Goal: Contribute content: Contribute content

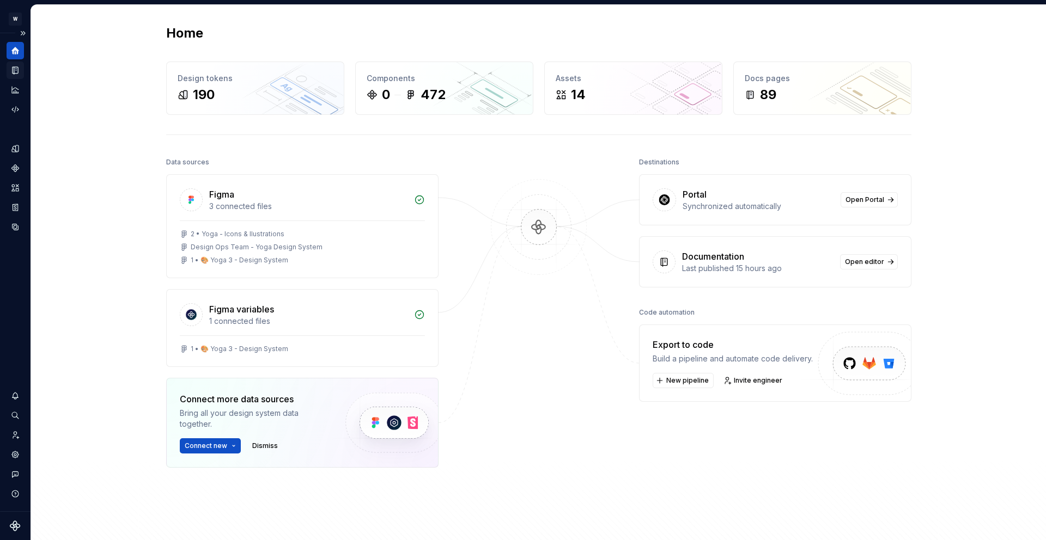
click at [14, 74] on icon "Documentation" at bounding box center [15, 70] width 5 height 7
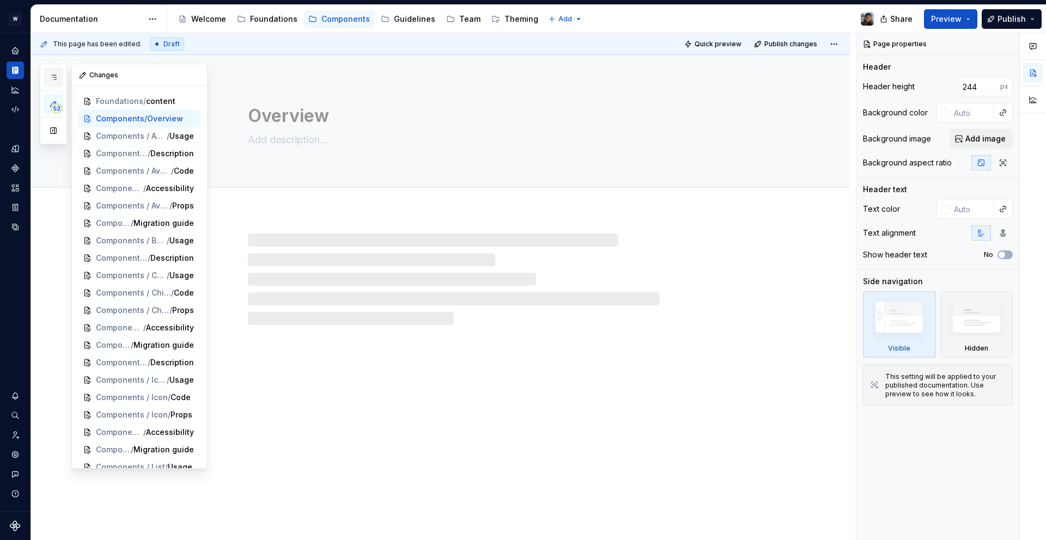
click at [56, 80] on icon "button" at bounding box center [53, 77] width 9 height 9
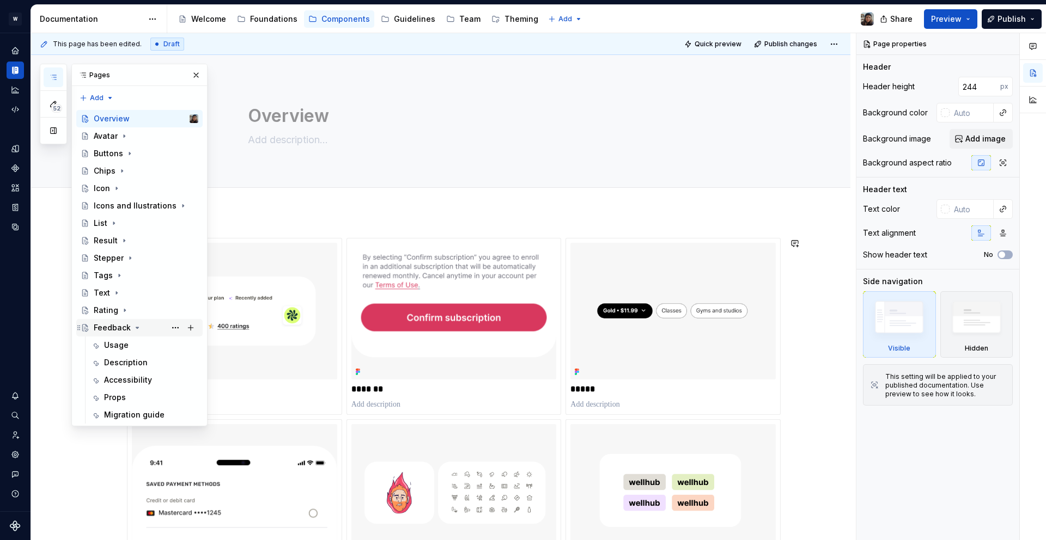
click at [133, 330] on icon "Page tree" at bounding box center [137, 328] width 9 height 9
click at [179, 327] on button "Page tree" at bounding box center [175, 327] width 15 height 15
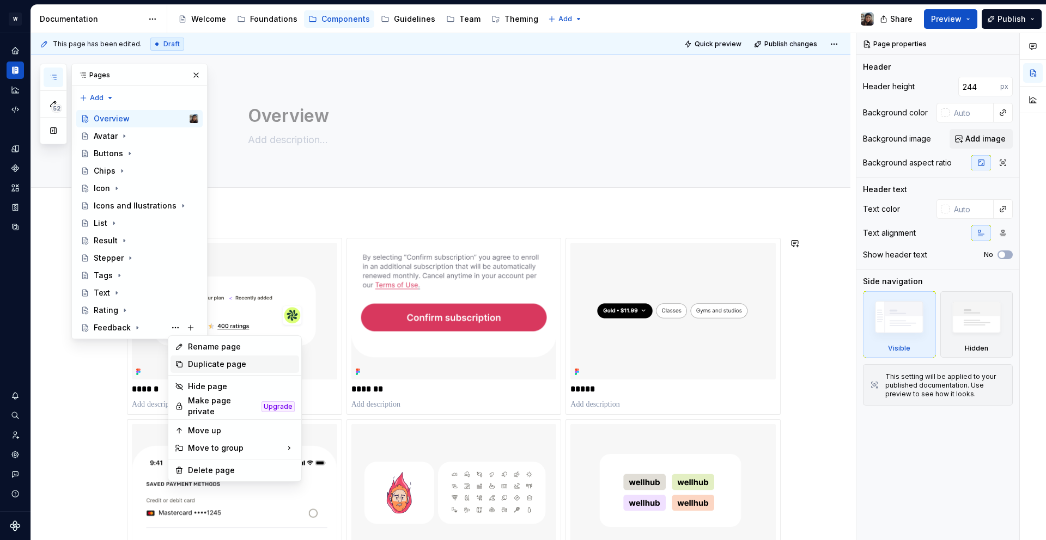
click at [225, 363] on div "Duplicate page" at bounding box center [241, 364] width 107 height 11
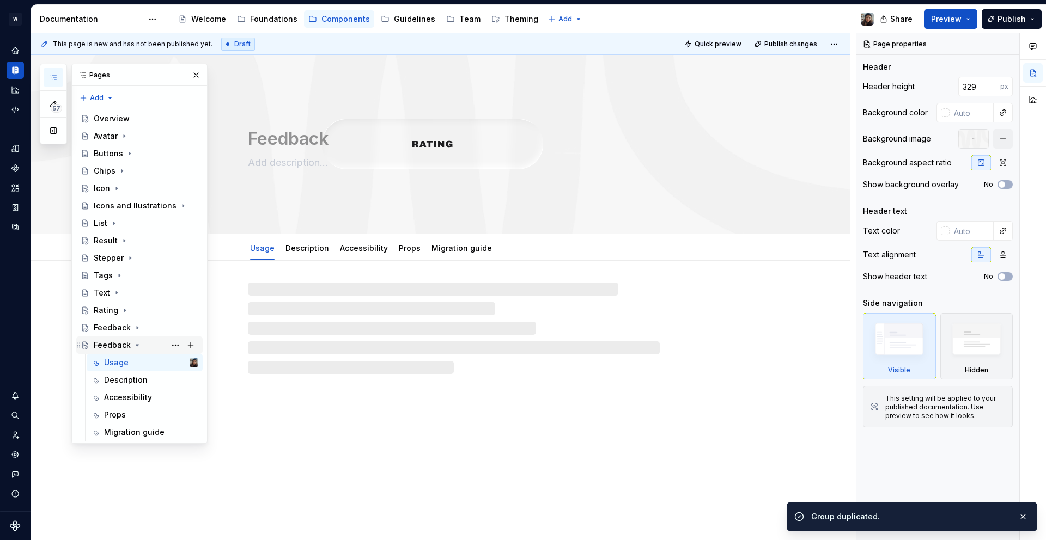
click at [134, 345] on icon "Page tree" at bounding box center [137, 345] width 9 height 9
click at [137, 346] on icon "Page tree" at bounding box center [137, 345] width 9 height 9
click at [175, 343] on button "Page tree" at bounding box center [175, 345] width 15 height 15
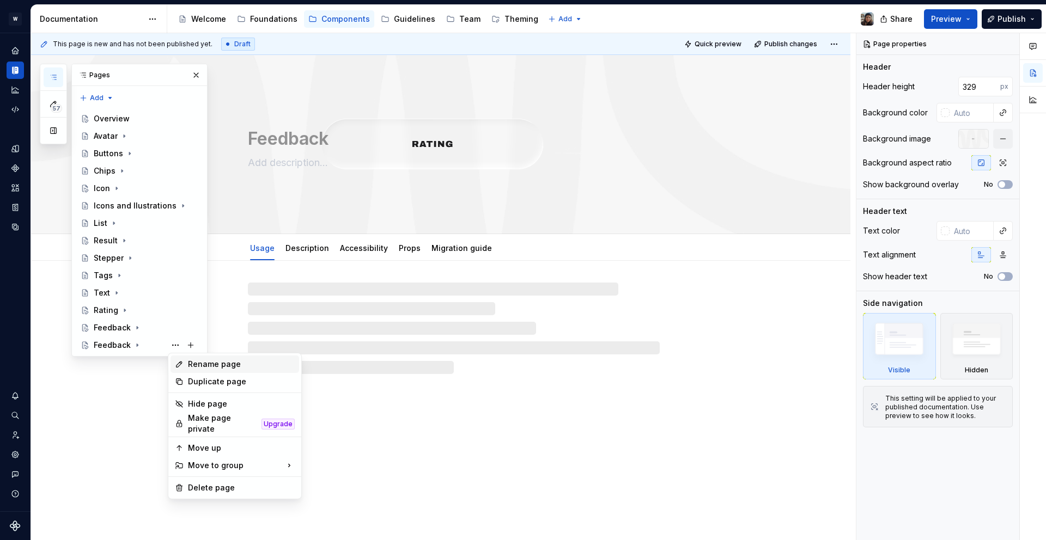
click at [214, 367] on div "Rename page" at bounding box center [241, 364] width 107 height 11
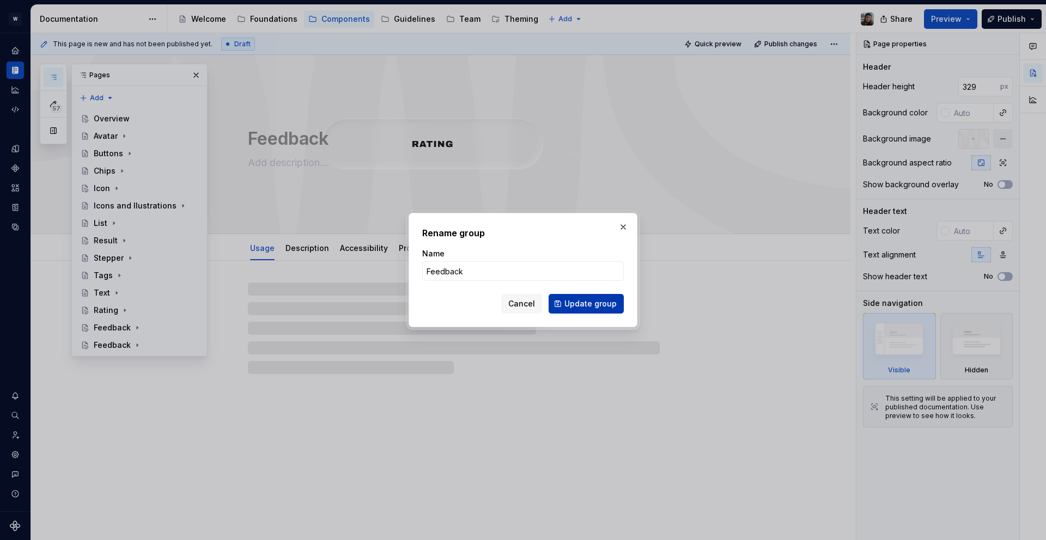
type textarea "*"
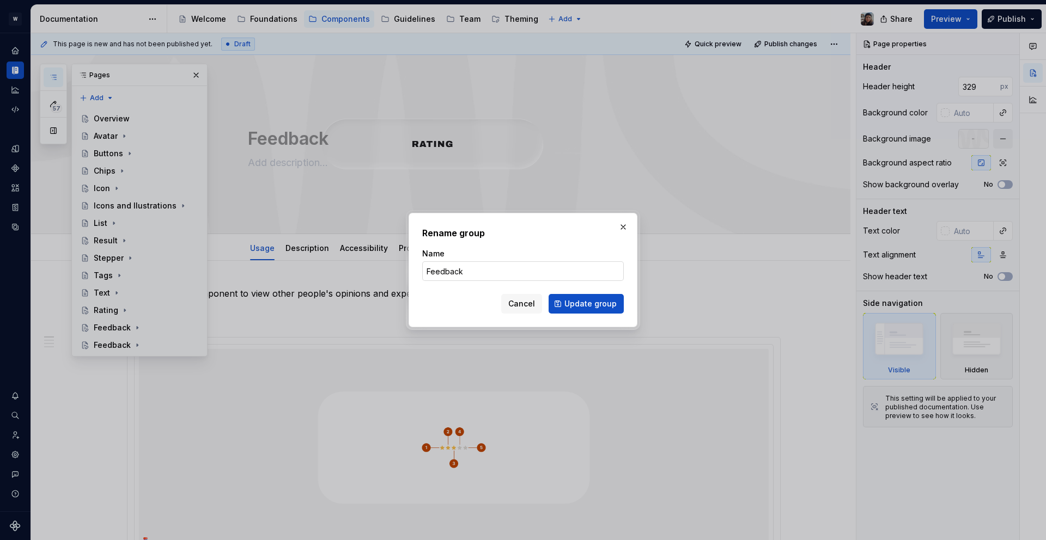
type input "F"
type input "Slider"
click at [607, 301] on span "Update group" at bounding box center [590, 303] width 52 height 11
type textarea "*"
type textarea "Slider"
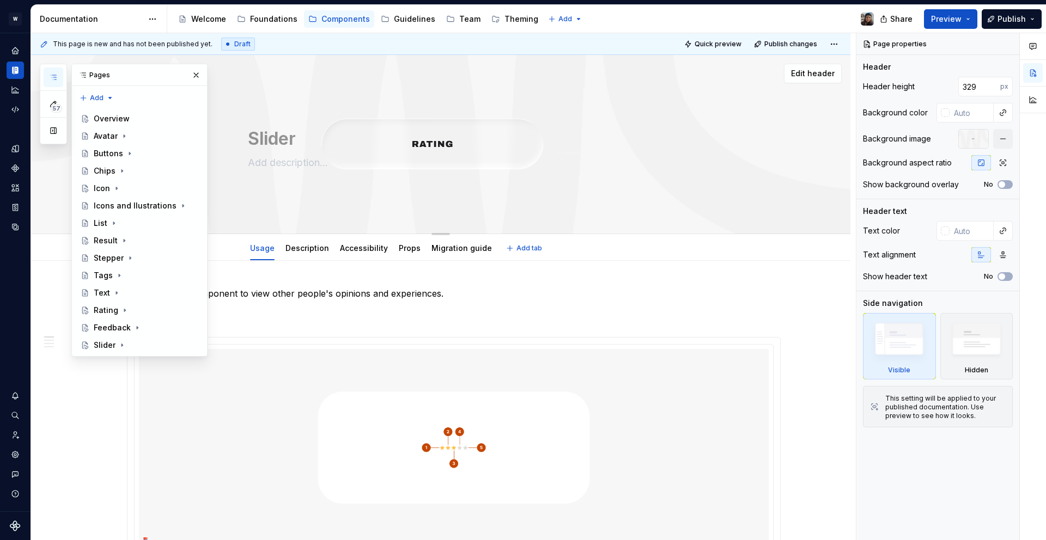
click at [558, 171] on textarea at bounding box center [452, 162] width 412 height 17
click at [813, 74] on span "Edit header" at bounding box center [813, 73] width 44 height 11
click at [821, 80] on button "Edit header" at bounding box center [813, 74] width 58 height 20
click at [998, 127] on div "Header height 329 px Background color Background image Background aspect ratio …" at bounding box center [938, 138] width 150 height 122
click at [999, 136] on button "button" at bounding box center [1003, 139] width 20 height 20
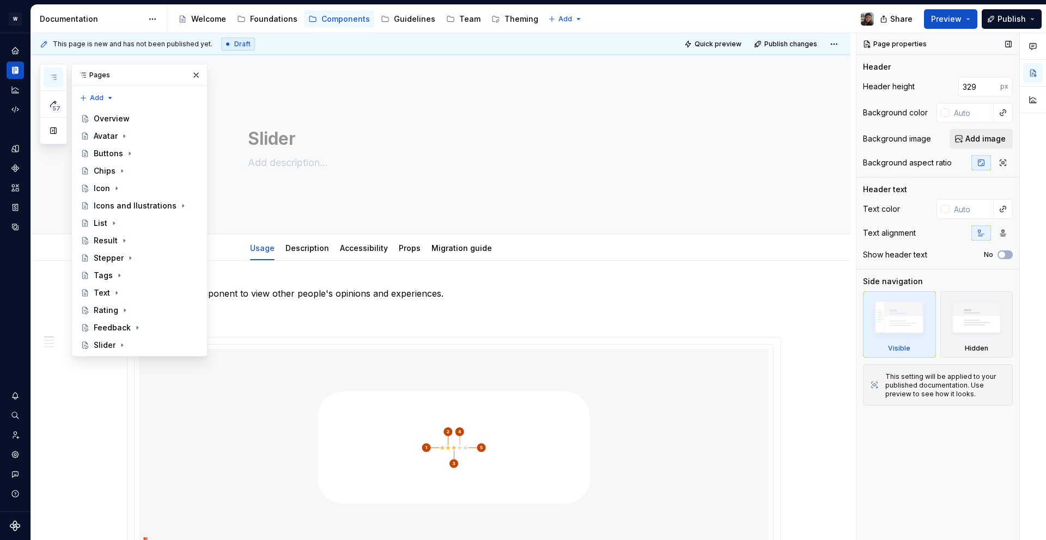
click at [975, 147] on button "Add image" at bounding box center [980, 139] width 63 height 20
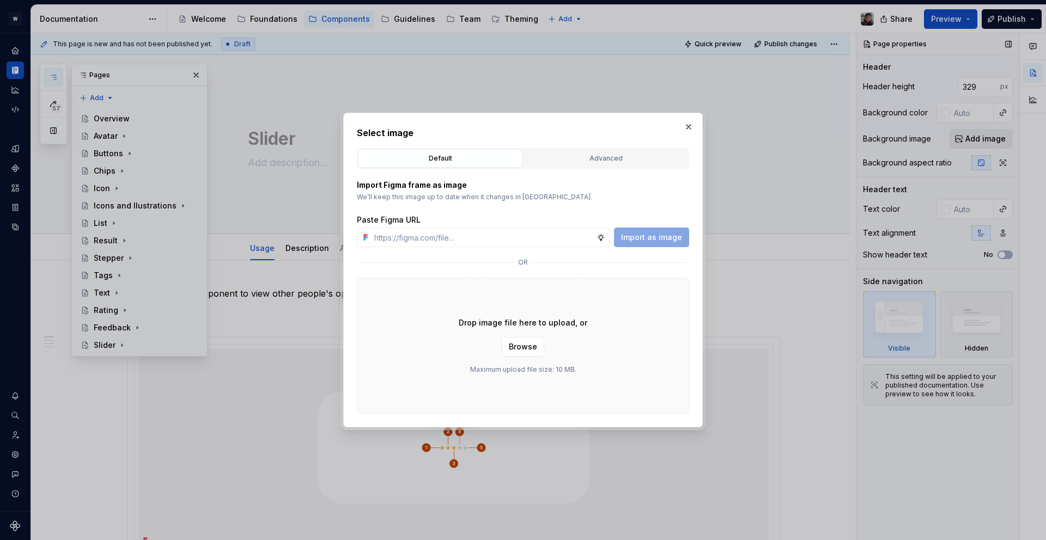
type textarea "*"
type input "[URL][DOMAIN_NAME]"
type textarea "*"
type input "[URL][DOMAIN_NAME]"
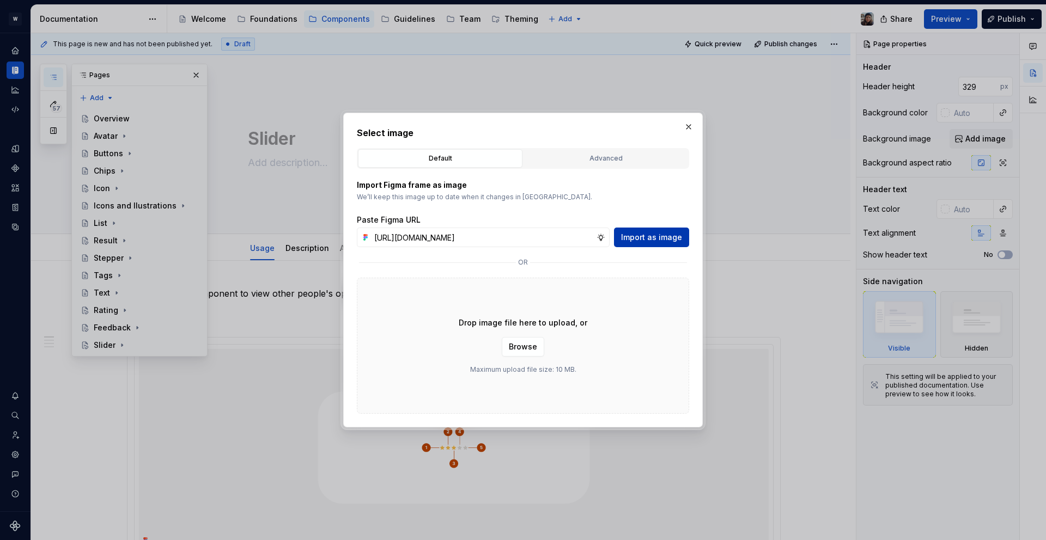
scroll to position [0, 0]
click at [664, 232] on span "Import as image" at bounding box center [651, 237] width 61 height 11
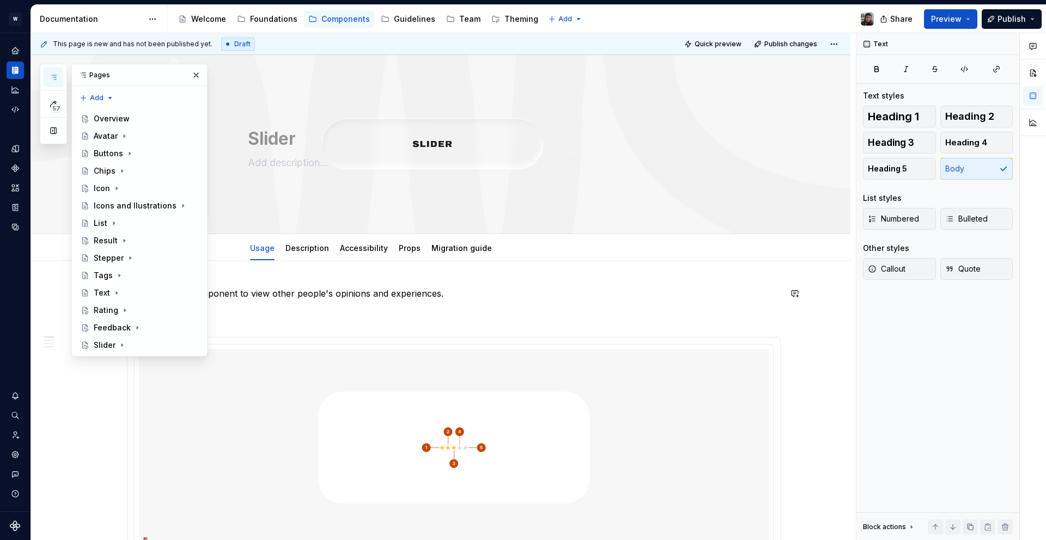
click at [320, 289] on p "Use the Rating component to view other people's opinions and experiences." at bounding box center [454, 293] width 654 height 13
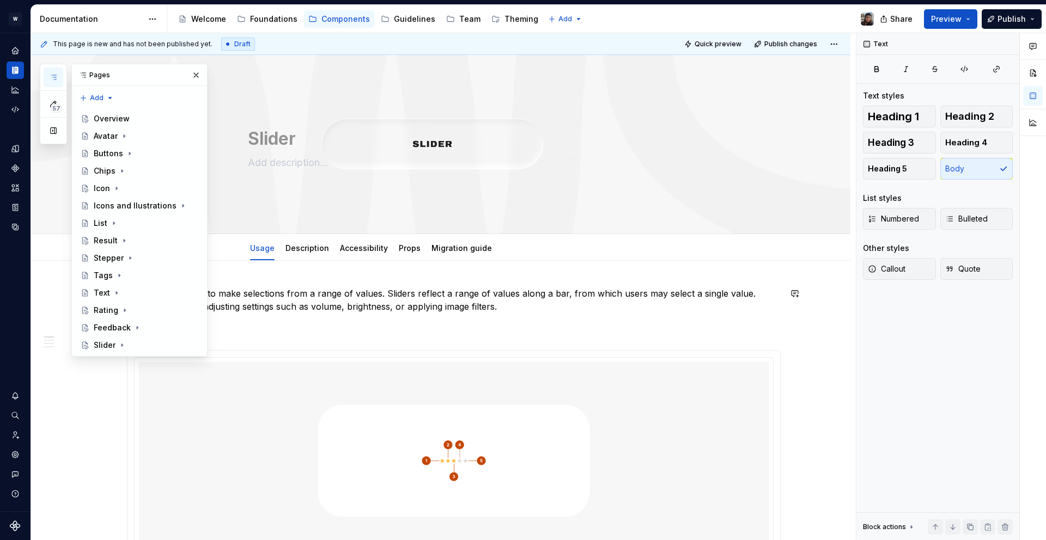
click at [315, 302] on p "Sliders allow users to make selections from a range of values. Sliders reflect …" at bounding box center [454, 300] width 654 height 26
drag, startPoint x: 164, startPoint y: 72, endPoint x: 796, endPoint y: 103, distance: 633.1
click at [829, 100] on div "57 Pages Add Accessibility guide for tree Page tree. Navigate the tree with the…" at bounding box center [538, 287] width 1015 height 508
drag, startPoint x: 135, startPoint y: 76, endPoint x: 198, endPoint y: 74, distance: 63.8
click at [197, 71] on div "Pages" at bounding box center [139, 75] width 135 height 22
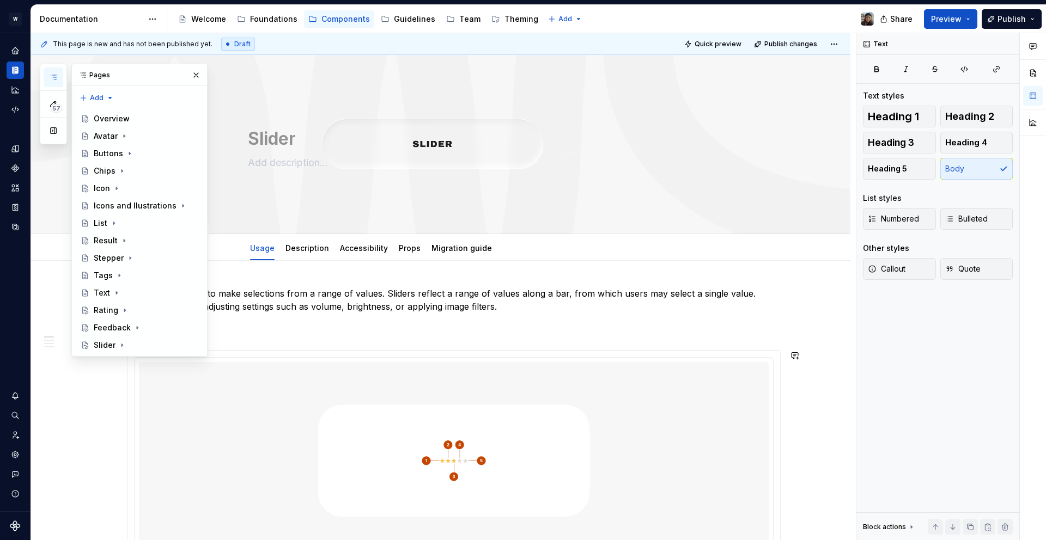
click at [499, 308] on p "Sliders allow users to make selections from a range of values. Sliders reflect …" at bounding box center [454, 300] width 654 height 26
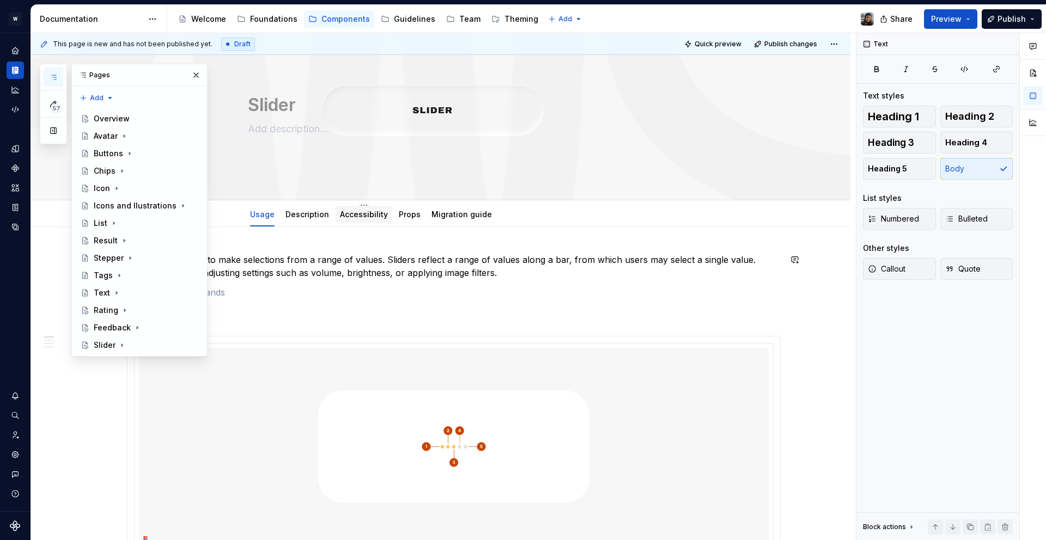
scroll to position [35, 0]
click at [172, 71] on div "Pages" at bounding box center [139, 75] width 135 height 22
click at [190, 75] on button "button" at bounding box center [195, 75] width 15 height 15
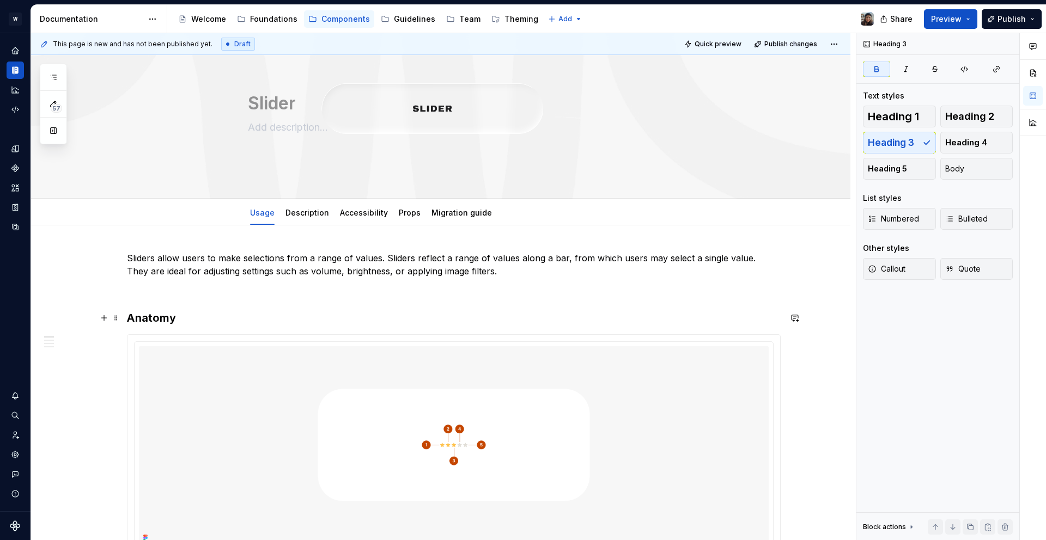
click at [152, 319] on strong "Anatomy" at bounding box center [151, 318] width 49 height 13
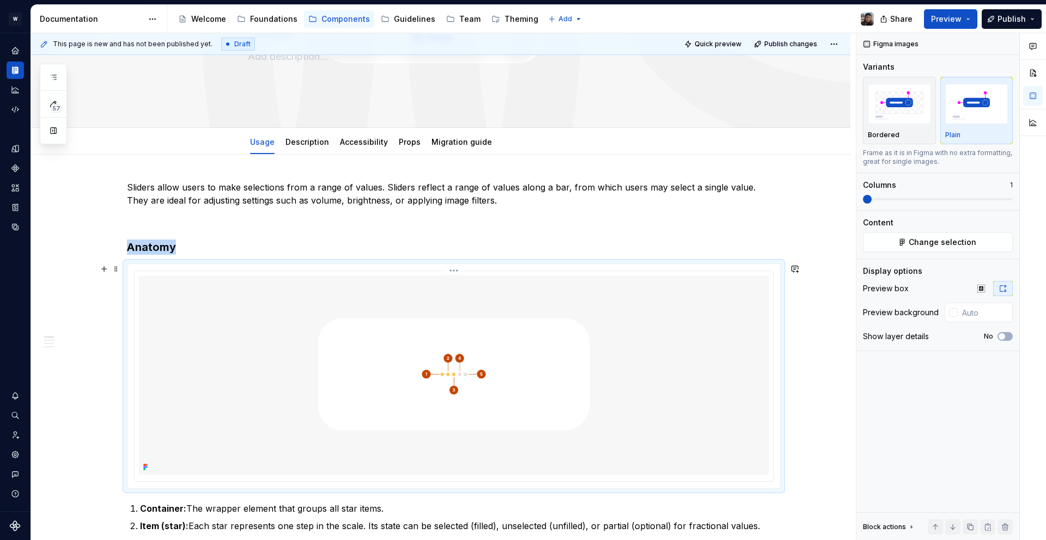
scroll to position [107, 0]
click at [492, 361] on img at bounding box center [454, 374] width 630 height 199
click at [899, 243] on button "Change selection" at bounding box center [938, 243] width 150 height 20
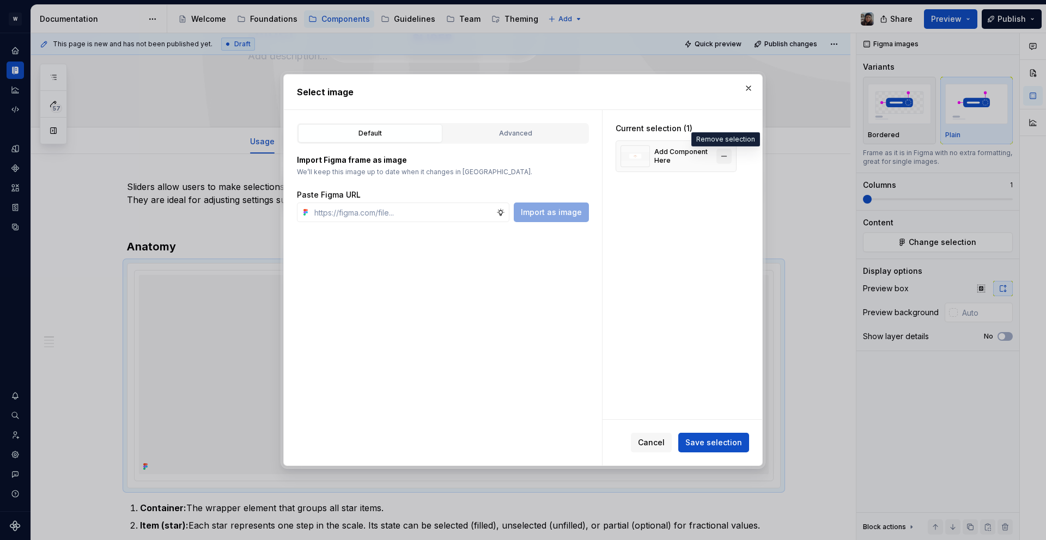
click at [721, 157] on button "button" at bounding box center [723, 156] width 15 height 15
type textarea "*"
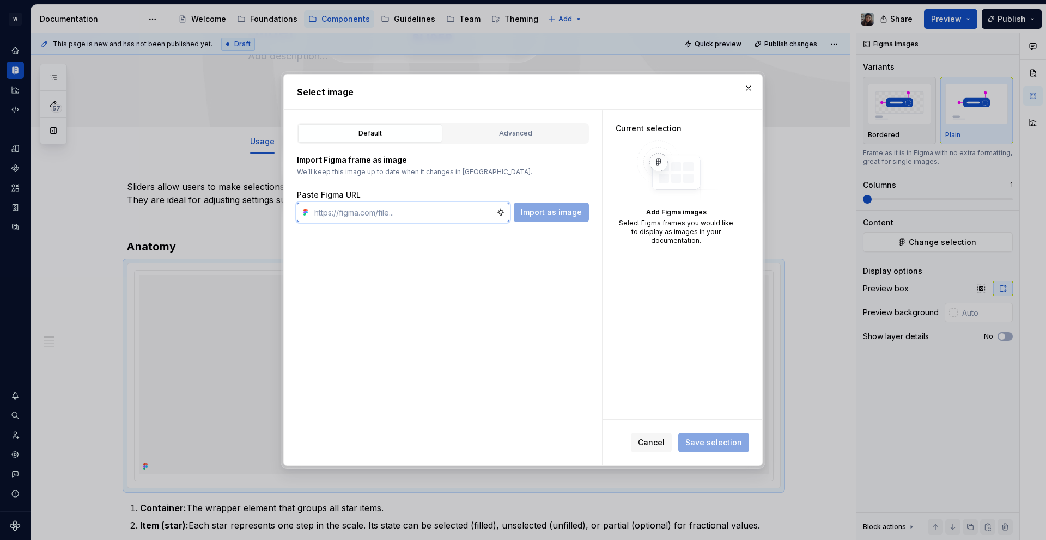
click at [403, 220] on input "text" at bounding box center [403, 213] width 186 height 20
paste input "[URL][DOMAIN_NAME]"
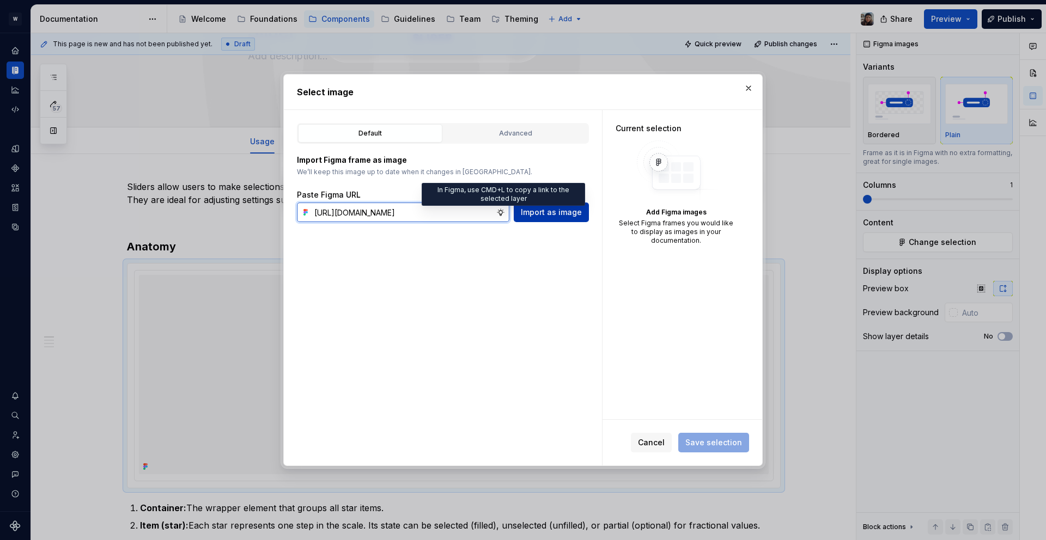
scroll to position [0, 358]
type input "[URL][DOMAIN_NAME]"
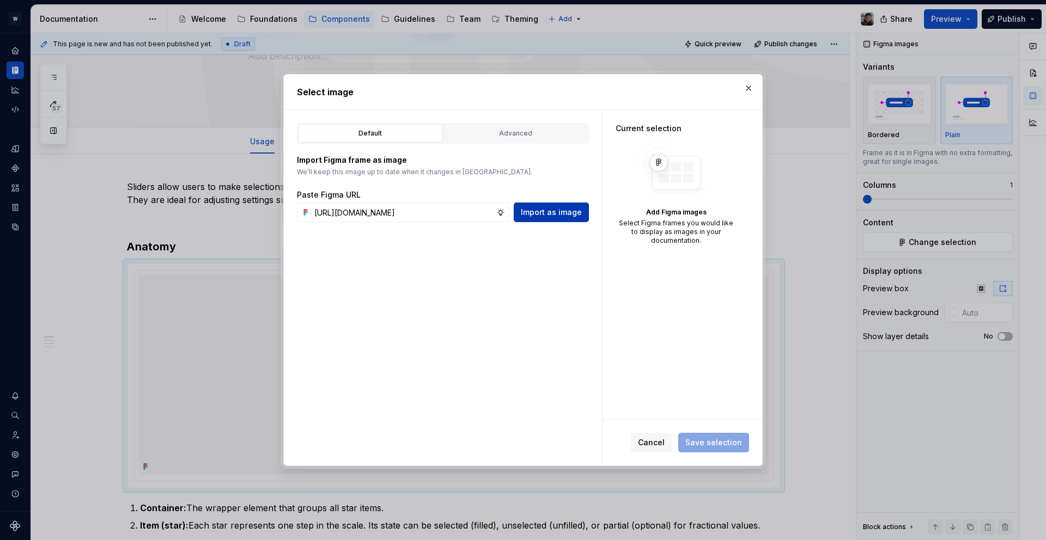
scroll to position [0, 0]
click at [531, 210] on span "Import as image" at bounding box center [551, 212] width 61 height 11
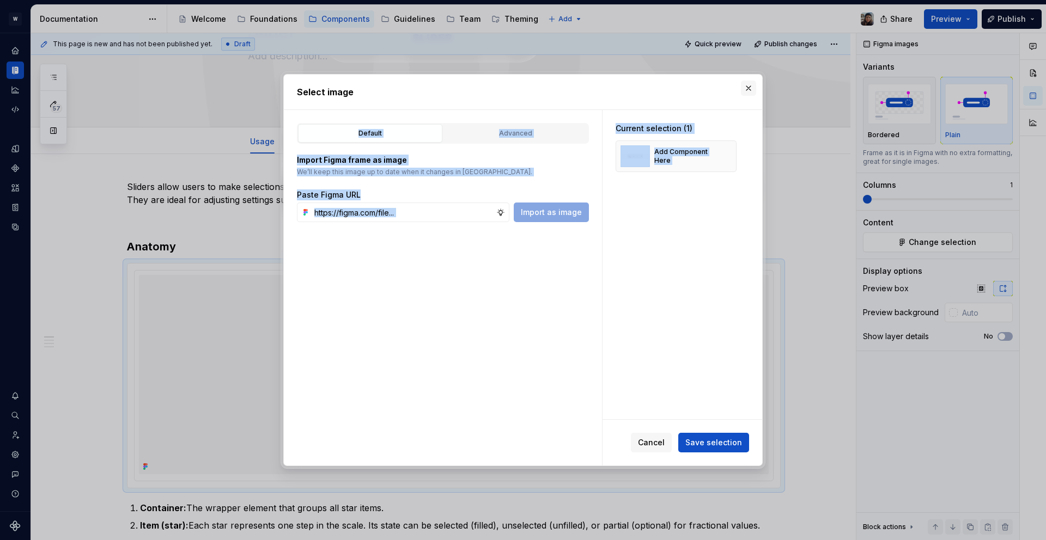
drag, startPoint x: 759, startPoint y: 90, endPoint x: 752, endPoint y: 89, distance: 7.1
click at [752, 89] on div "Select image Default Advanced Import Figma frame as image We’ll keep this image…" at bounding box center [523, 270] width 485 height 398
click at [713, 453] on div "Cancel Save selection" at bounding box center [682, 443] width 160 height 46
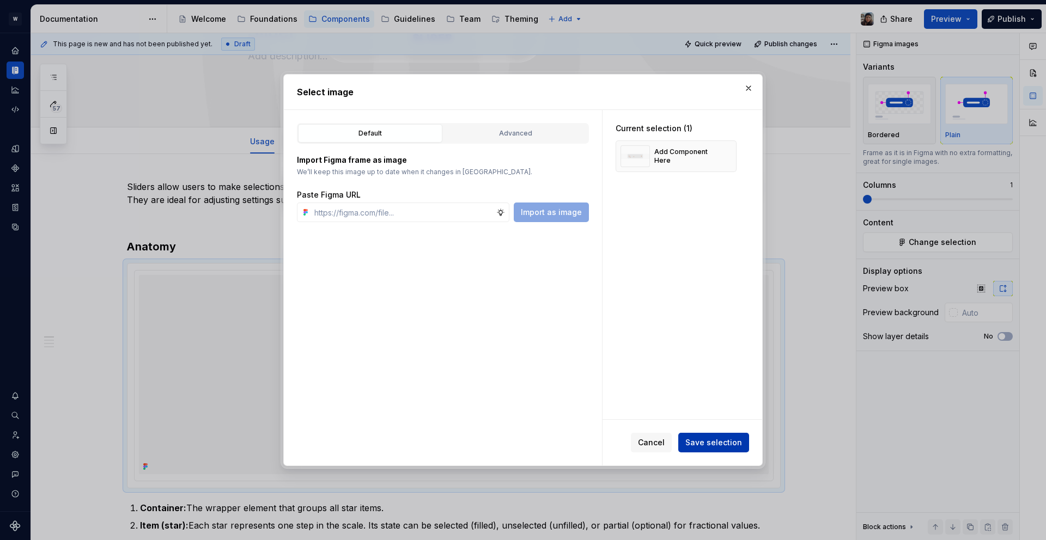
click at [715, 448] on span "Save selection" at bounding box center [713, 442] width 57 height 11
click at [744, 86] on div "Slider" at bounding box center [454, 37] width 706 height 107
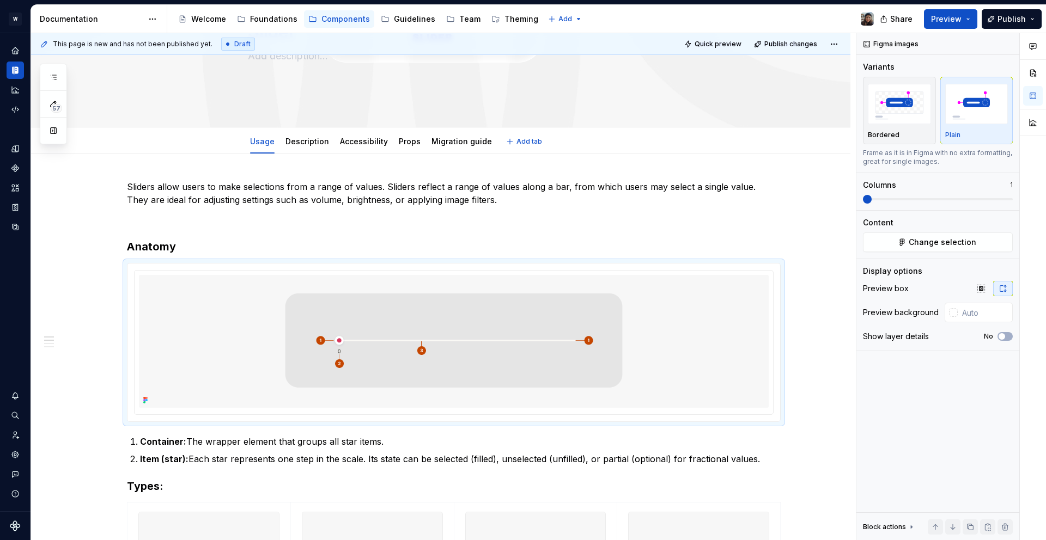
type textarea "*"
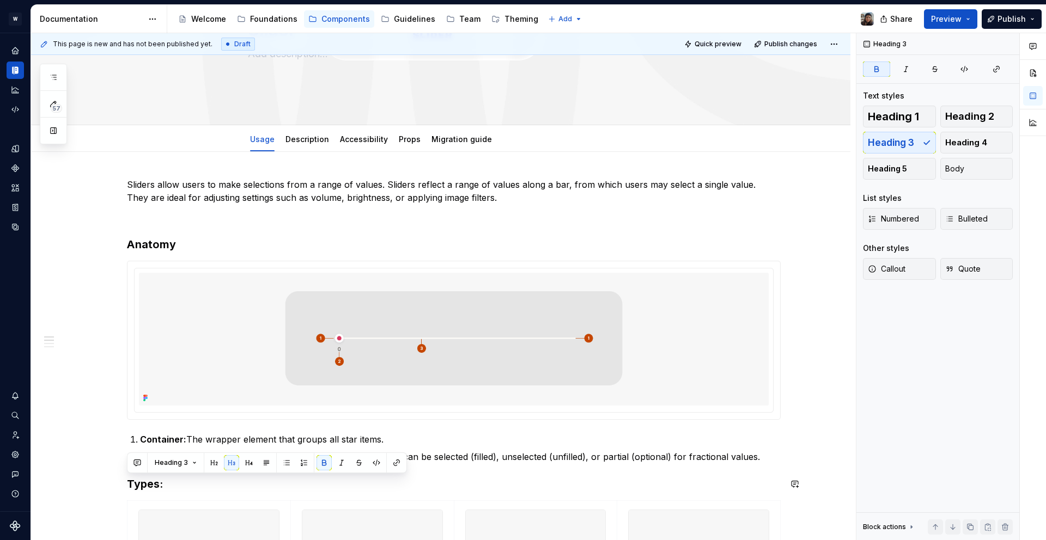
click at [168, 445] on p "Container: The wrapper element that groups all star items." at bounding box center [460, 439] width 641 height 13
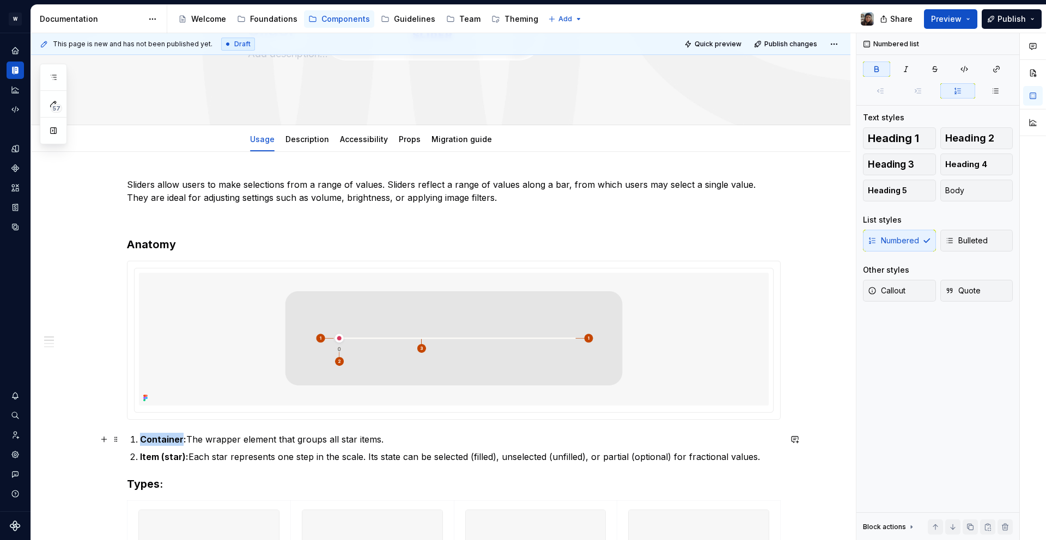
click at [168, 445] on p "Container: The wrapper element that groups all star items." at bounding box center [460, 439] width 641 height 13
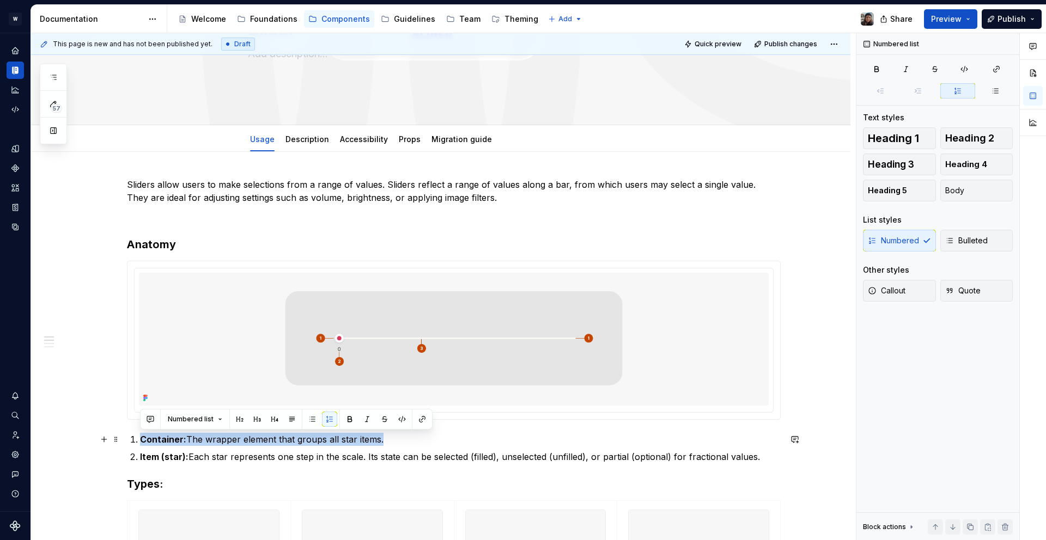
click at [168, 445] on p "Container: The wrapper element that groups all star items." at bounding box center [460, 439] width 641 height 13
drag, startPoint x: 761, startPoint y: 449, endPoint x: 763, endPoint y: 460, distance: 10.5
click at [760, 456] on ol "Container: The wrapper element that groups all star items. Item (star): Each st…" at bounding box center [460, 448] width 641 height 31
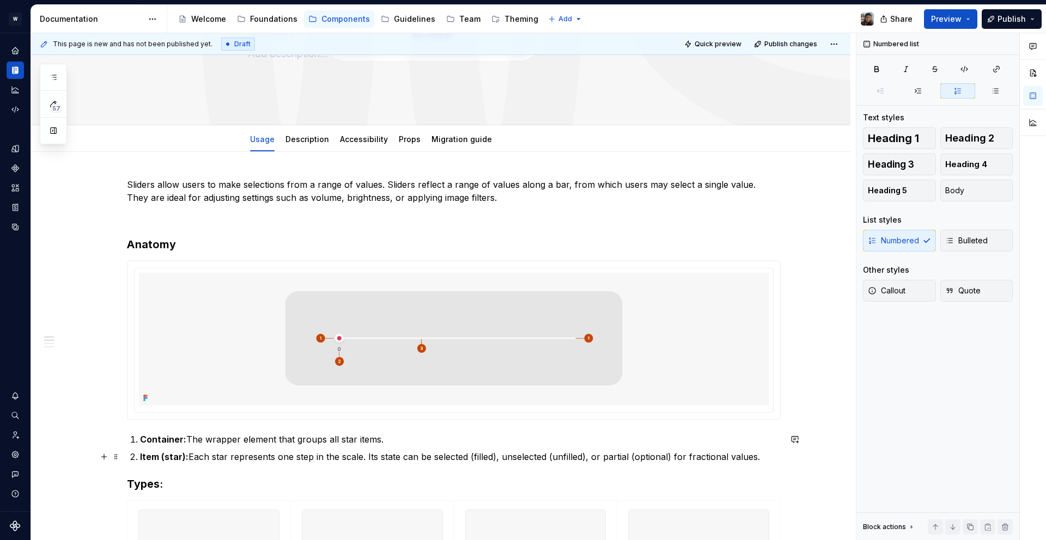
click at [763, 460] on p "Item (star): Each star represents one step in the scale. Its state can be selec…" at bounding box center [460, 456] width 641 height 13
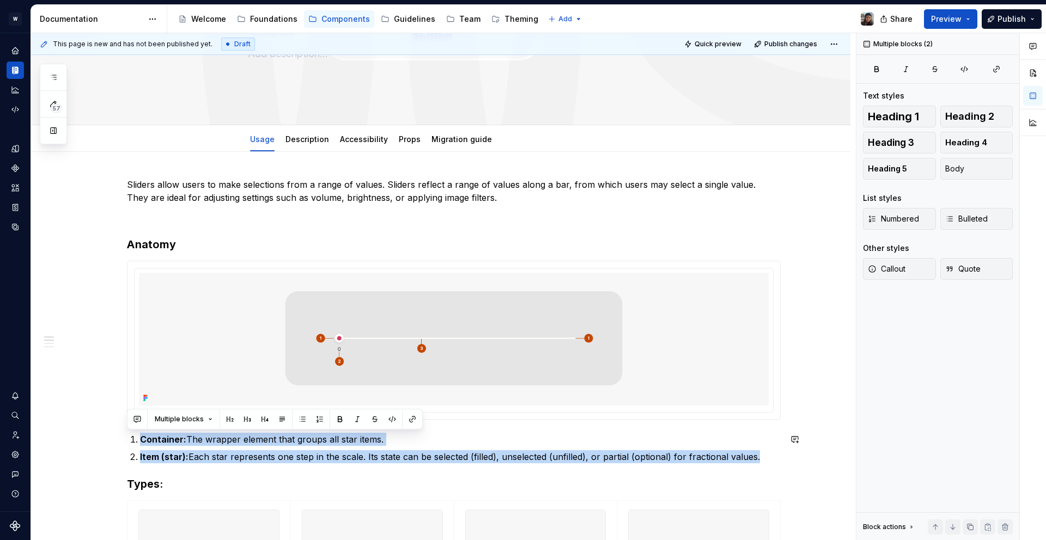
drag, startPoint x: 763, startPoint y: 458, endPoint x: 179, endPoint y: 435, distance: 583.9
click at [179, 435] on ol "Container: The wrapper element that groups all star items. Item (star): Each st…" at bounding box center [460, 448] width 641 height 31
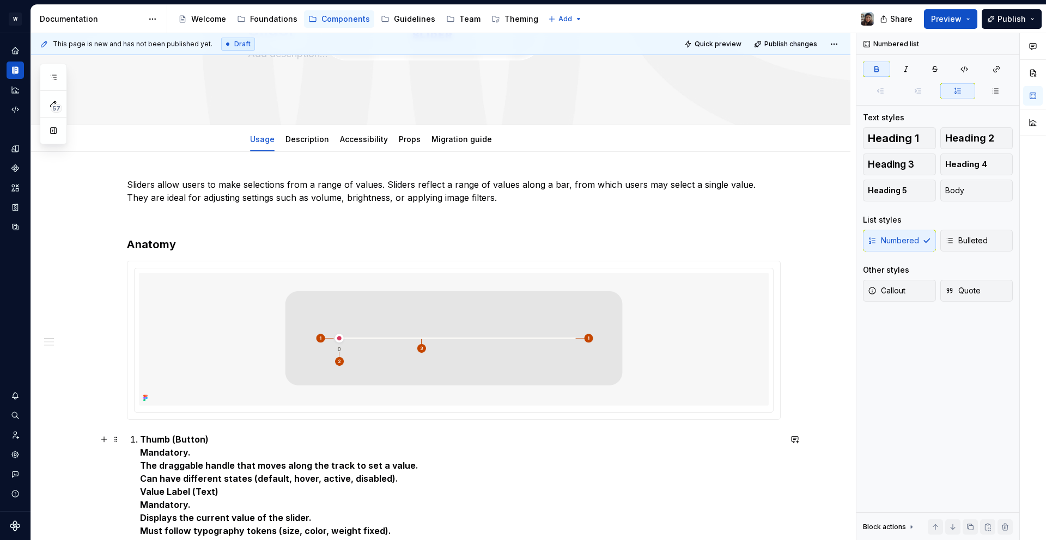
scroll to position [190, 0]
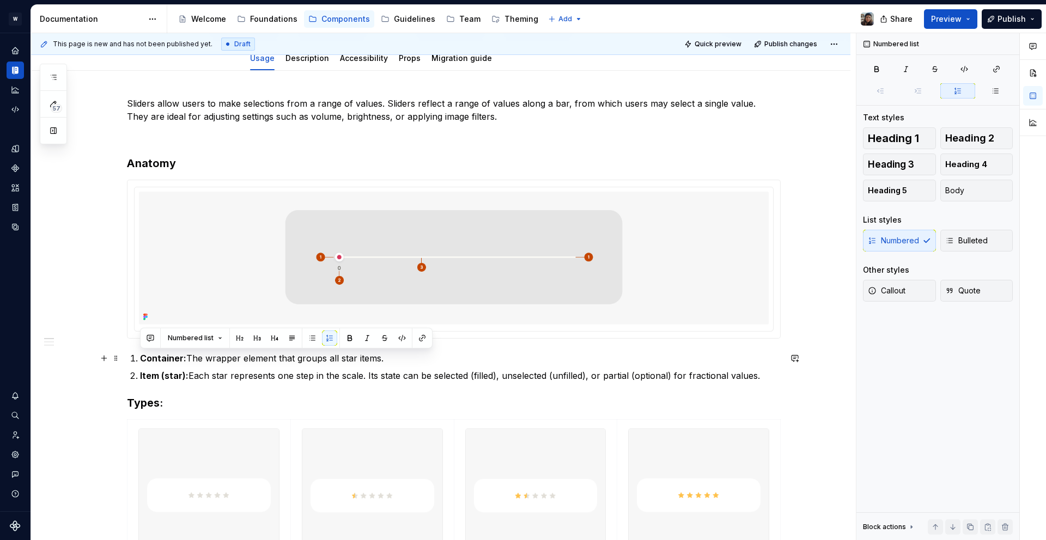
drag, startPoint x: 757, startPoint y: 379, endPoint x: 143, endPoint y: 358, distance: 614.2
click at [143, 358] on ol "Container: The wrapper element that groups all star items. Item (star): Each st…" at bounding box center [460, 367] width 641 height 31
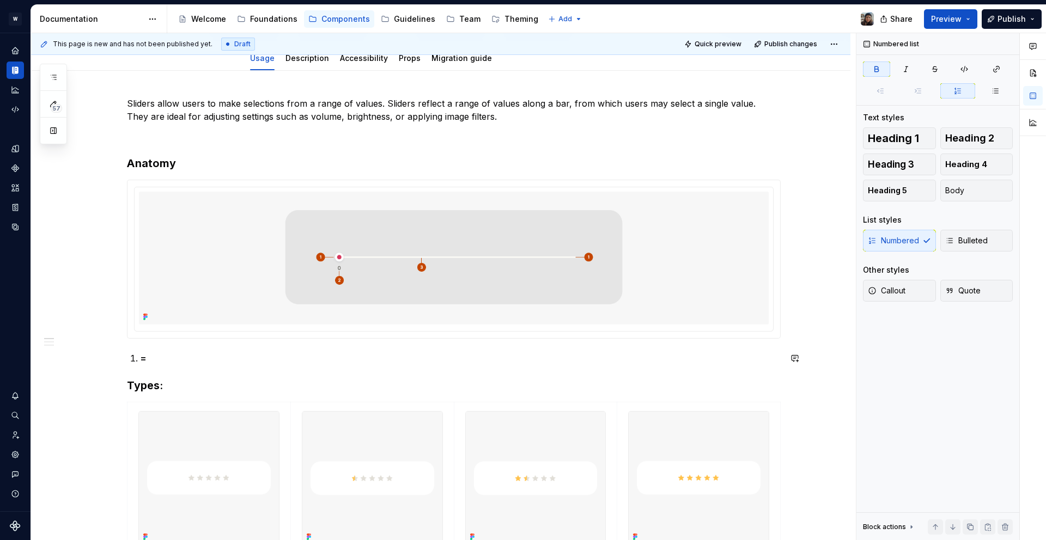
paste div
click at [226, 363] on p at bounding box center [460, 358] width 641 height 13
click at [170, 360] on p at bounding box center [460, 358] width 641 height 13
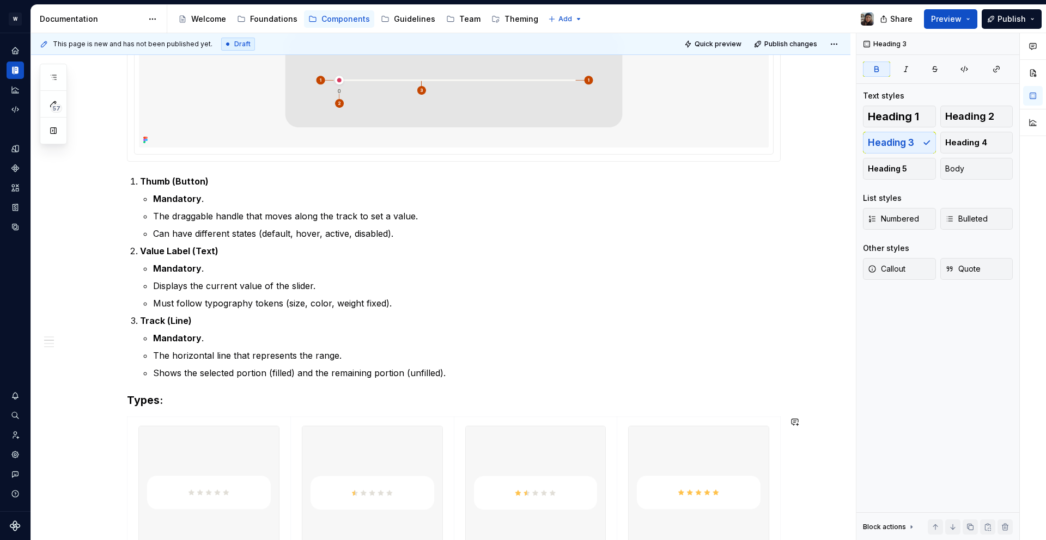
scroll to position [365, 0]
click at [425, 114] on img at bounding box center [454, 82] width 630 height 133
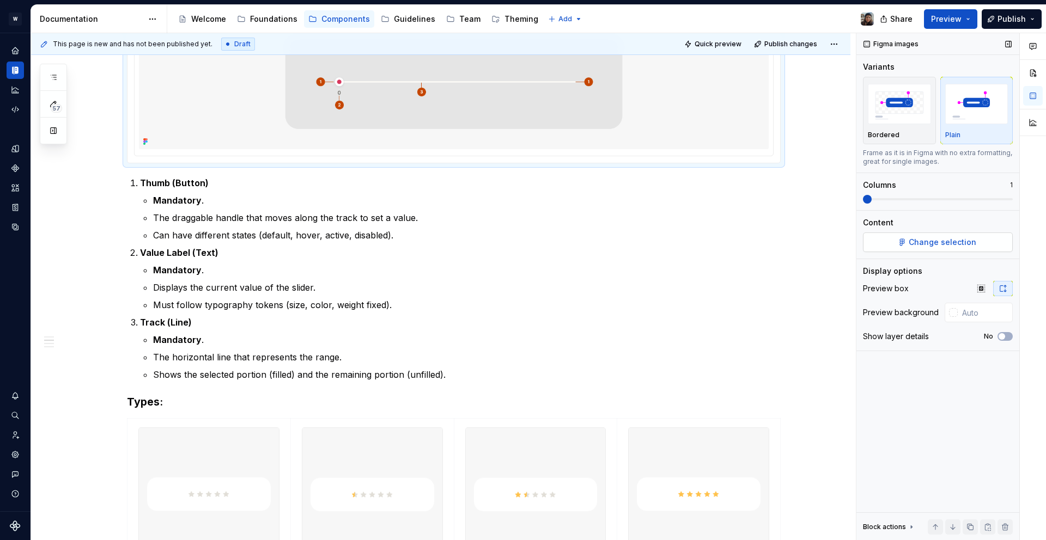
click at [925, 244] on span "Change selection" at bounding box center [943, 242] width 68 height 11
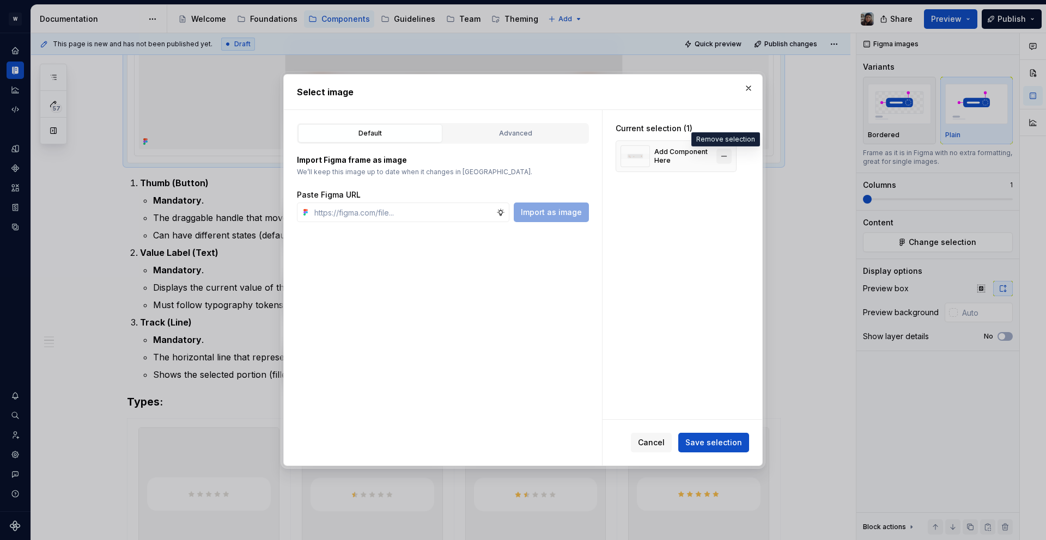
click at [716, 156] on button "button" at bounding box center [723, 156] width 15 height 15
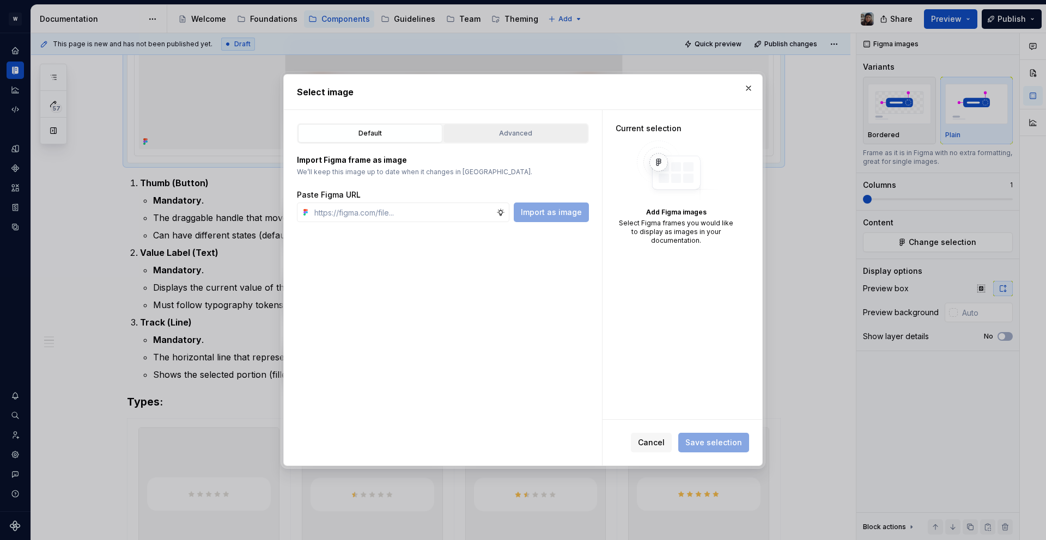
type textarea "*"
click at [426, 207] on input "text" at bounding box center [403, 213] width 186 height 20
paste input "[URL][DOMAIN_NAME]"
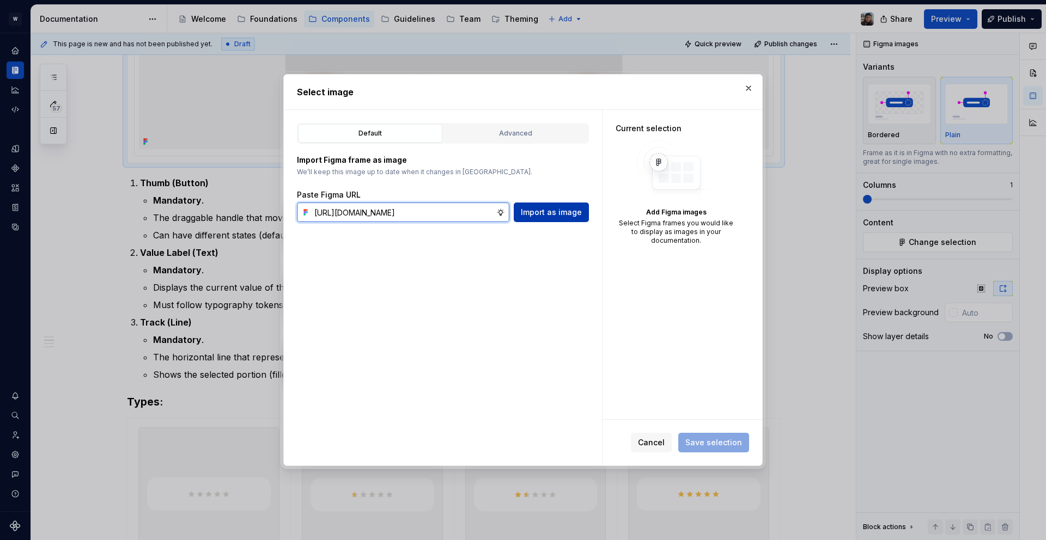
type input "[URL][DOMAIN_NAME]"
click at [552, 211] on span "Import as image" at bounding box center [551, 212] width 61 height 11
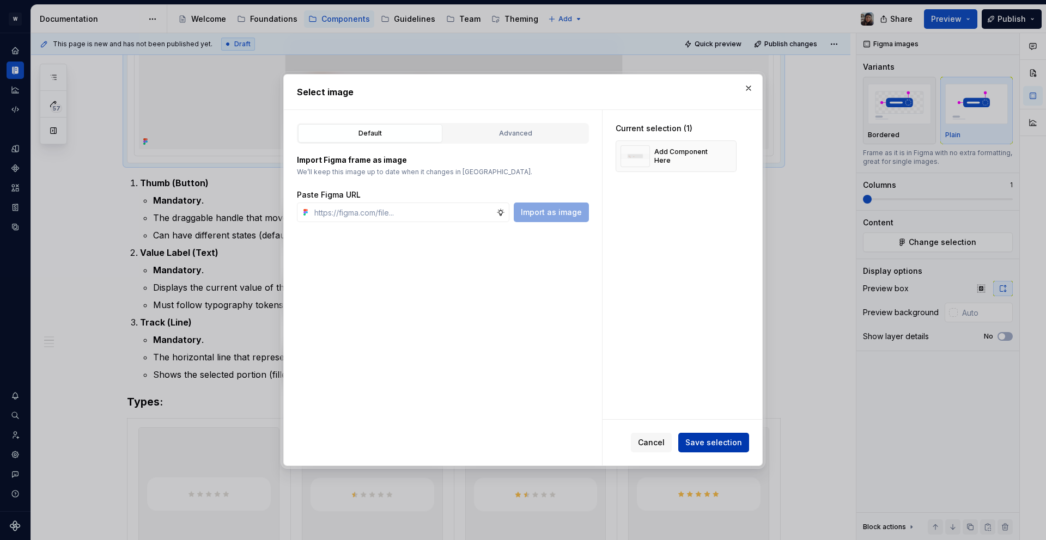
click at [719, 444] on span "Save selection" at bounding box center [713, 442] width 57 height 11
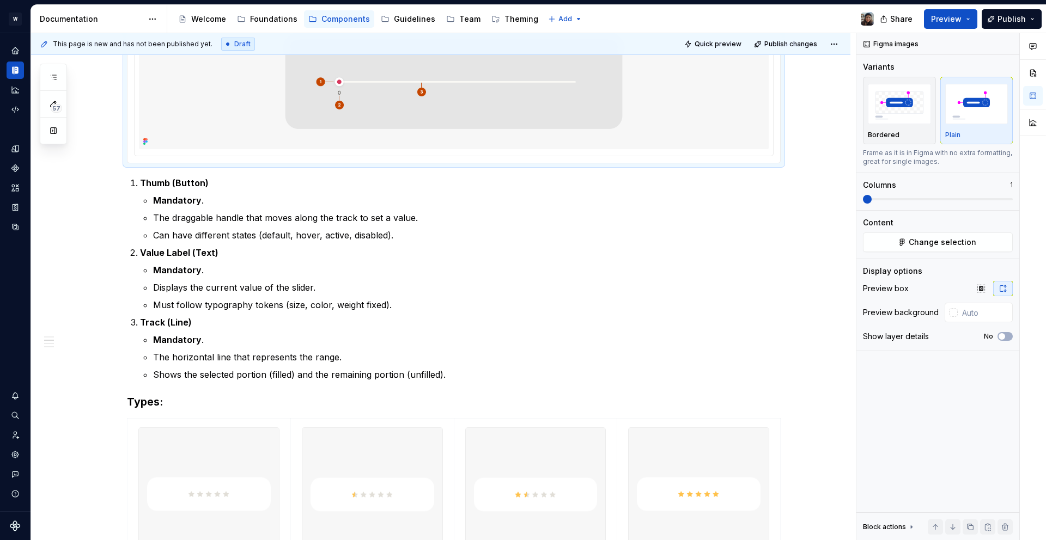
click at [750, 85] on img at bounding box center [454, 82] width 630 height 133
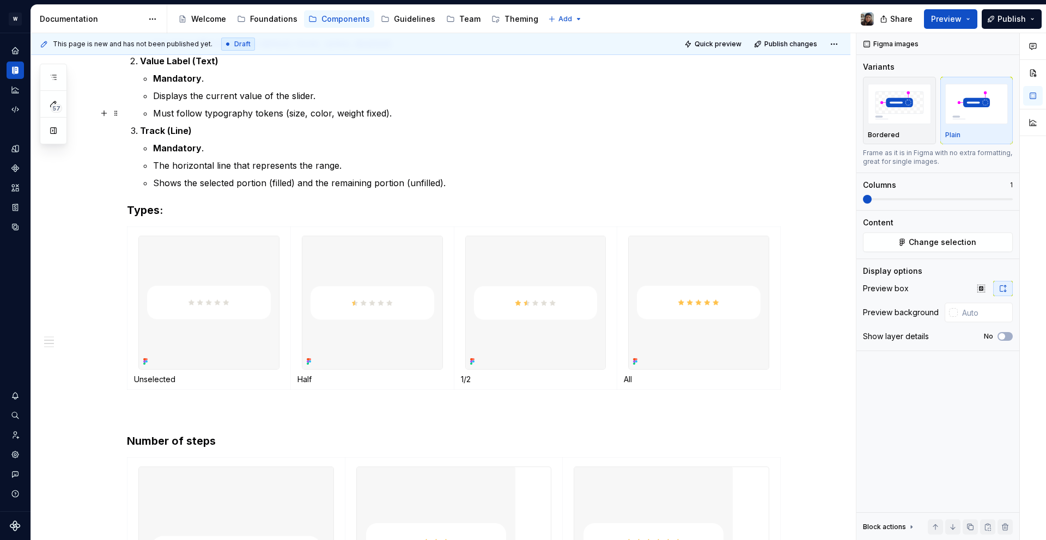
scroll to position [638, 0]
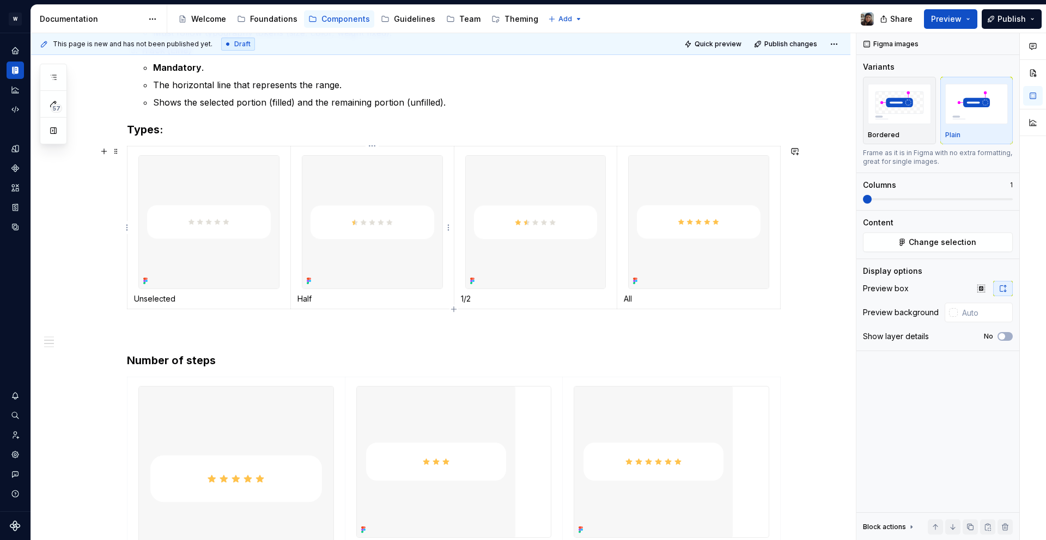
click at [381, 217] on img at bounding box center [372, 222] width 140 height 133
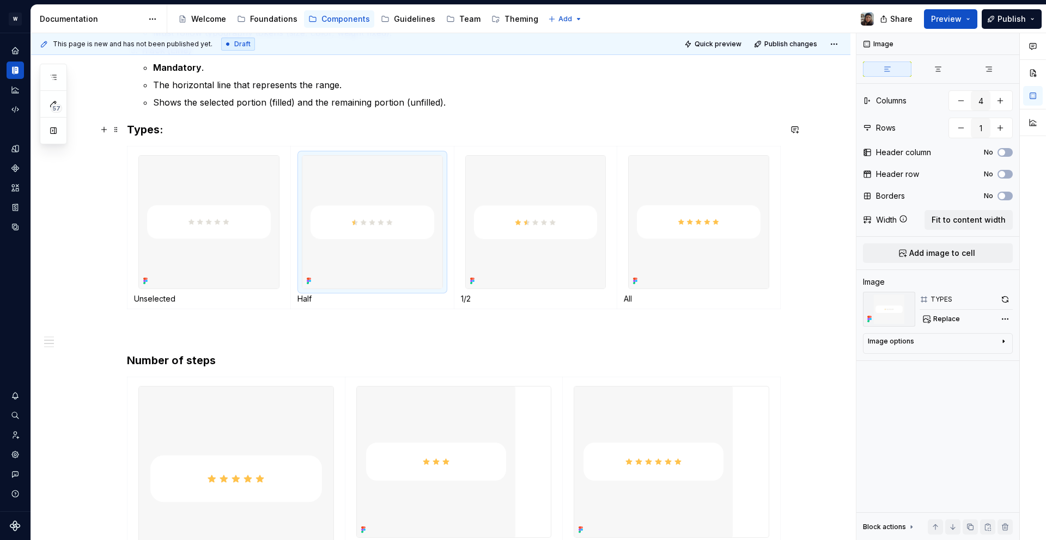
click at [206, 122] on h3 "Types :" at bounding box center [454, 129] width 654 height 15
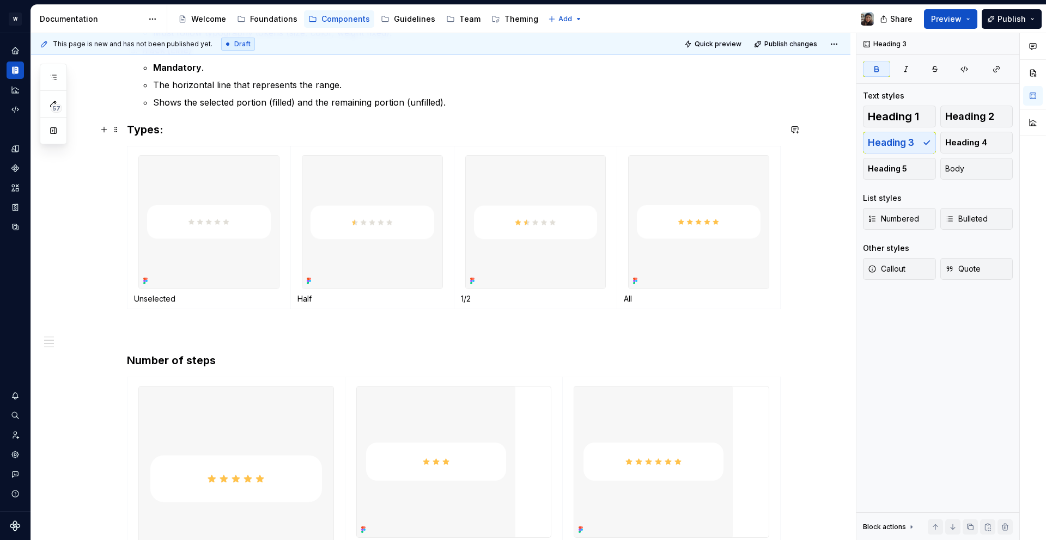
click at [190, 131] on h3 "Types :" at bounding box center [454, 129] width 654 height 15
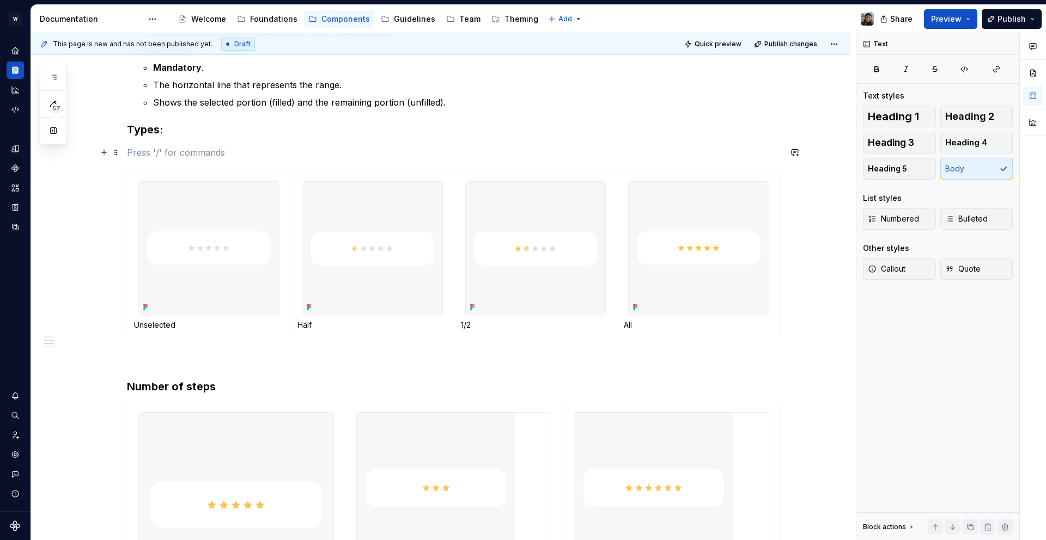
drag, startPoint x: 128, startPoint y: 161, endPoint x: 126, endPoint y: 155, distance: 6.2
click at [129, 161] on div "Sliders allow users to make selections from a range of values. Sliders reflect …" at bounding box center [454, 475] width 654 height 1652
click at [127, 151] on p at bounding box center [454, 152] width 654 height 13
click at [101, 154] on button "button" at bounding box center [103, 152] width 15 height 15
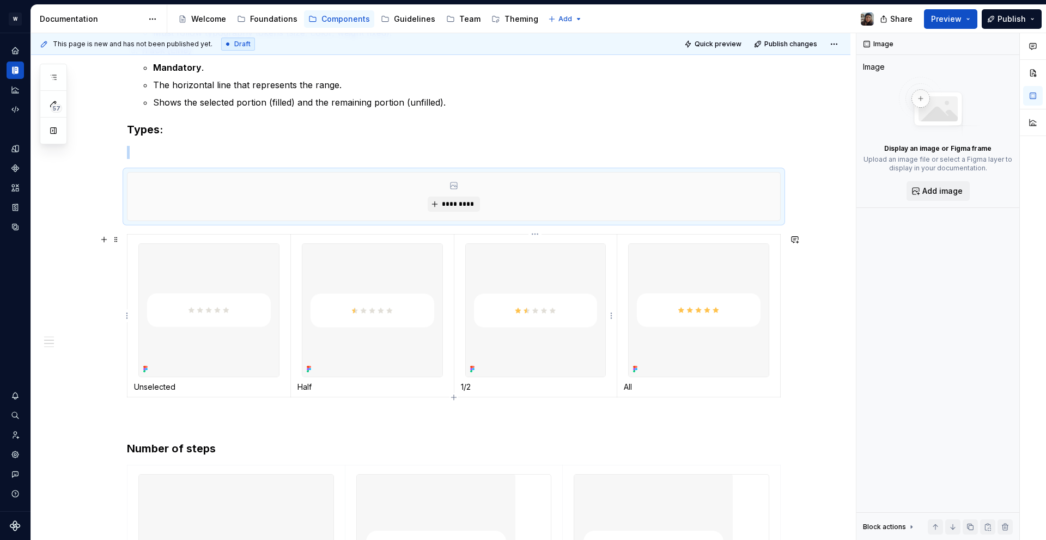
type textarea "*"
click at [446, 200] on span "*********" at bounding box center [457, 204] width 33 height 9
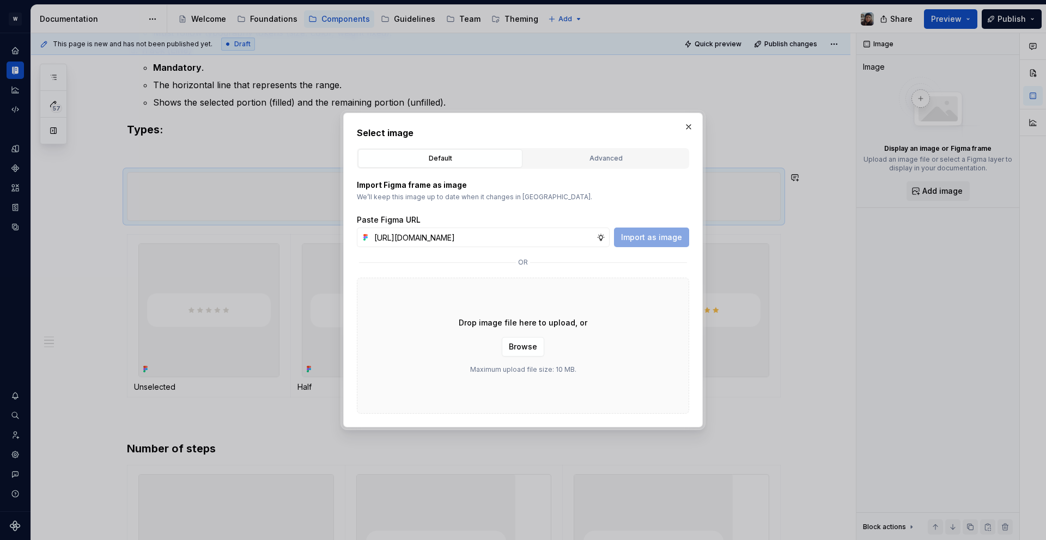
scroll to position [0, 318]
type input "[URL][DOMAIN_NAME]"
click at [634, 233] on span "Import as image" at bounding box center [651, 237] width 61 height 11
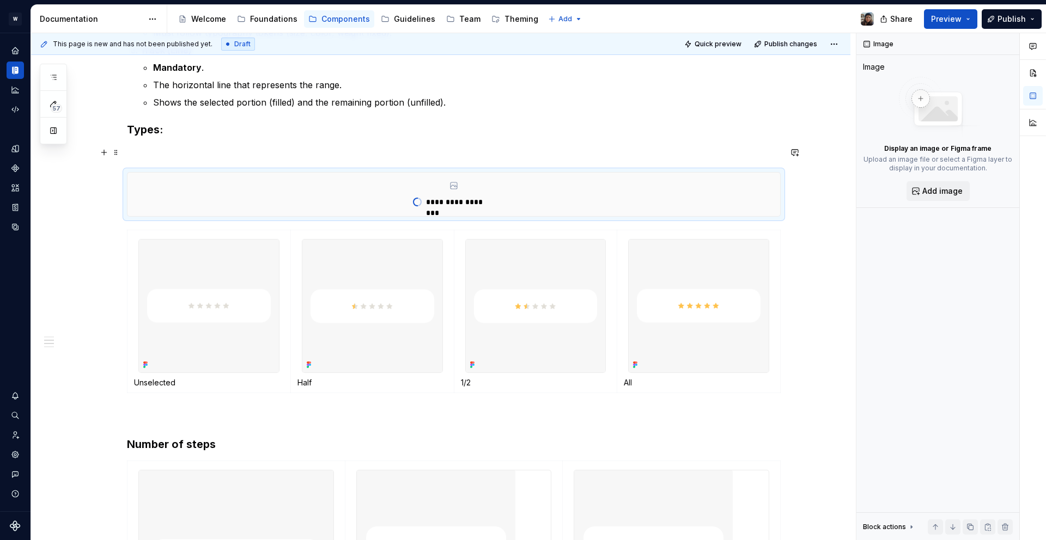
click at [257, 149] on p at bounding box center [454, 152] width 654 height 13
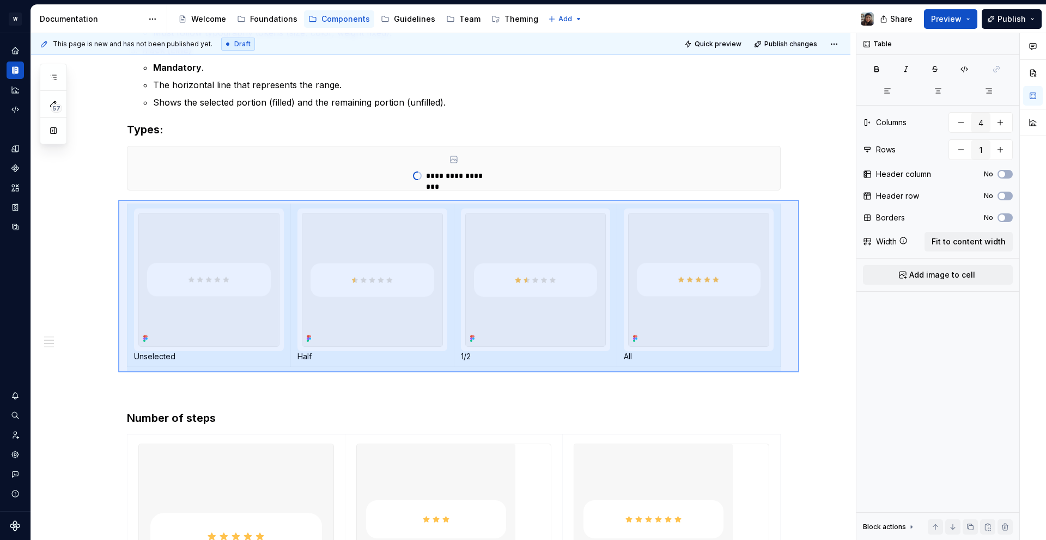
drag, startPoint x: 149, startPoint y: 209, endPoint x: 796, endPoint y: 375, distance: 667.6
click at [798, 375] on div "**********" at bounding box center [443, 287] width 825 height 508
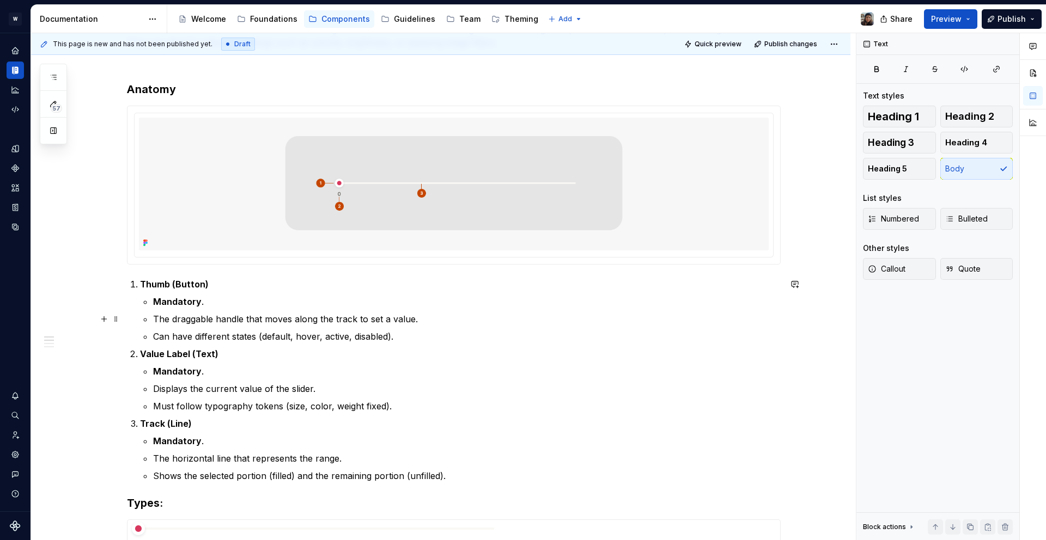
scroll to position [641, 0]
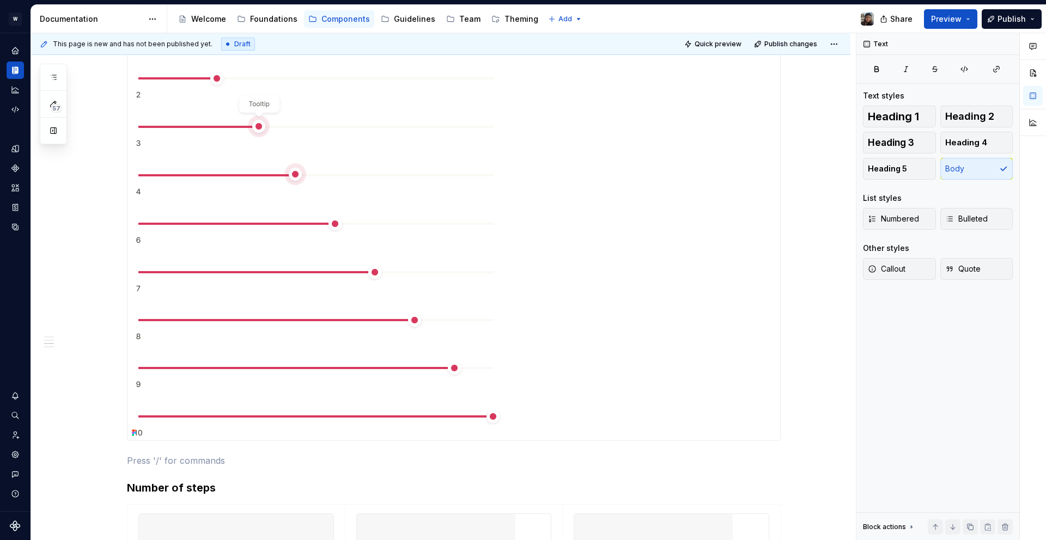
click at [532, 285] on div at bounding box center [453, 215] width 653 height 452
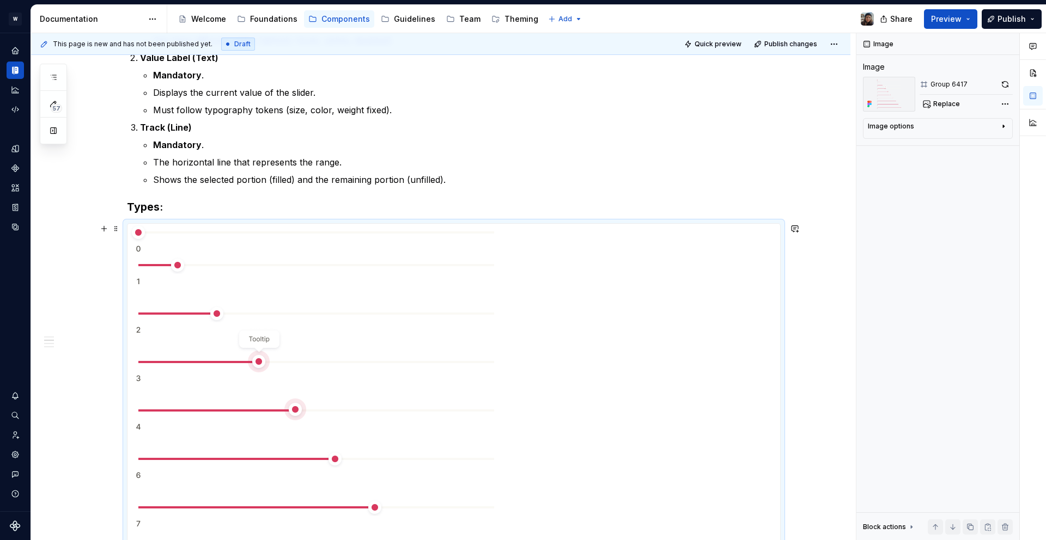
scroll to position [510, 0]
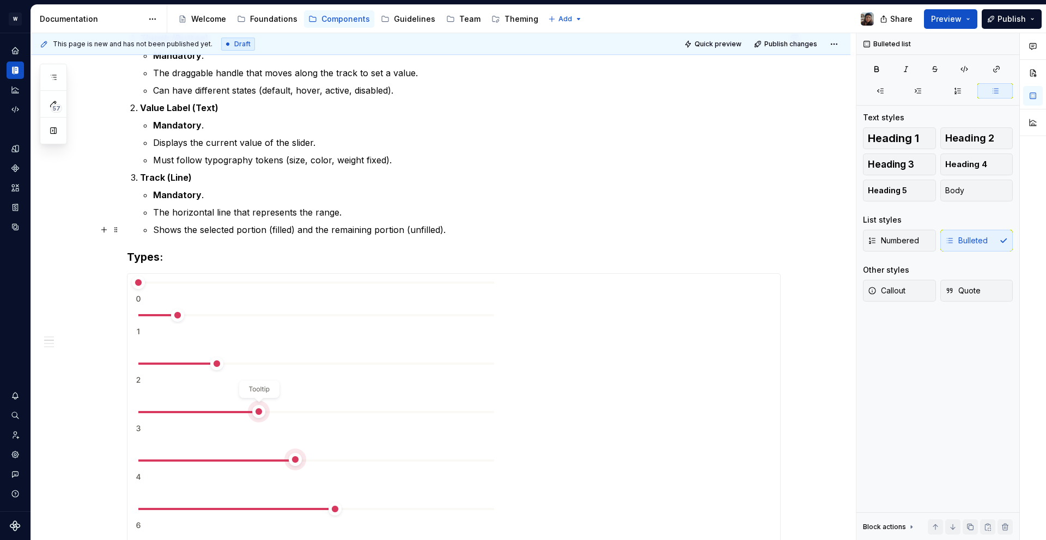
click at [454, 228] on p "Shows the selected portion (filled) and the remaining portion (unfilled)." at bounding box center [467, 229] width 628 height 13
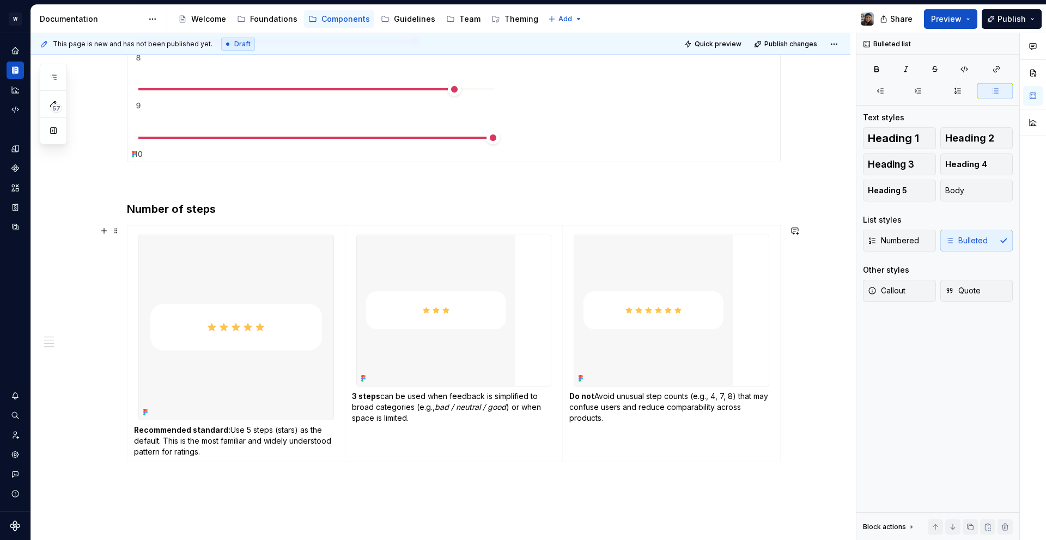
scroll to position [1058, 0]
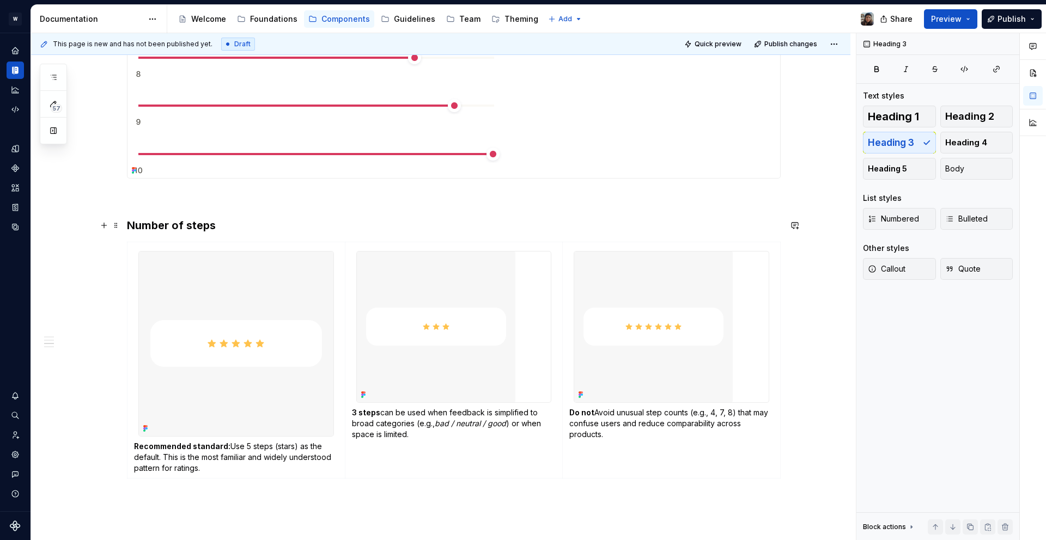
click at [175, 228] on h3 "Number of steps" at bounding box center [454, 225] width 654 height 15
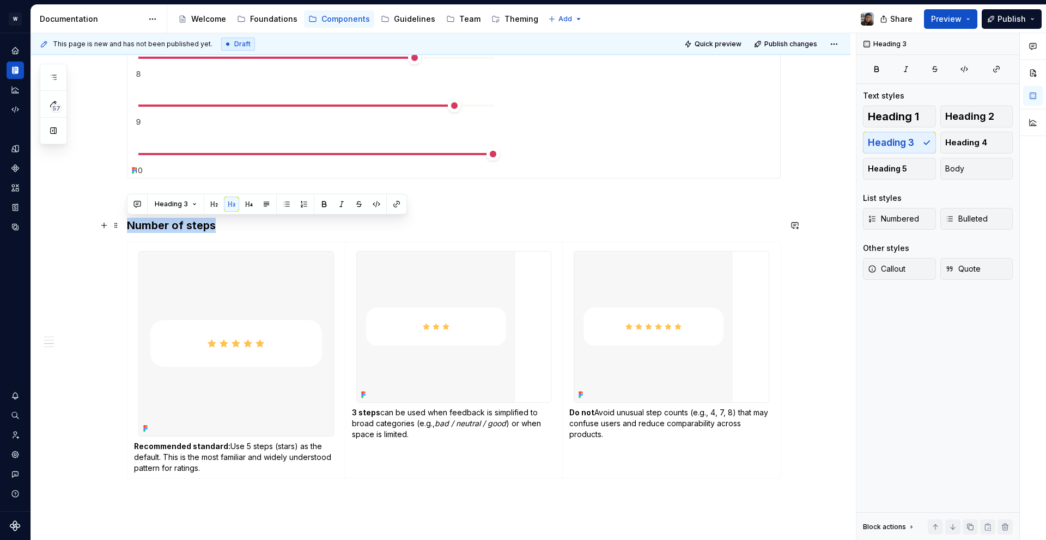
click at [175, 228] on h3 "Number of steps" at bounding box center [454, 225] width 654 height 15
click at [187, 218] on h3 "Number of steps" at bounding box center [454, 225] width 654 height 15
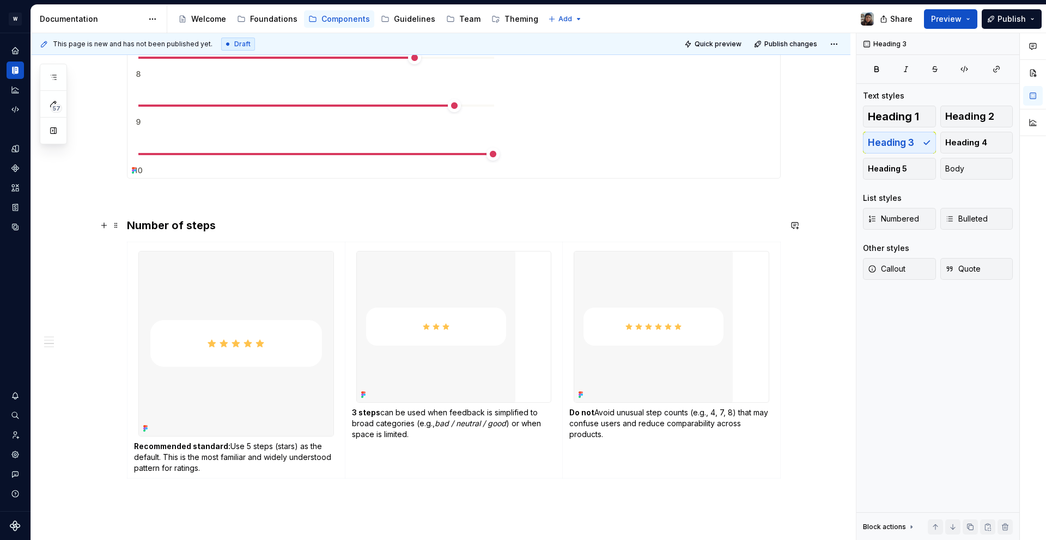
click at [193, 228] on h3 "Number of steps" at bounding box center [454, 225] width 654 height 15
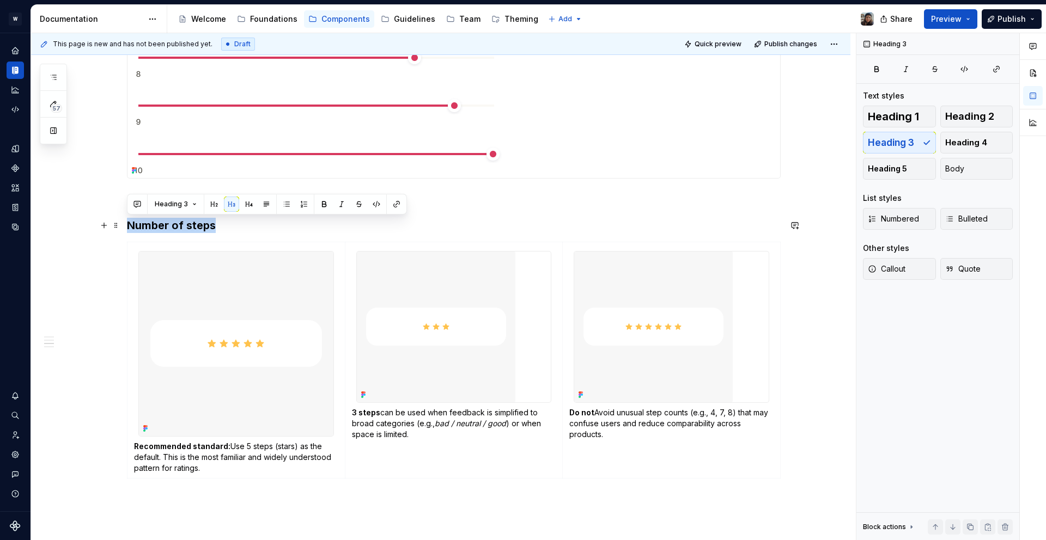
click at [193, 228] on h3 "Number of steps" at bounding box center [454, 225] width 654 height 15
click at [176, 230] on h3 "Number of steps" at bounding box center [454, 225] width 654 height 15
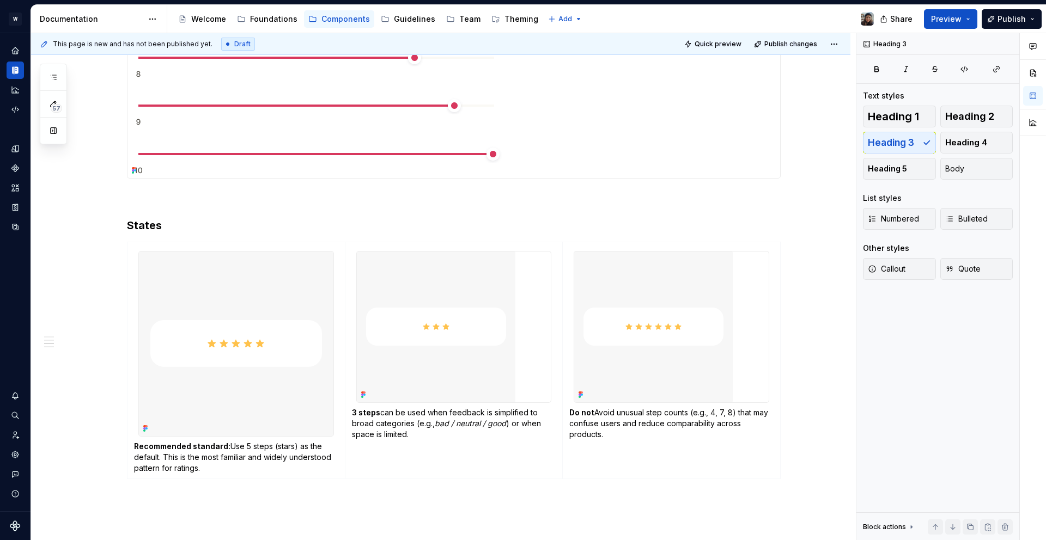
scroll to position [1061, 0]
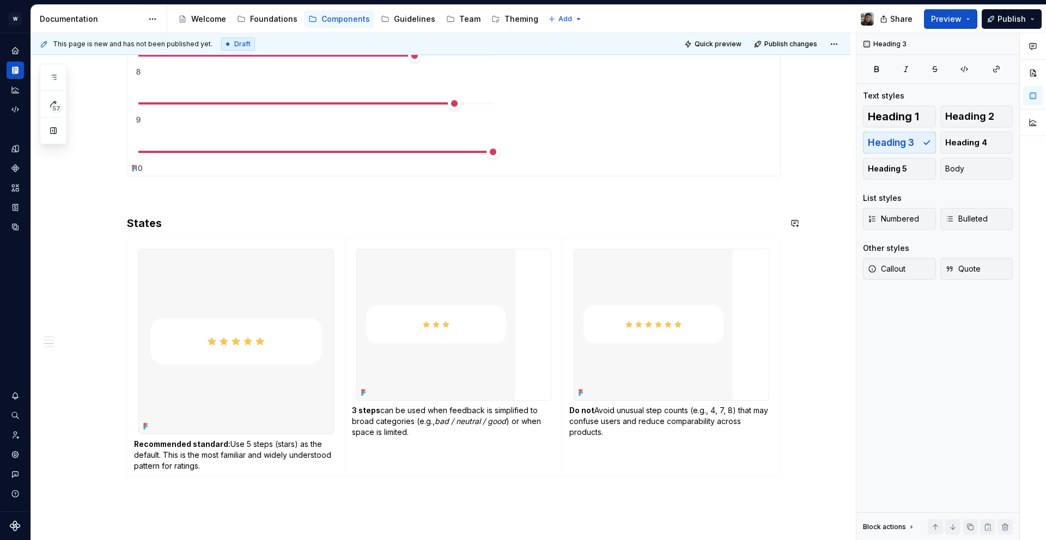
click at [248, 249] on div at bounding box center [236, 342] width 196 height 186
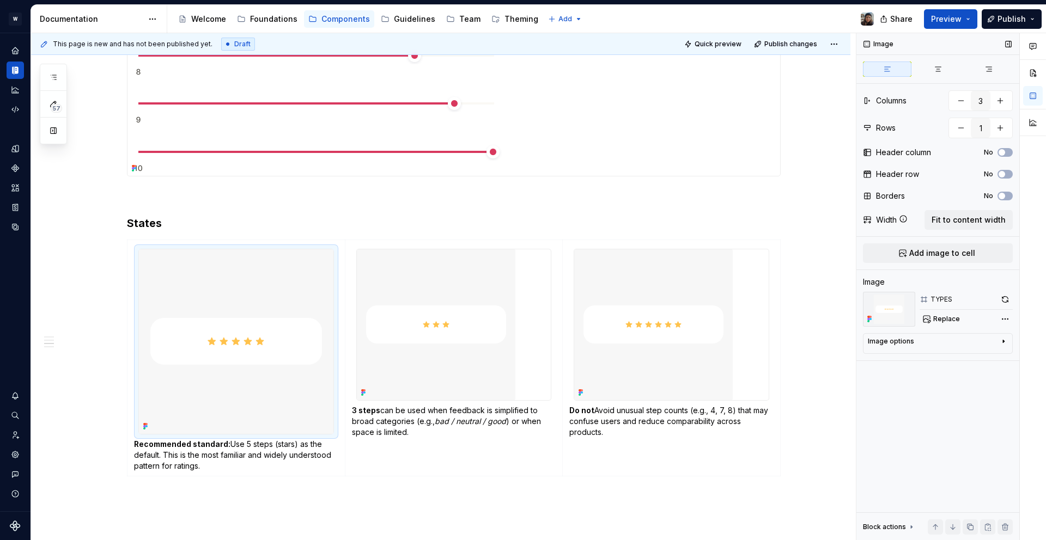
click at [971, 242] on div "Image Columns 3 Rows 1 Header column No Header row No Borders No Width Fit to c…" at bounding box center [937, 287] width 163 height 508
click at [968, 245] on button "Add image to cell" at bounding box center [938, 253] width 150 height 20
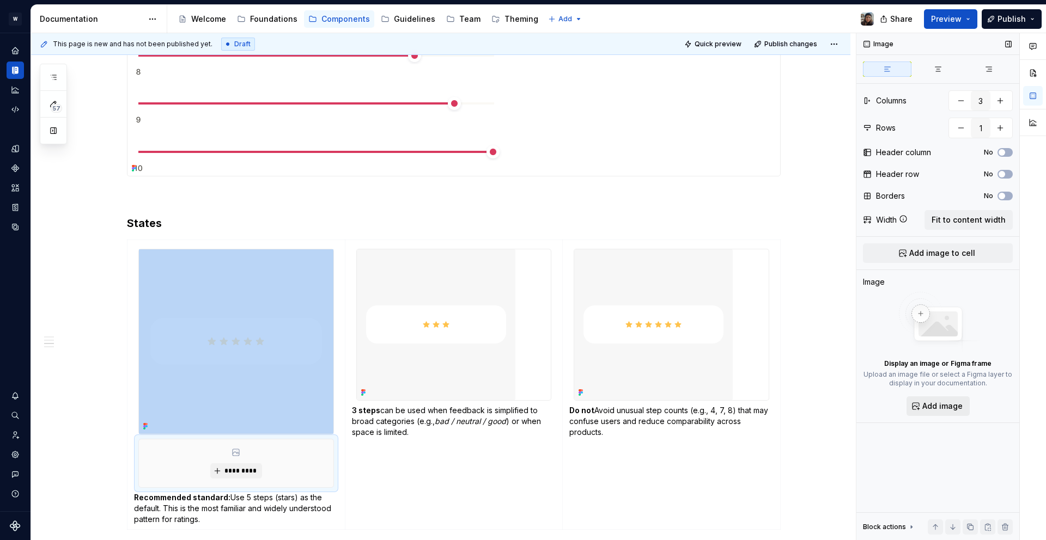
click at [965, 397] on button "Add image" at bounding box center [937, 407] width 63 height 20
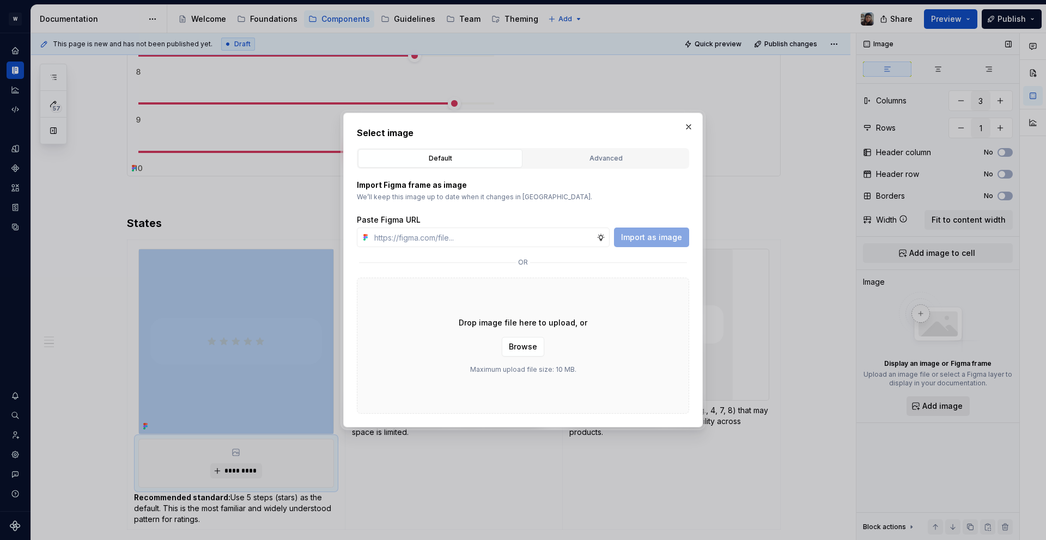
type textarea "*"
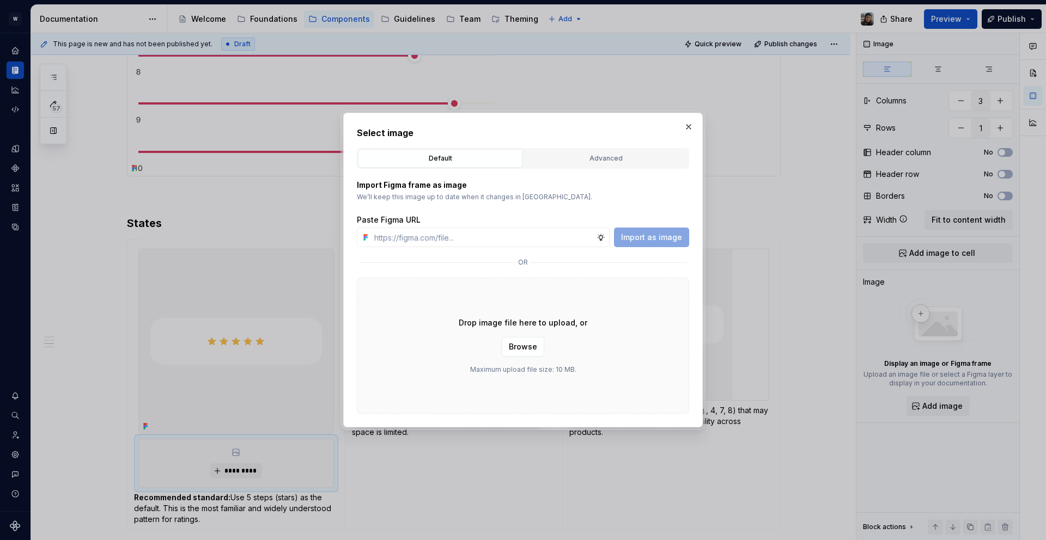
type input "[URL][DOMAIN_NAME]"
type textarea "*"
type input "[URL][DOMAIN_NAME]"
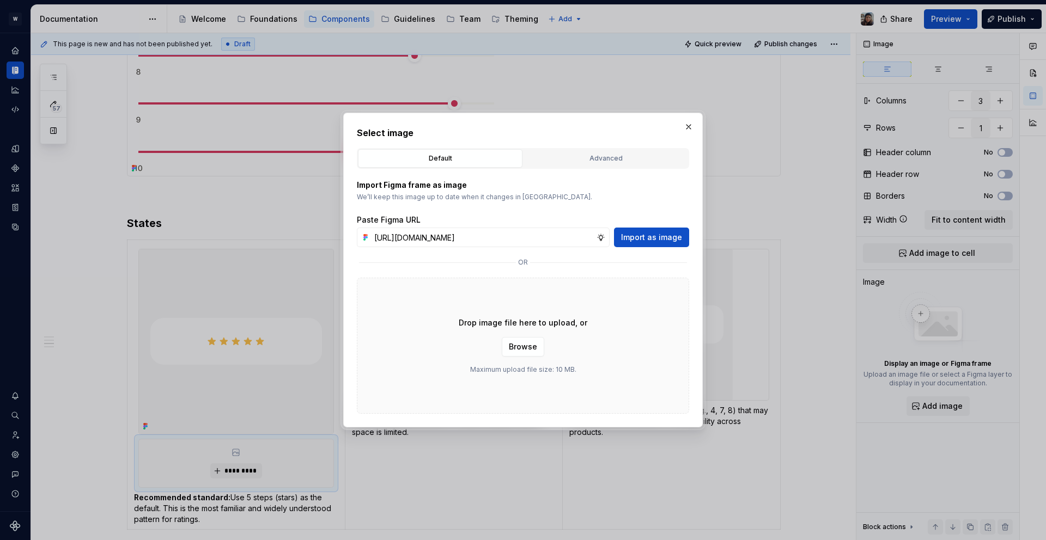
drag, startPoint x: 649, startPoint y: 241, endPoint x: 646, endPoint y: 227, distance: 14.0
click at [649, 241] on span "Import as image" at bounding box center [651, 237] width 61 height 11
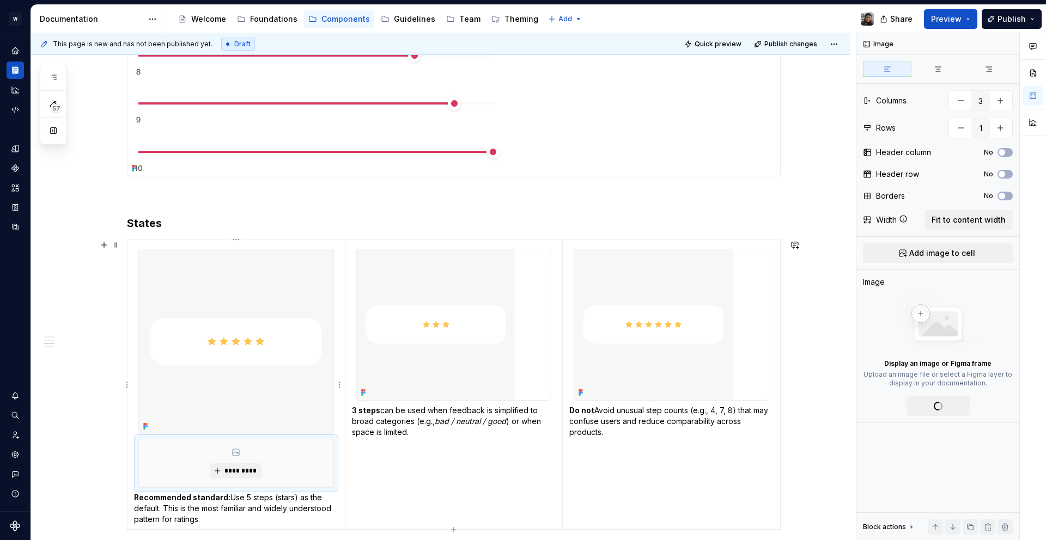
click at [287, 328] on img at bounding box center [236, 341] width 194 height 185
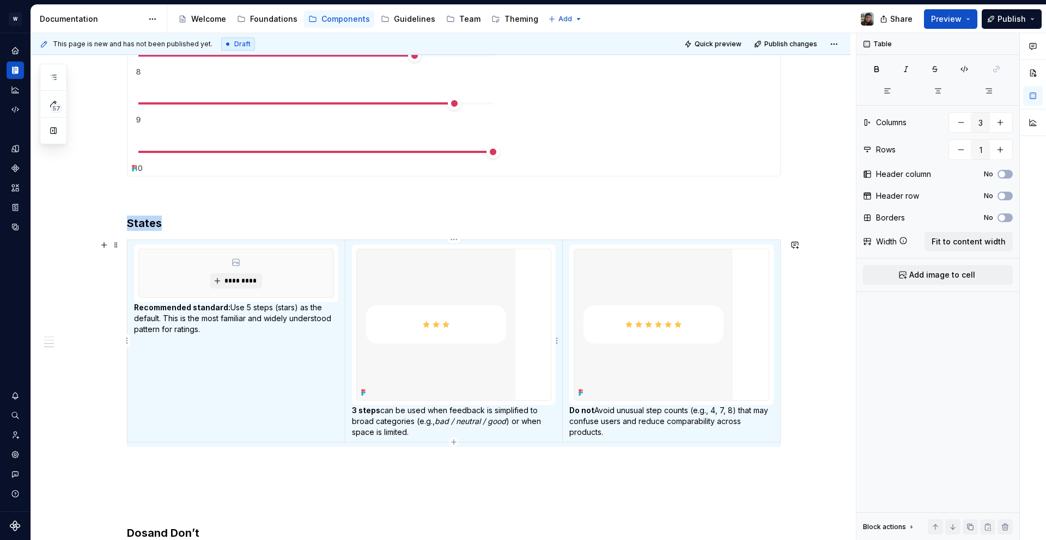
click at [484, 309] on img at bounding box center [436, 324] width 159 height 151
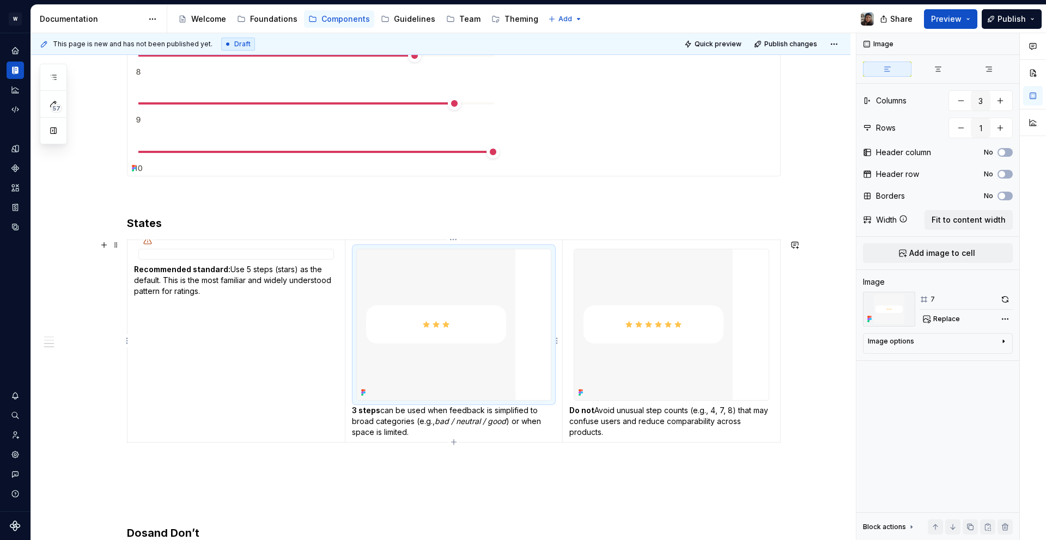
click at [490, 331] on img at bounding box center [436, 324] width 159 height 151
type textarea "*"
click at [970, 255] on span "Add image to cell" at bounding box center [942, 253] width 66 height 11
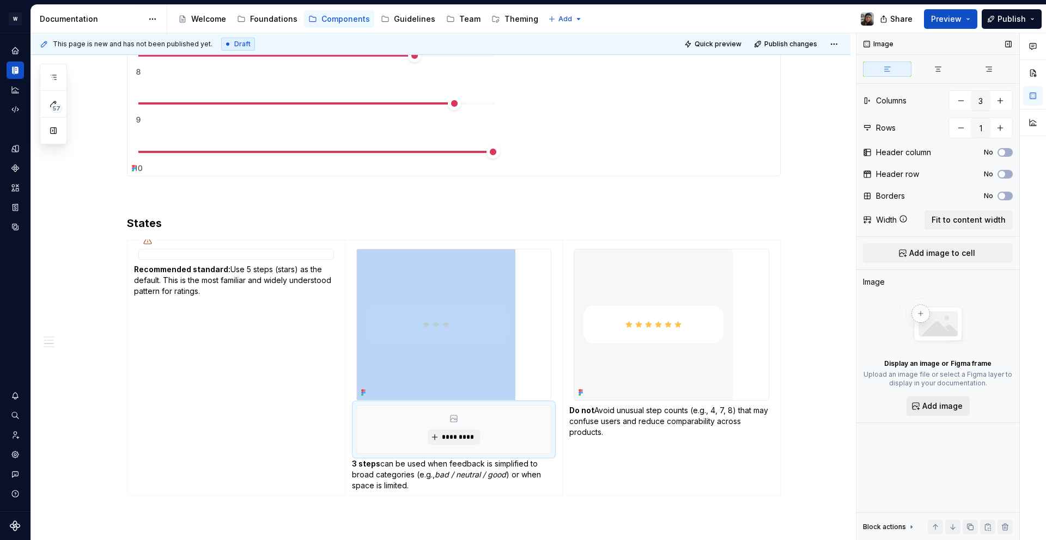
click at [926, 404] on span "Add image" at bounding box center [942, 406] width 40 height 11
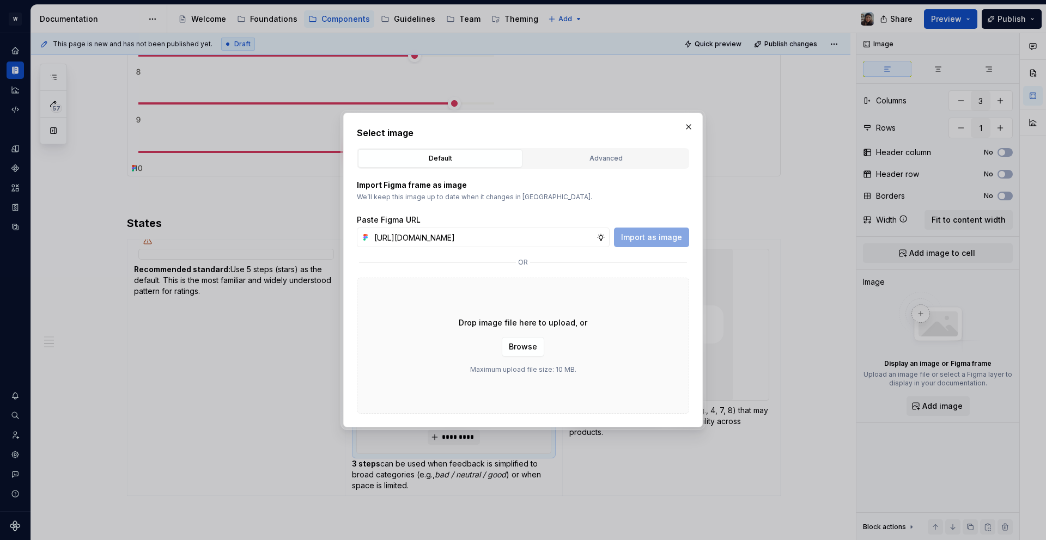
scroll to position [0, 320]
type input "[URL][DOMAIN_NAME]"
click at [629, 235] on span "Import as image" at bounding box center [651, 237] width 61 height 11
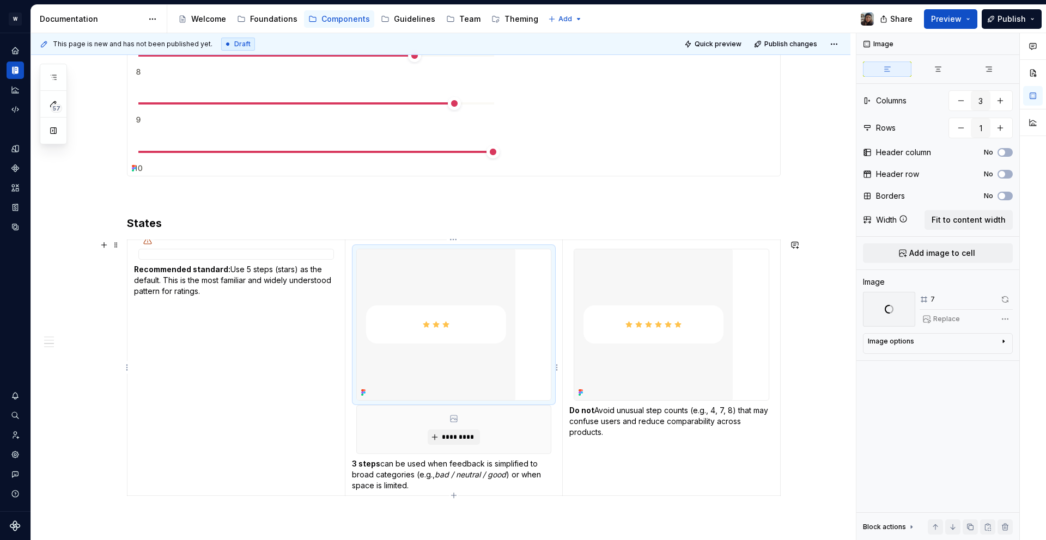
click at [500, 313] on img at bounding box center [436, 324] width 159 height 151
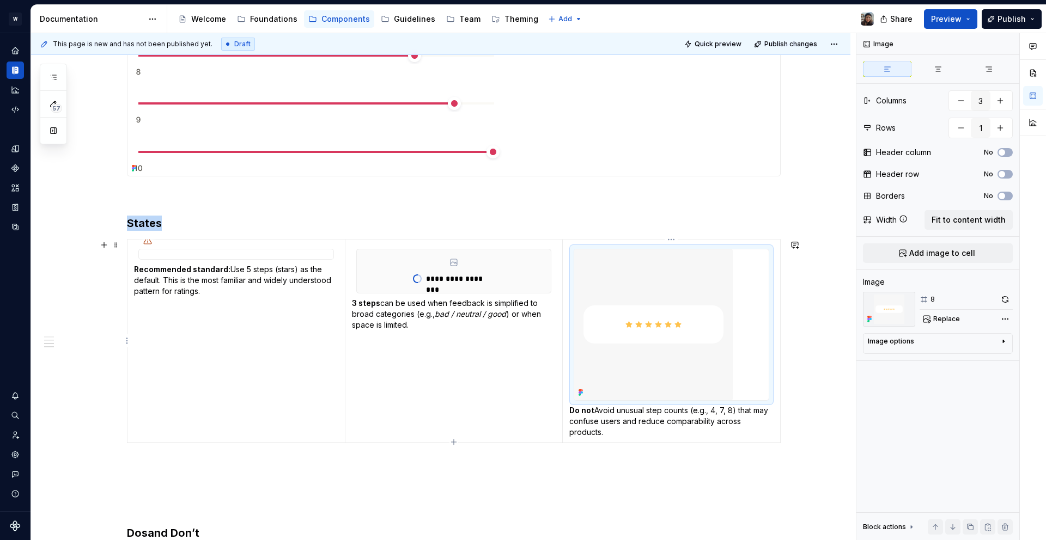
click at [693, 306] on img at bounding box center [653, 324] width 159 height 151
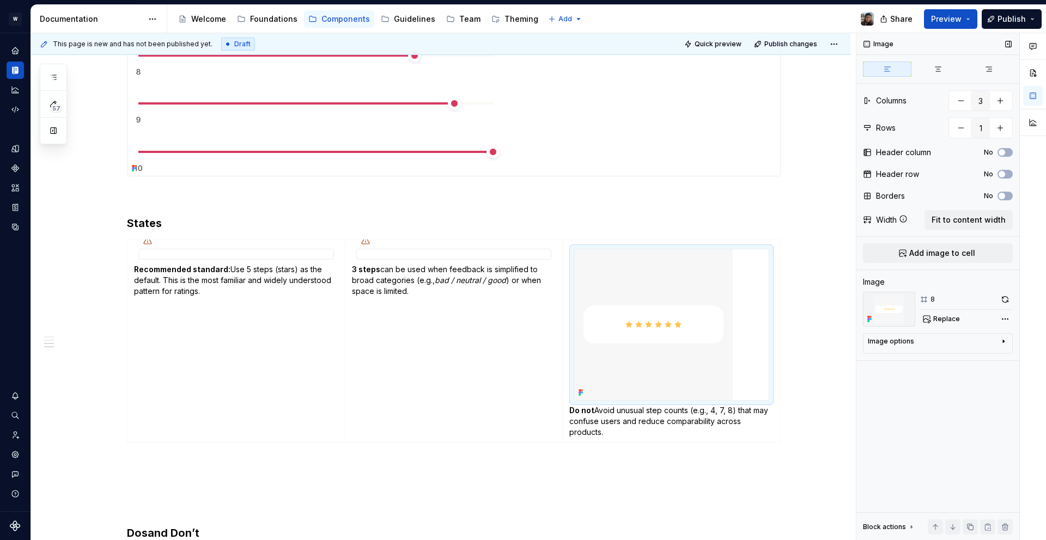
type textarea "*"
click at [904, 270] on div at bounding box center [937, 270] width 163 height 1
click at [904, 261] on button "Add image to cell" at bounding box center [938, 253] width 150 height 20
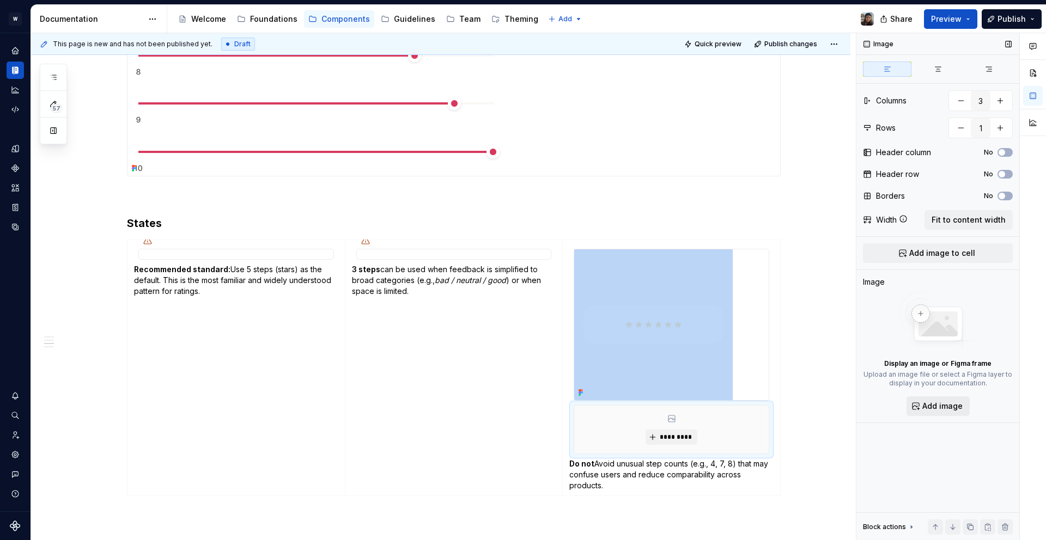
click at [925, 403] on span "Add image" at bounding box center [942, 406] width 40 height 11
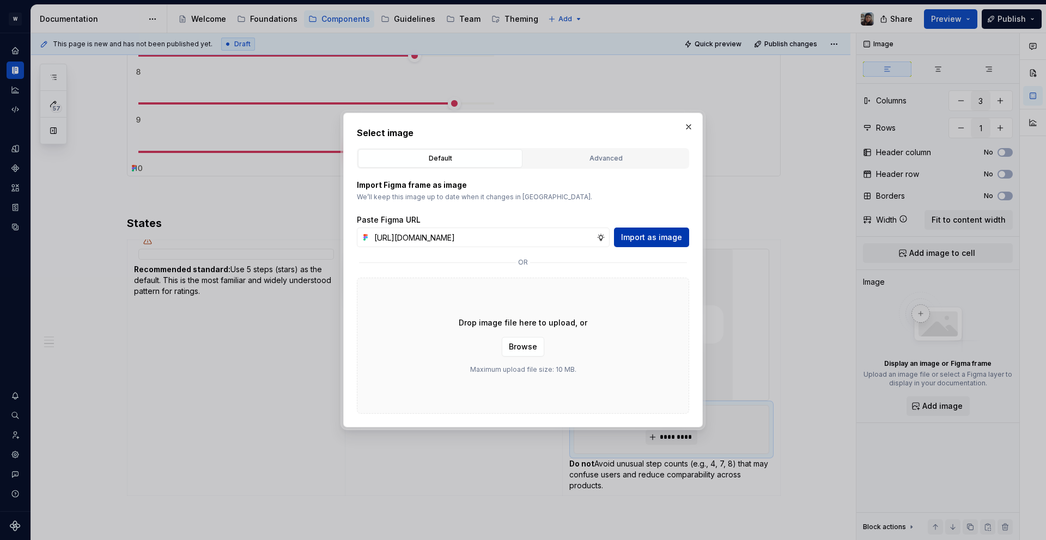
scroll to position [0, 319]
type input "[URL][DOMAIN_NAME]"
click at [667, 235] on span "Import as image" at bounding box center [651, 237] width 61 height 11
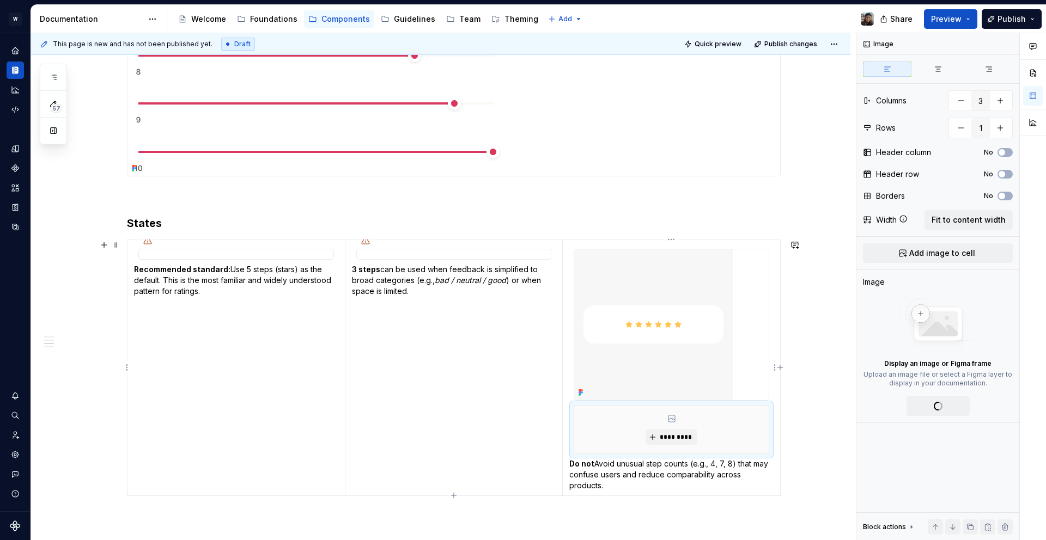
type textarea "*"
click at [672, 304] on img at bounding box center [653, 324] width 159 height 151
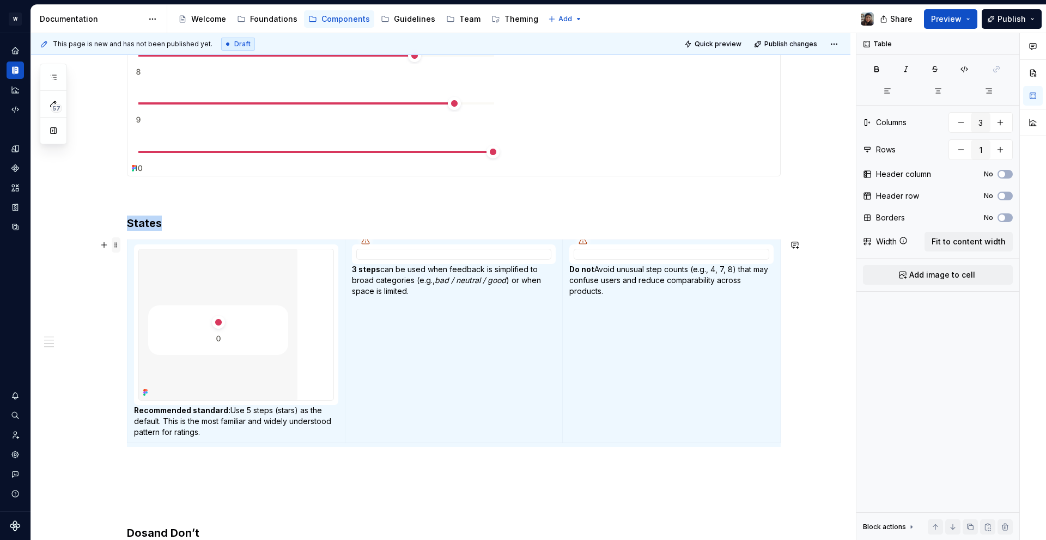
click at [117, 247] on span at bounding box center [116, 244] width 9 height 15
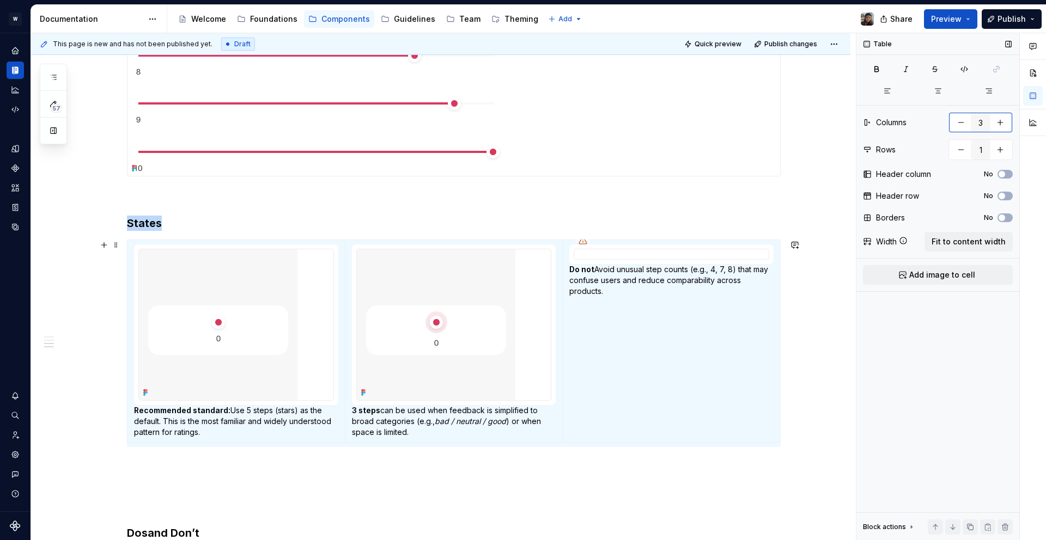
click at [1010, 124] on div "3" at bounding box center [980, 122] width 64 height 21
click at [1004, 124] on button "button" at bounding box center [1000, 123] width 20 height 20
type input "4"
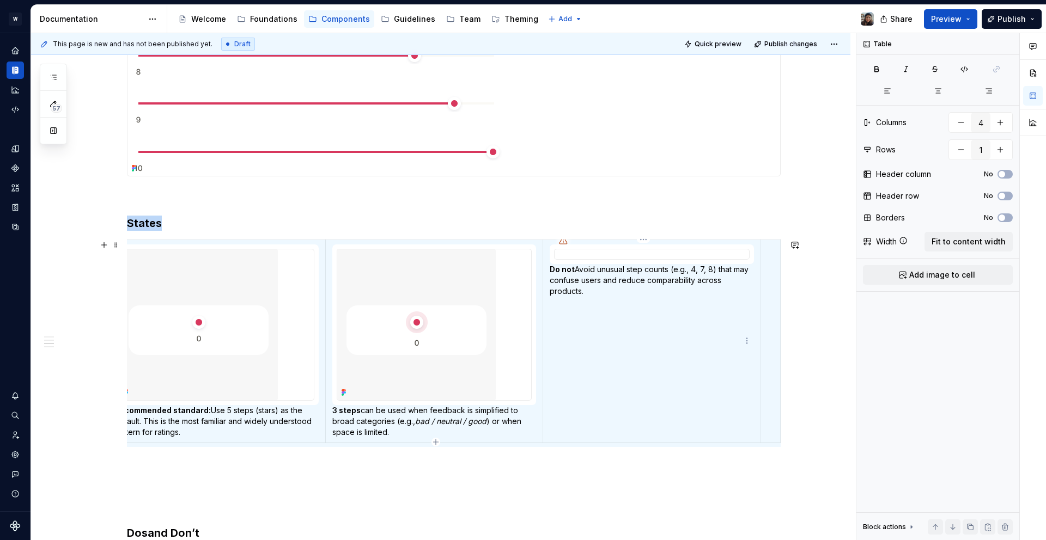
click at [686, 260] on div at bounding box center [652, 254] width 196 height 11
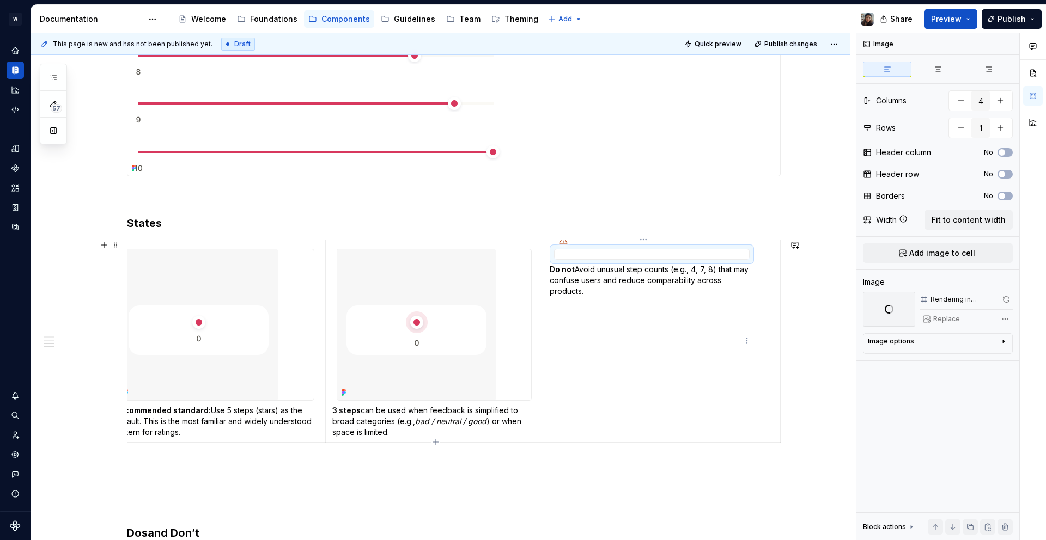
scroll to position [0, 20]
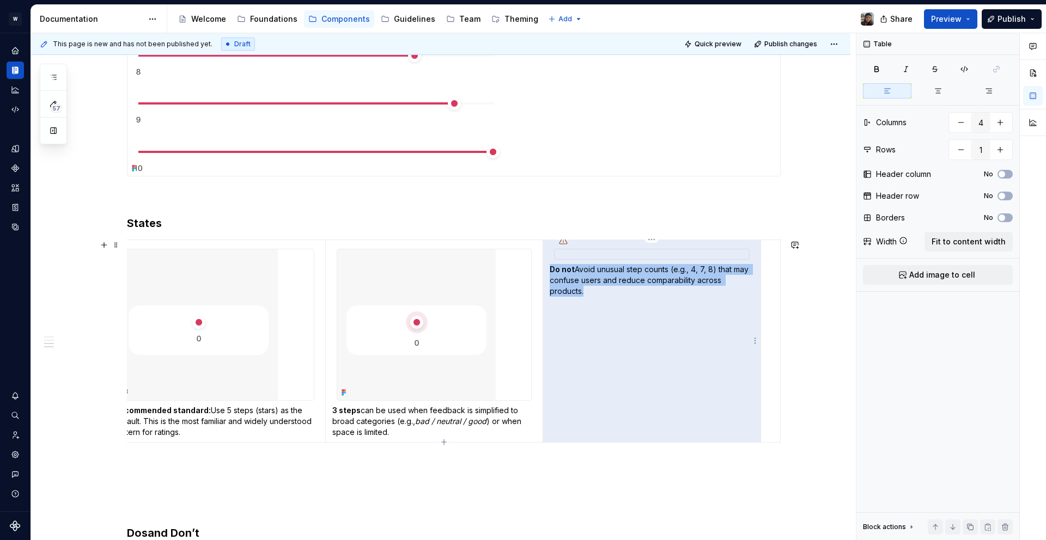
drag, startPoint x: 680, startPoint y: 297, endPoint x: 557, endPoint y: 258, distance: 128.7
click at [556, 254] on td "Do not Avoid unusual step counts (e.g., 4, 7, 8) that may confuse users and red…" at bounding box center [652, 341] width 218 height 203
click at [557, 258] on div at bounding box center [652, 254] width 196 height 11
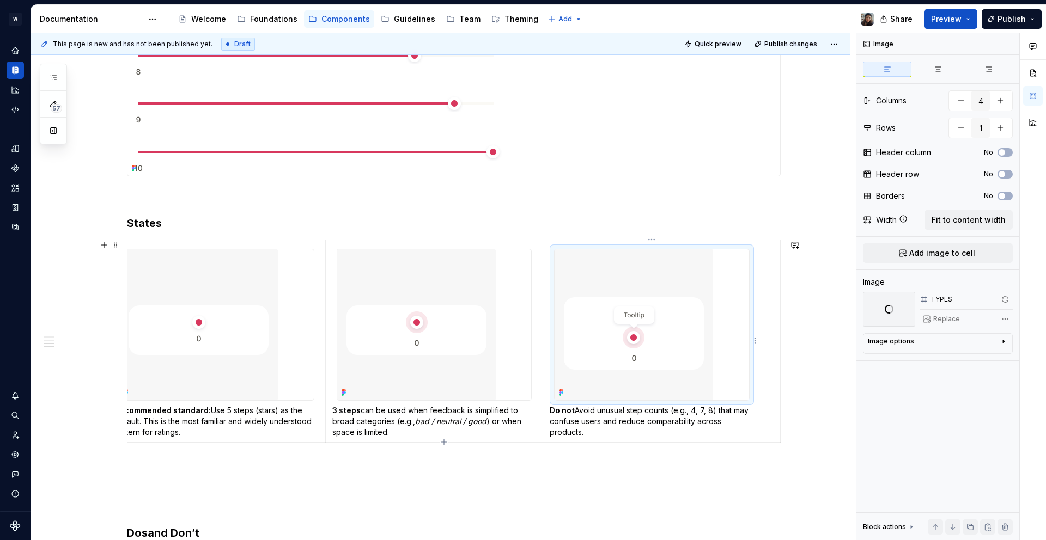
click at [580, 294] on img at bounding box center [634, 324] width 159 height 151
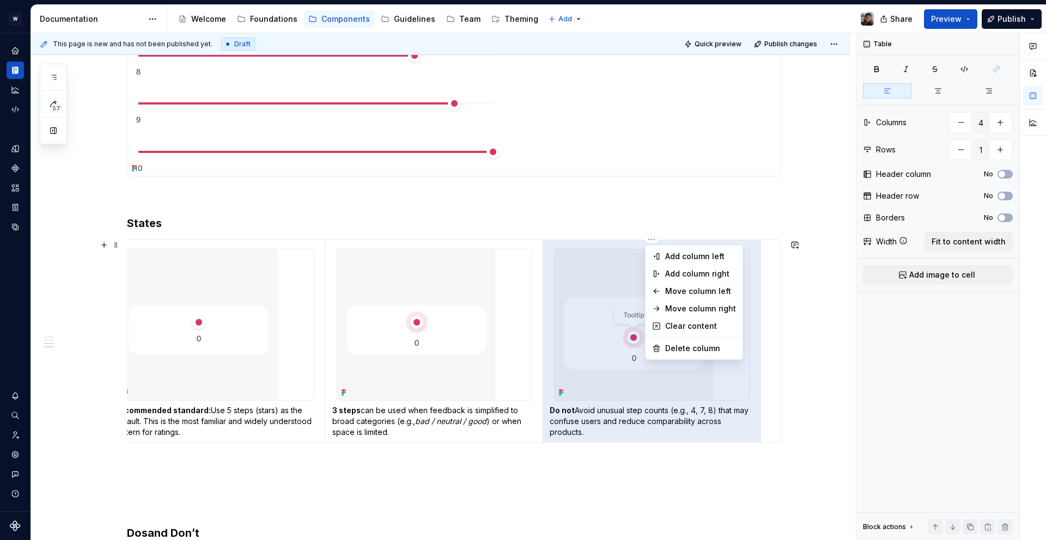
click at [650, 241] on html "W Yoga Design system data Documentation Accessibility guide for tree Page tree.…" at bounding box center [523, 270] width 1046 height 540
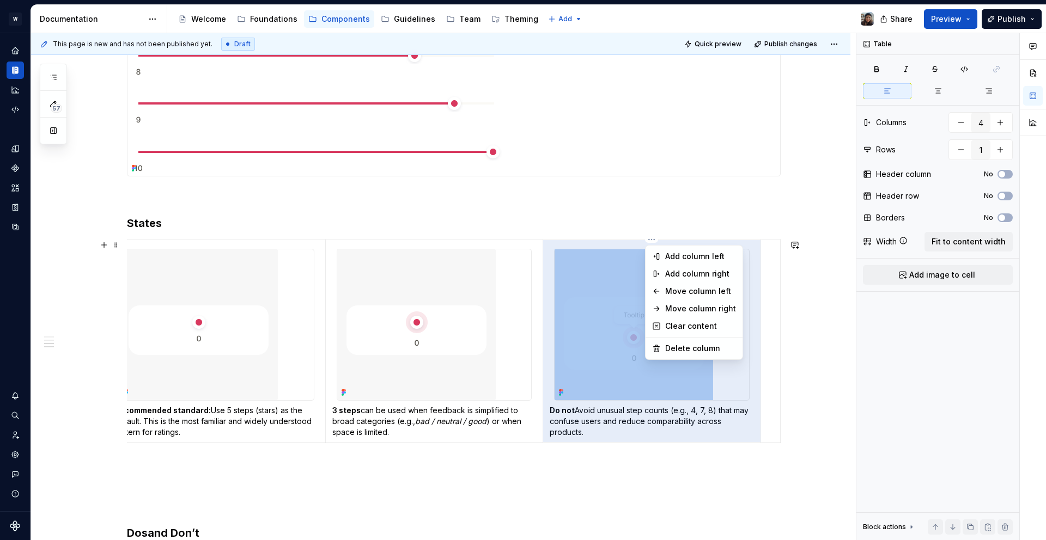
click at [576, 272] on html "W Yoga Design system data Documentation Accessibility guide for tree Page tree.…" at bounding box center [523, 270] width 1046 height 540
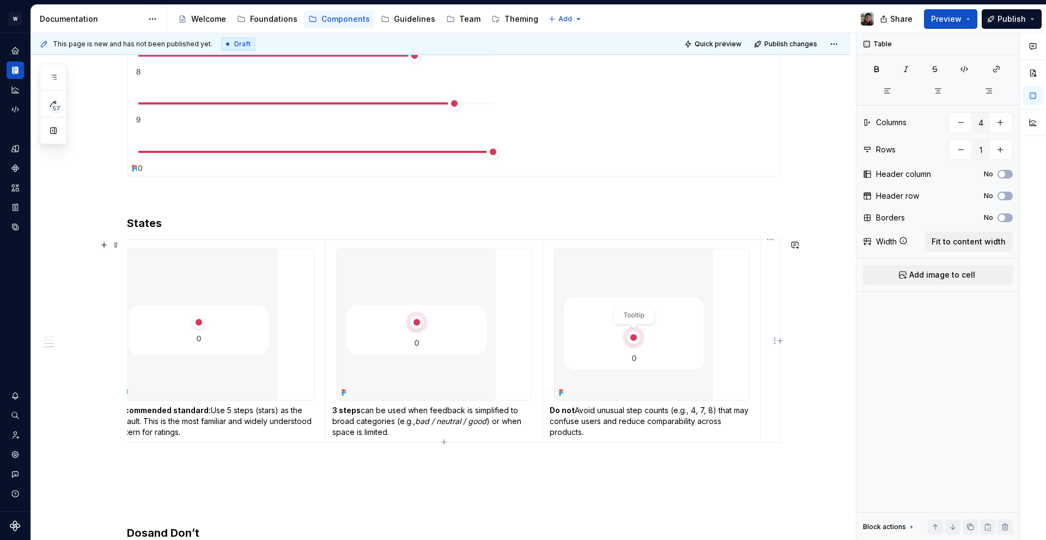
click at [773, 396] on td at bounding box center [770, 341] width 20 height 203
click at [767, 395] on td at bounding box center [770, 341] width 20 height 203
click at [702, 354] on img at bounding box center [634, 324] width 159 height 151
click at [772, 376] on td at bounding box center [770, 341] width 20 height 203
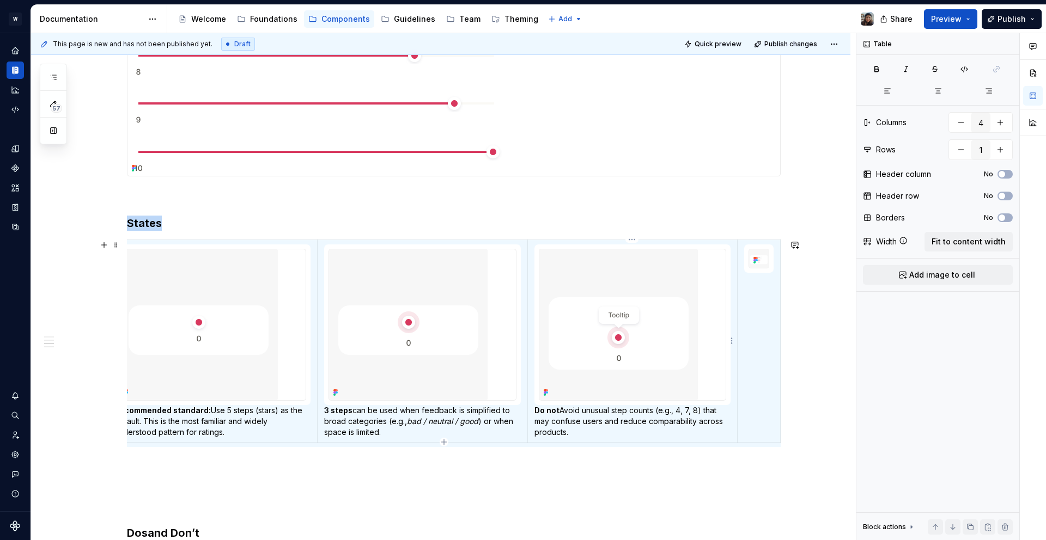
click at [632, 424] on p "Do not Avoid unusual step counts (e.g., 4, 7, 8) that may confuse users and red…" at bounding box center [632, 421] width 196 height 33
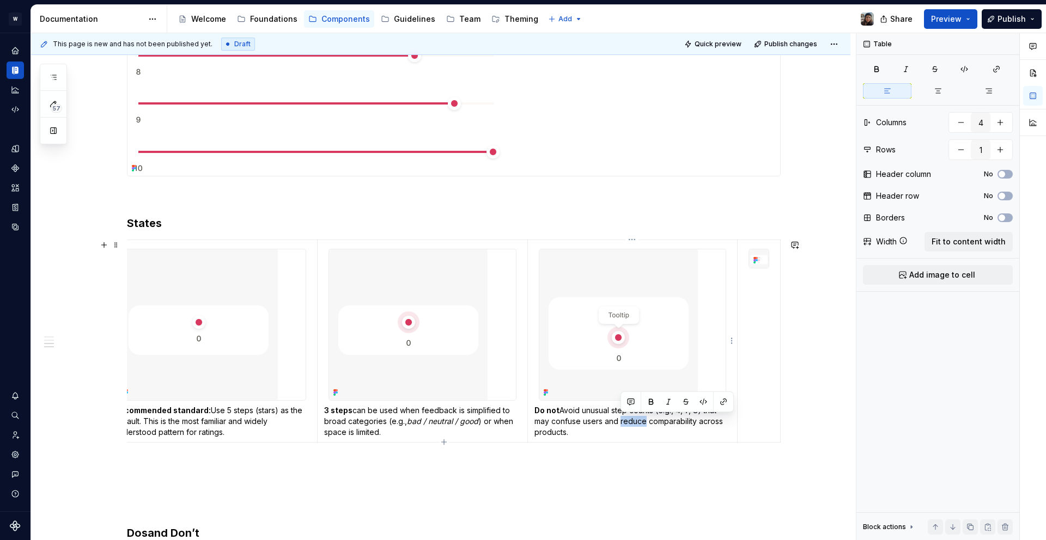
click at [632, 424] on p "Do not Avoid unusual step counts (e.g., 4, 7, 8) that may confuse users and red…" at bounding box center [632, 421] width 196 height 33
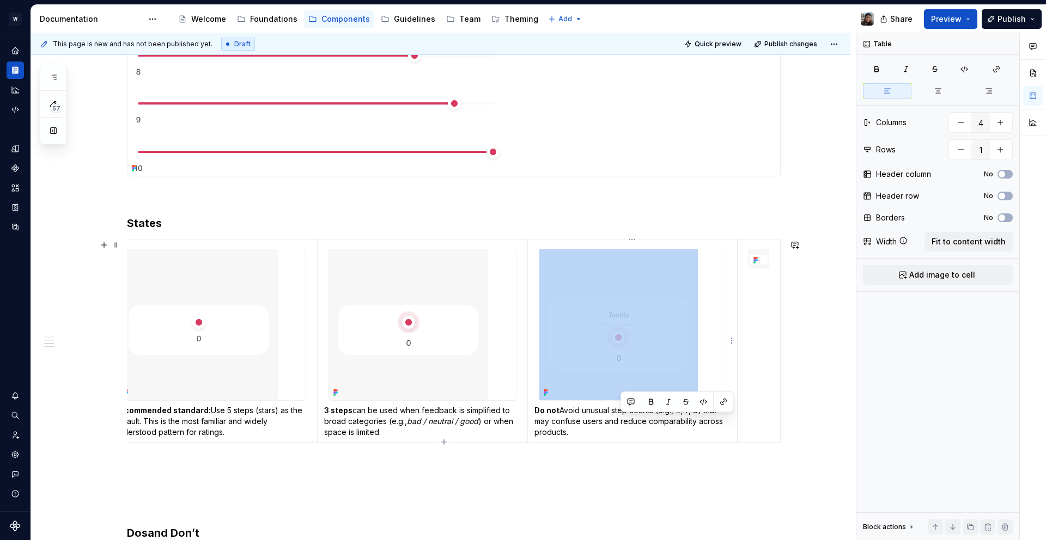
click at [632, 424] on p "Do not Avoid unusual step counts (e.g., 4, 7, 8) that may confuse users and red…" at bounding box center [632, 421] width 196 height 33
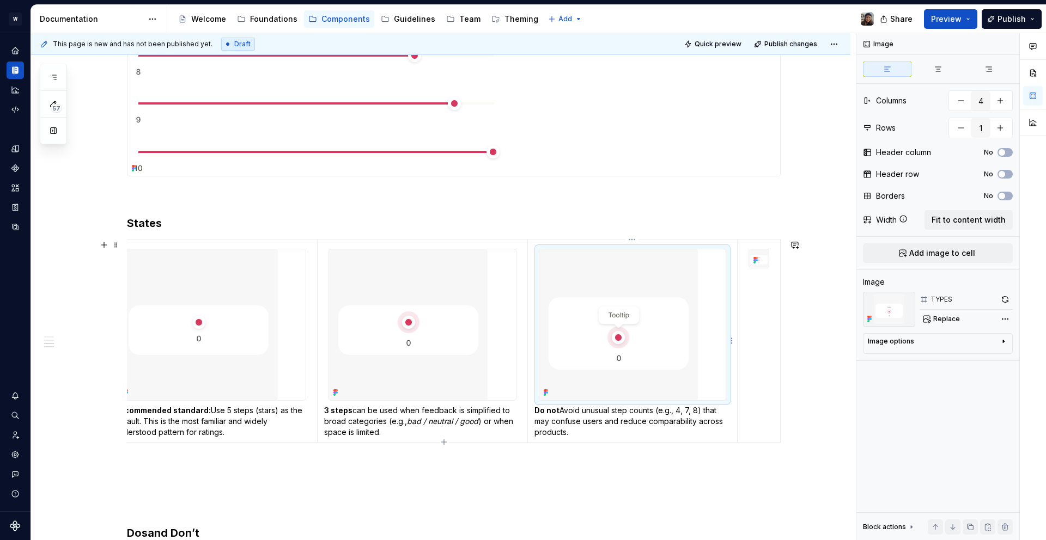
click at [667, 400] on div at bounding box center [632, 325] width 187 height 152
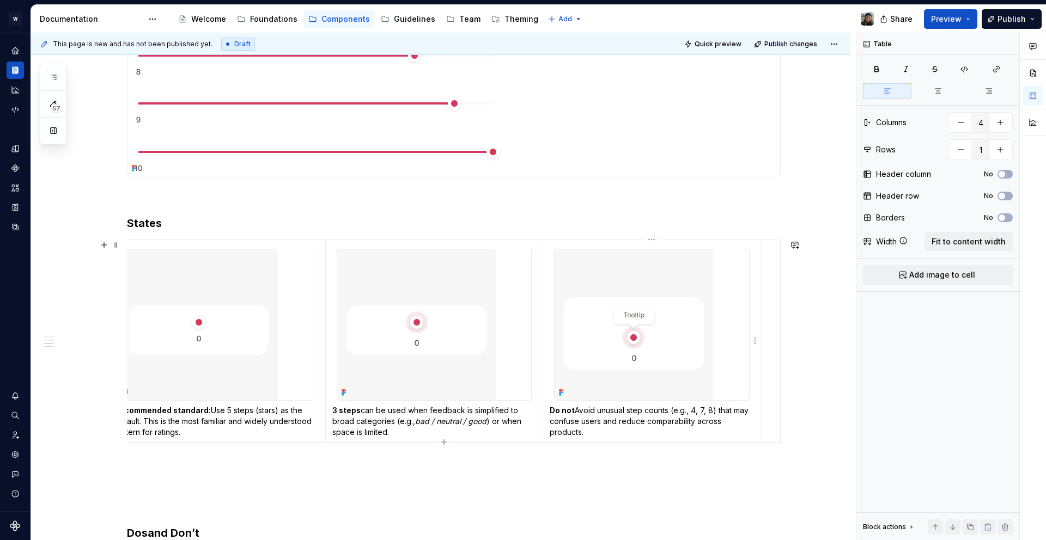
click at [626, 421] on p "Do not Avoid unusual step counts (e.g., 4, 7, 8) that may confuse users and red…" at bounding box center [652, 421] width 204 height 33
click at [626, 420] on p "Do not Avoid unusual step counts (e.g., 4, 7, 8) that may confuse users and red…" at bounding box center [652, 421] width 204 height 33
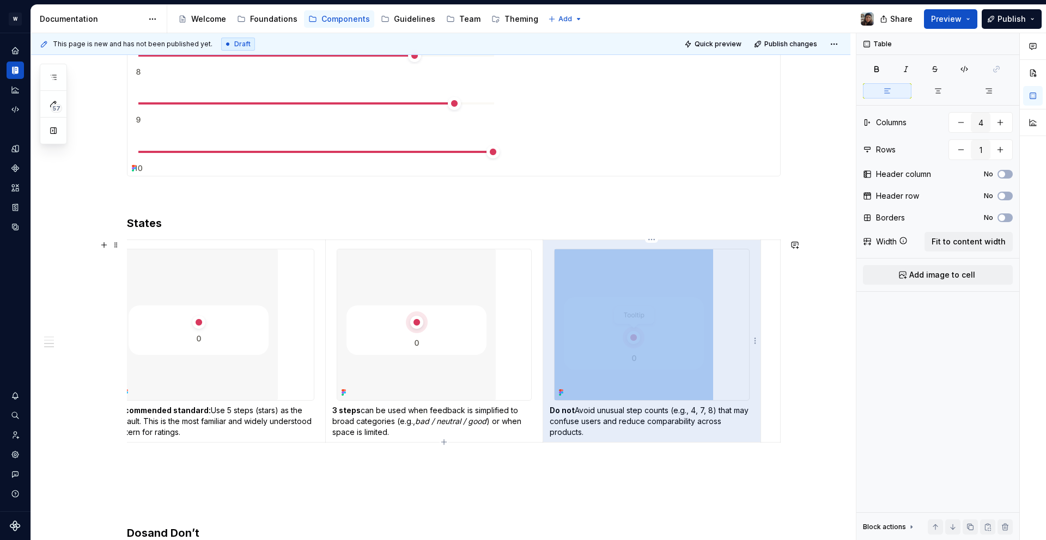
drag, startPoint x: 626, startPoint y: 420, endPoint x: 601, endPoint y: 431, distance: 27.5
click at [625, 420] on p "Do not Avoid unusual step counts (e.g., 4, 7, 8) that may confuse users and red…" at bounding box center [652, 421] width 204 height 33
click at [600, 431] on p "Do not Avoid unusual step counts (e.g., 4, 7, 8) that may confuse users and red…" at bounding box center [652, 421] width 204 height 33
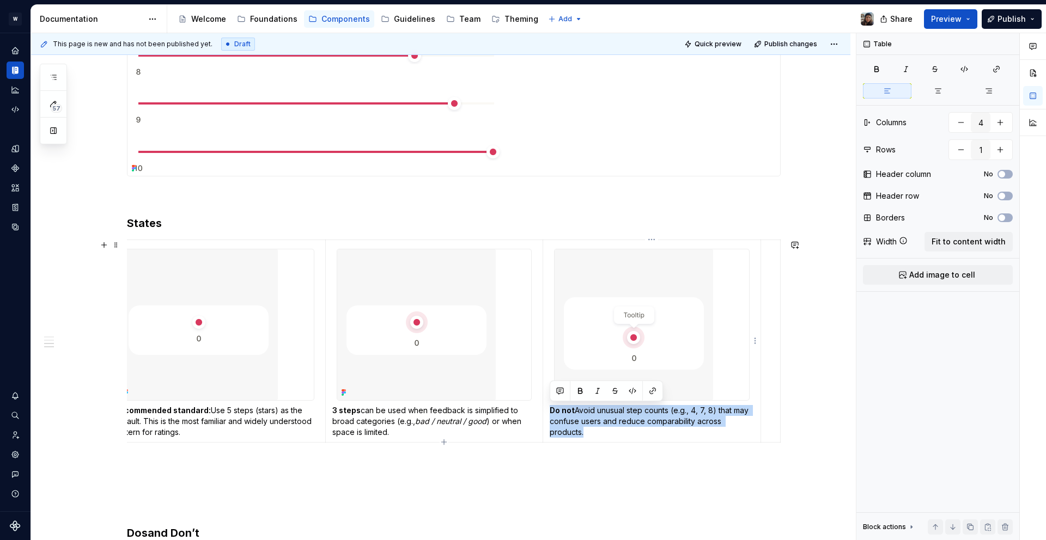
drag, startPoint x: 560, startPoint y: 411, endPoint x: 552, endPoint y: 403, distance: 11.2
click at [552, 403] on td "Do not Avoid unusual step counts (e.g., 4, 7, 8) that may confuse users and red…" at bounding box center [652, 341] width 218 height 203
copy p "Do not Avoid unusual step counts (e.g., 4, 7, 8) that may confuse users and red…"
click at [766, 346] on td at bounding box center [770, 341] width 20 height 203
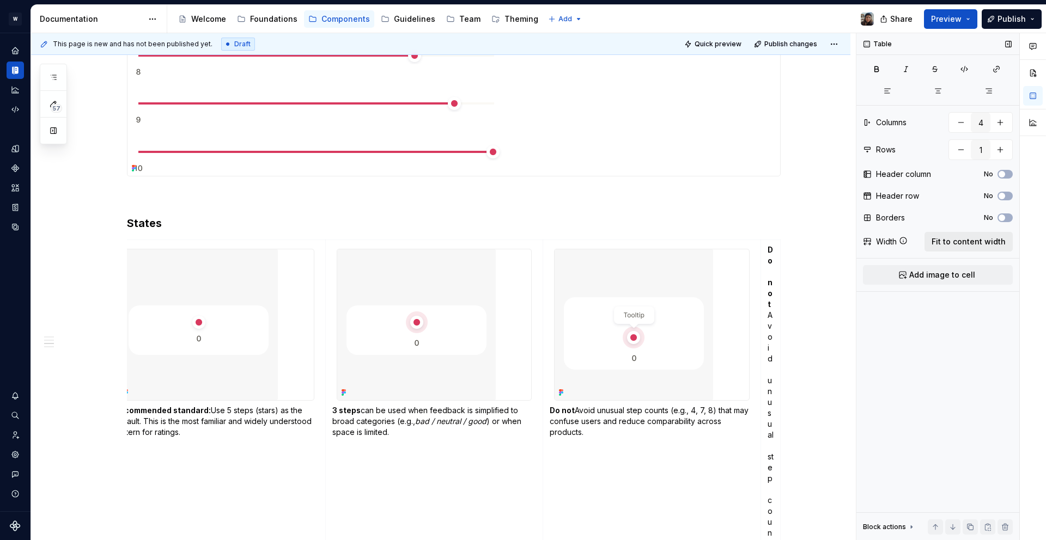
click at [976, 236] on span "Fit to content width" at bounding box center [968, 241] width 74 height 11
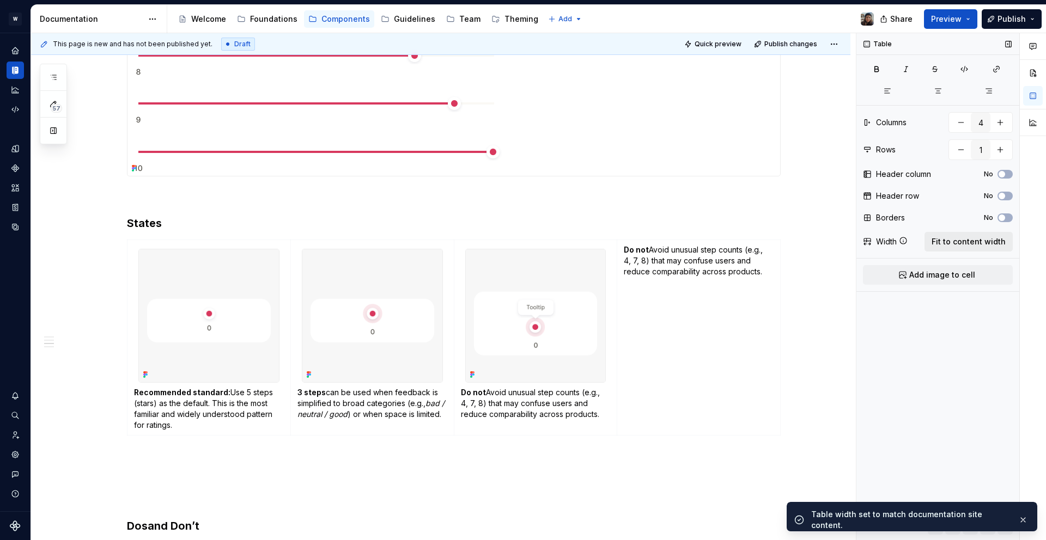
scroll to position [0, 0]
click at [579, 309] on img at bounding box center [536, 315] width 140 height 133
click at [644, 261] on p "Do not Avoid unusual step counts (e.g., 4, 7, 8) that may confuse users and red…" at bounding box center [699, 261] width 150 height 33
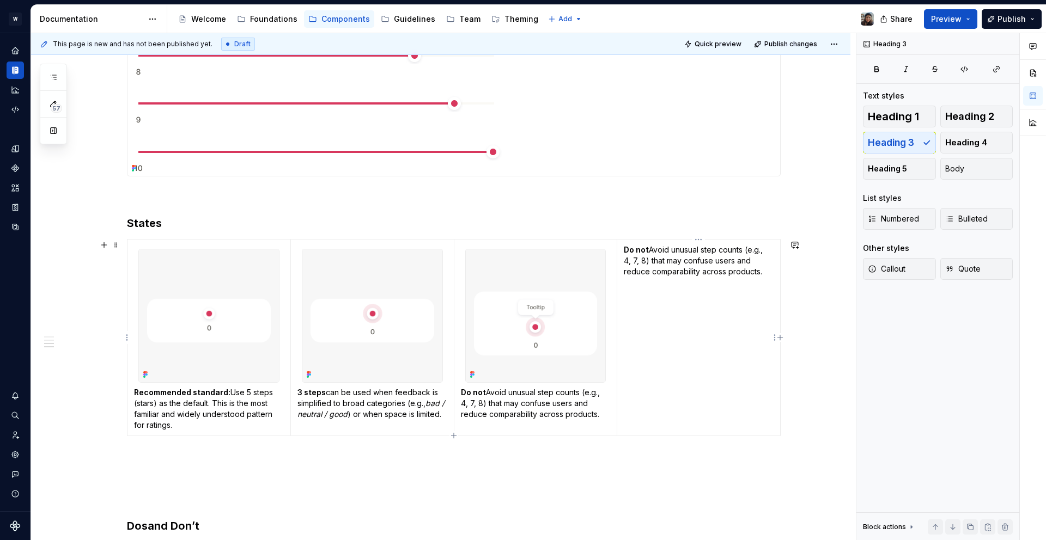
click at [630, 241] on td "Do not Avoid unusual step counts (e.g., 4, 7, 8) that may confuse users and red…" at bounding box center [698, 338] width 163 height 196
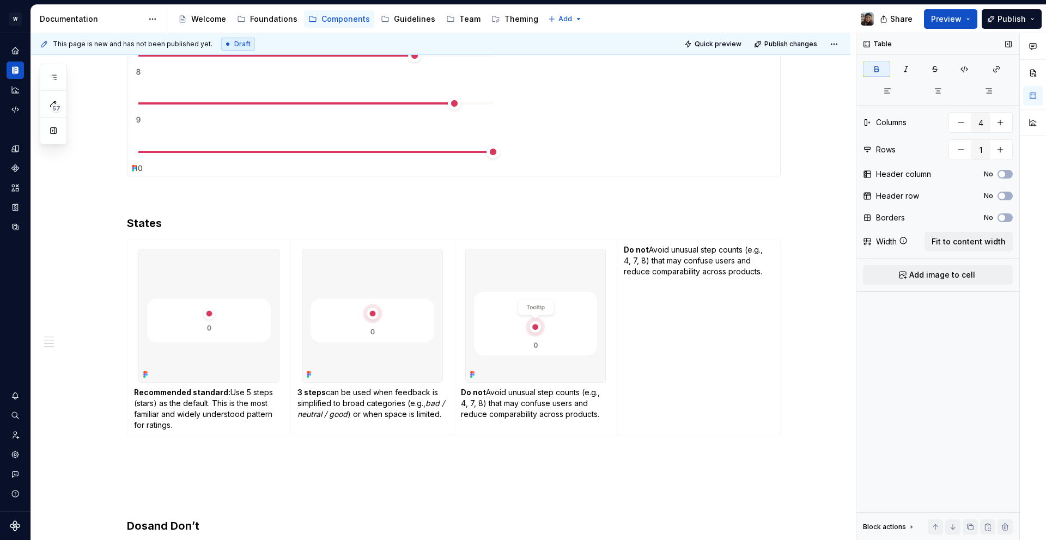
click at [971, 262] on div "Table Columns 4 Rows 1 Header column No Header row No Borders No Width Fit to c…" at bounding box center [937, 287] width 163 height 508
click at [959, 276] on span "Add image to cell" at bounding box center [942, 275] width 66 height 11
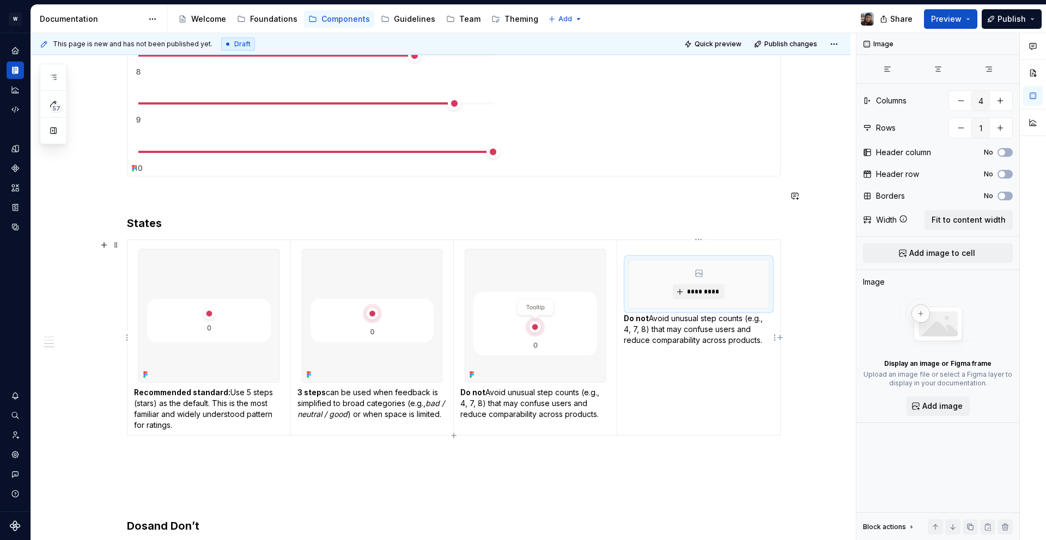
type textarea "*"
click at [691, 298] on button "*********" at bounding box center [699, 291] width 52 height 15
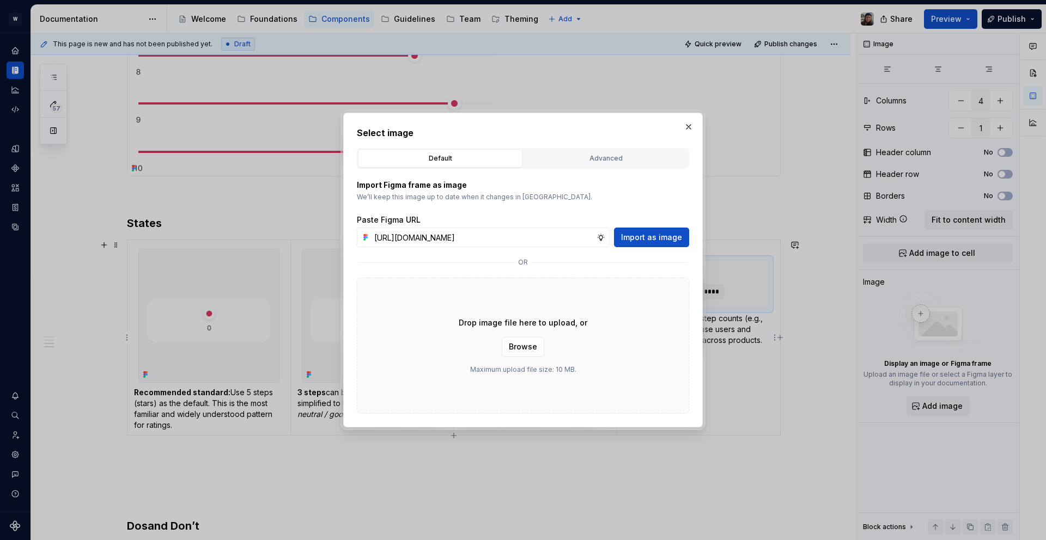
scroll to position [0, 320]
type input "[URL][DOMAIN_NAME]"
click at [669, 249] on div "Import Figma frame as image We’ll keep this image up to date when it changes in…" at bounding box center [523, 291] width 332 height 245
click at [667, 235] on span "Import as image" at bounding box center [651, 237] width 61 height 11
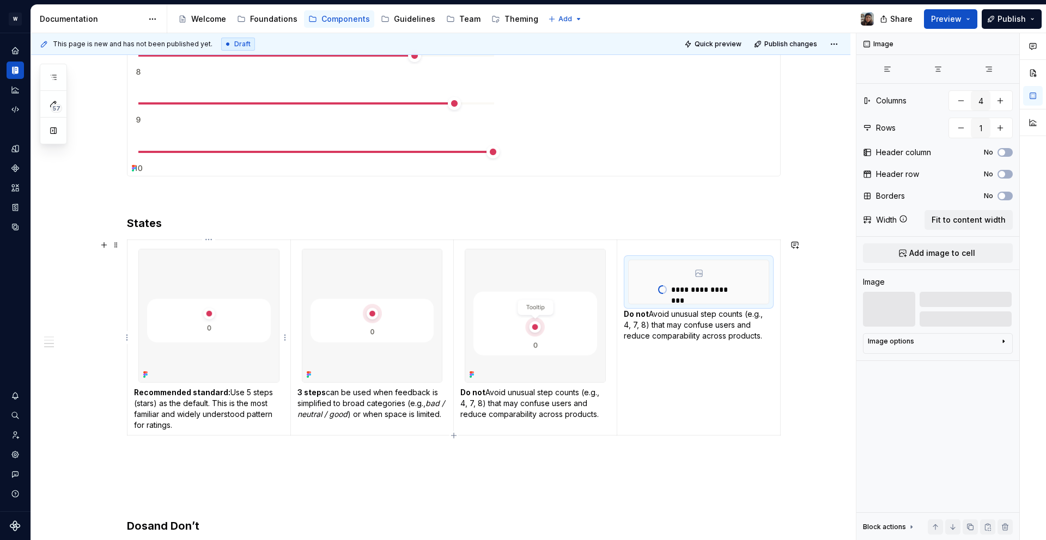
click at [189, 403] on p "Recommended standard: Use 5 steps (stars) as the default. This is the most fami…" at bounding box center [209, 409] width 150 height 44
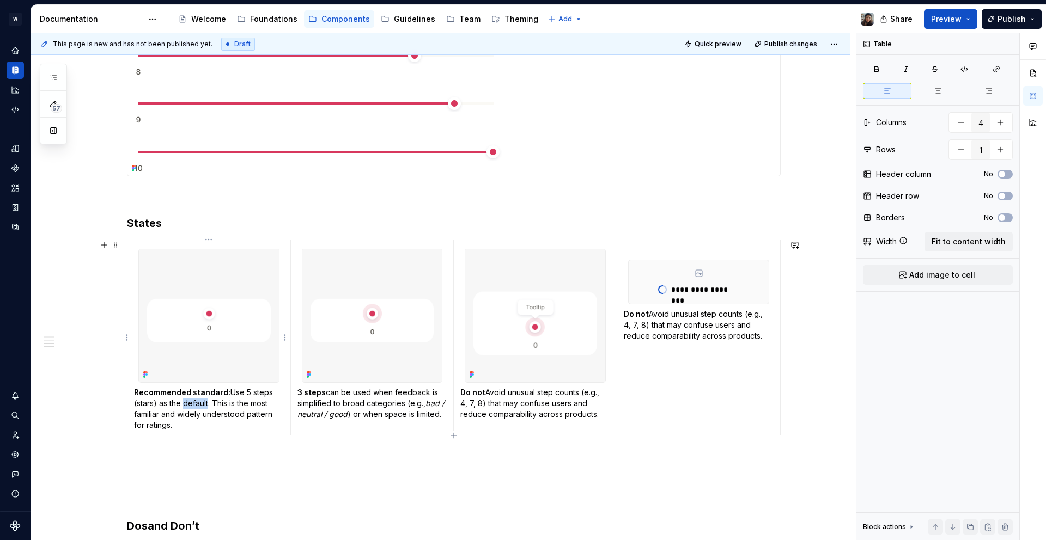
click at [189, 403] on p "Recommended standard: Use 5 steps (stars) as the default. This is the most fami…" at bounding box center [209, 409] width 150 height 44
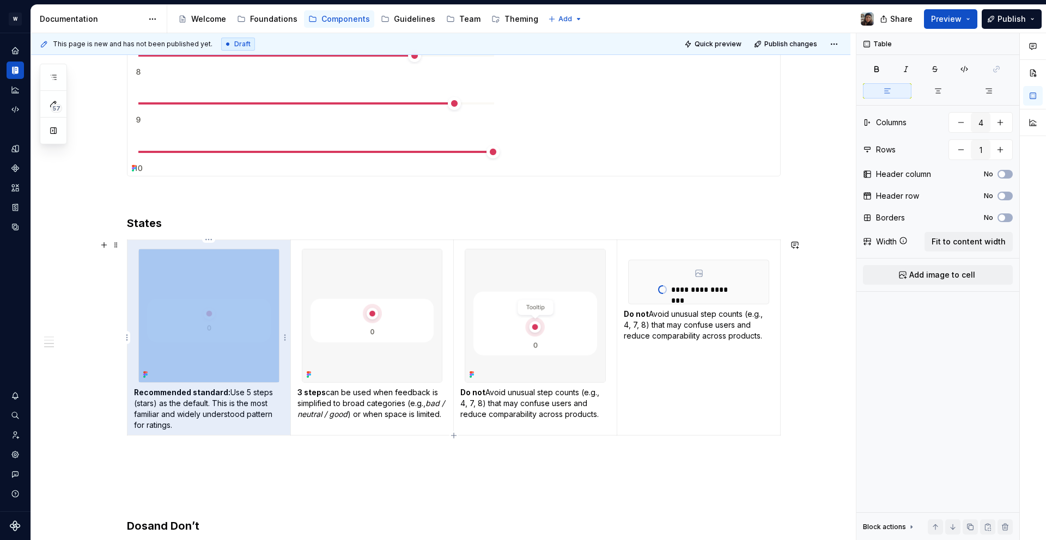
click at [189, 403] on p "Recommended standard: Use 5 steps (stars) as the default. This is the most fami…" at bounding box center [209, 409] width 150 height 44
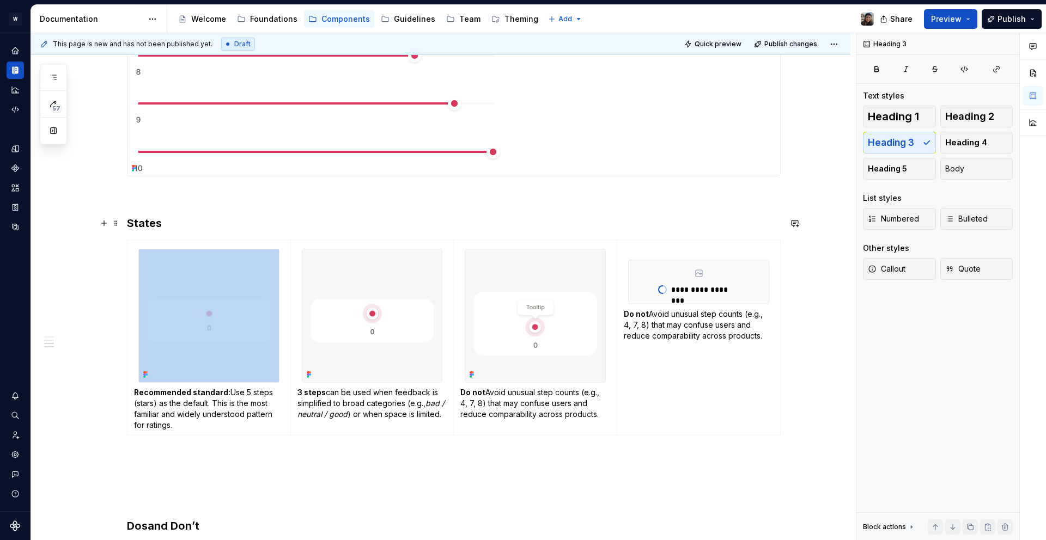
click at [150, 229] on h3 "States" at bounding box center [454, 223] width 654 height 15
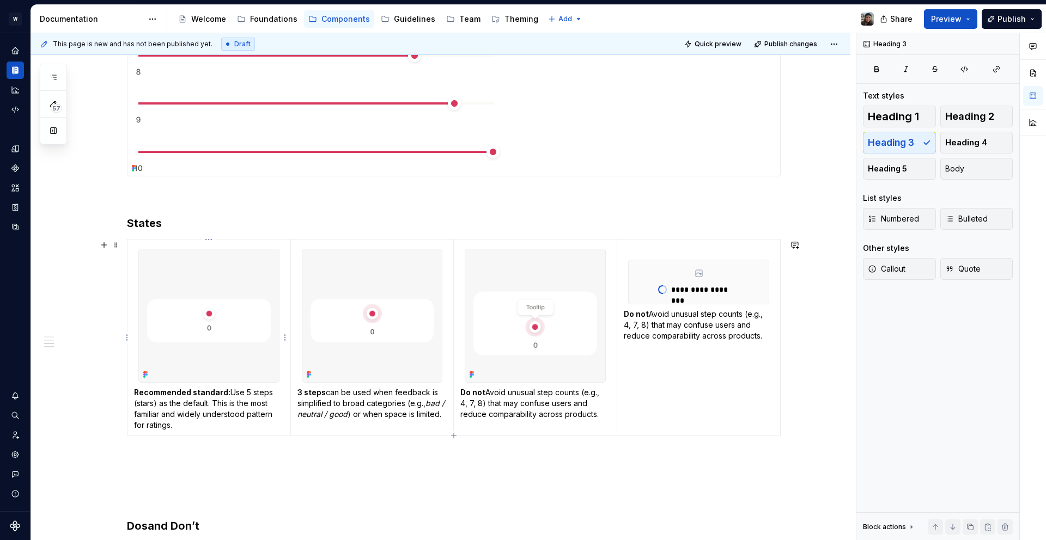
drag, startPoint x: 214, startPoint y: 431, endPoint x: 211, endPoint y: 422, distance: 9.1
click at [213, 431] on td "Recommended standard: Use 5 steps (stars) as the default. This is the most fami…" at bounding box center [208, 338] width 163 height 196
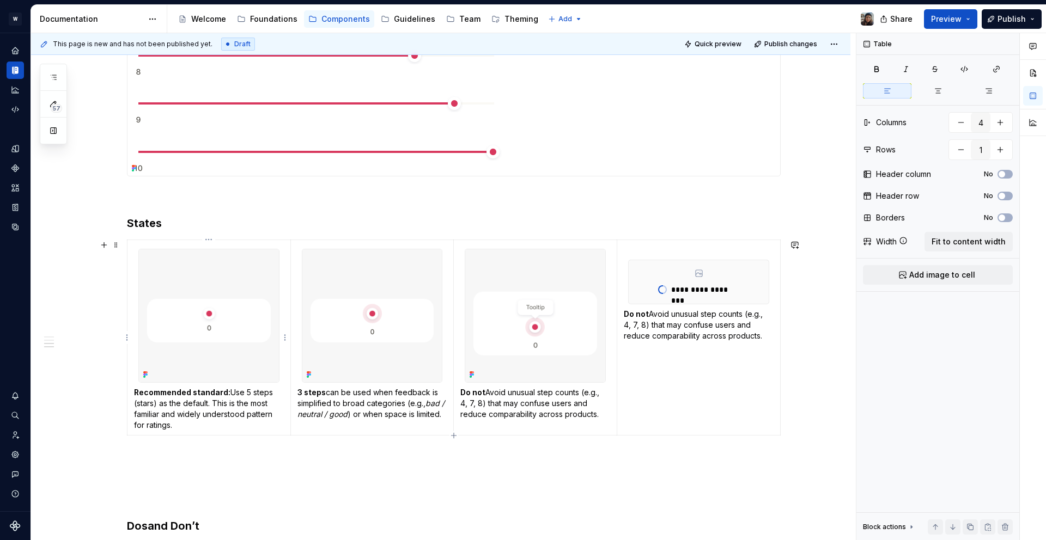
click at [211, 422] on p "Recommended standard: Use 5 steps (stars) as the default. This is the most fami…" at bounding box center [209, 409] width 150 height 44
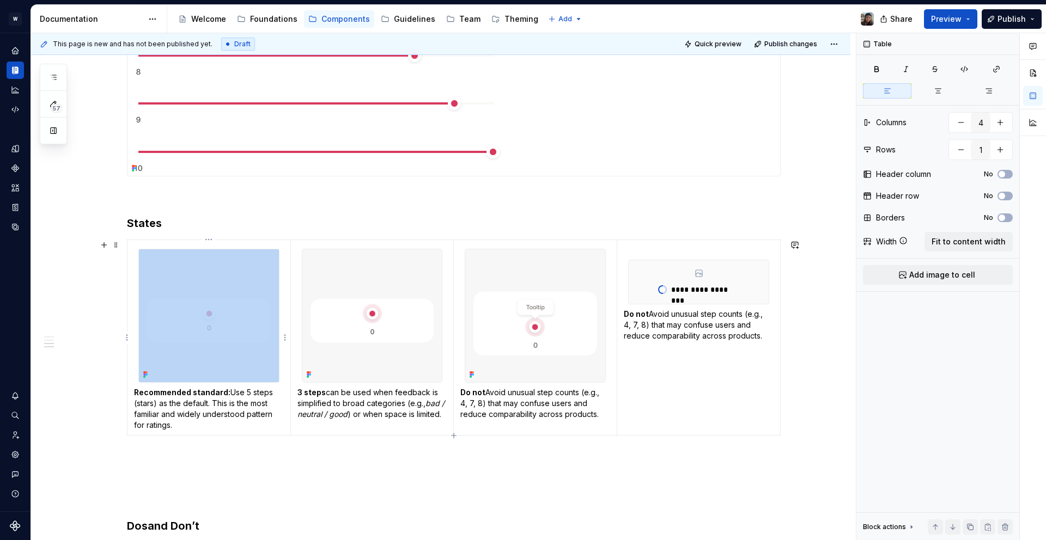
click at [211, 422] on p "Recommended standard: Use 5 steps (stars) as the default. This is the most fami…" at bounding box center [209, 409] width 150 height 44
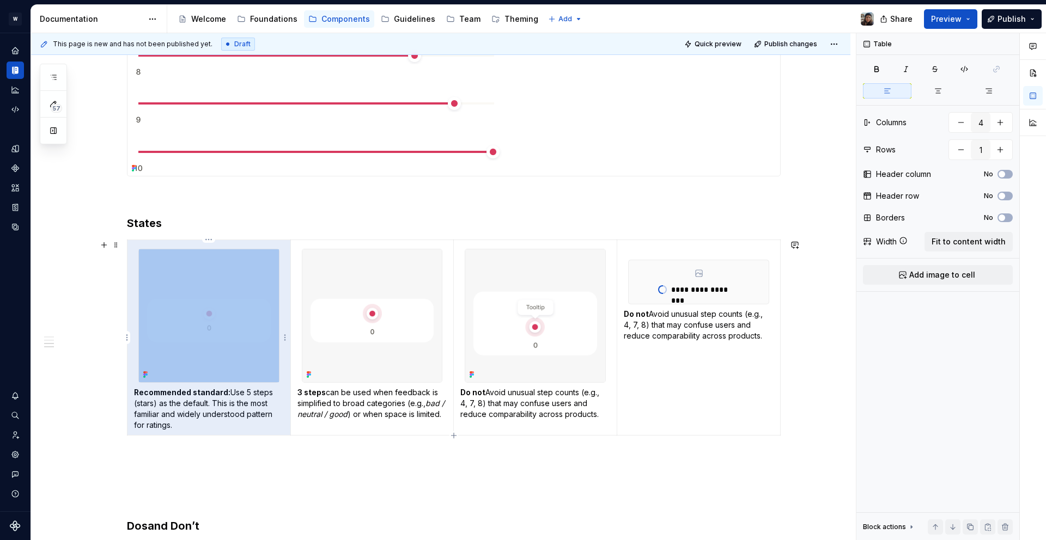
click at [204, 407] on p "Recommended standard: Use 5 steps (stars) as the default. This is the most fami…" at bounding box center [209, 409] width 150 height 44
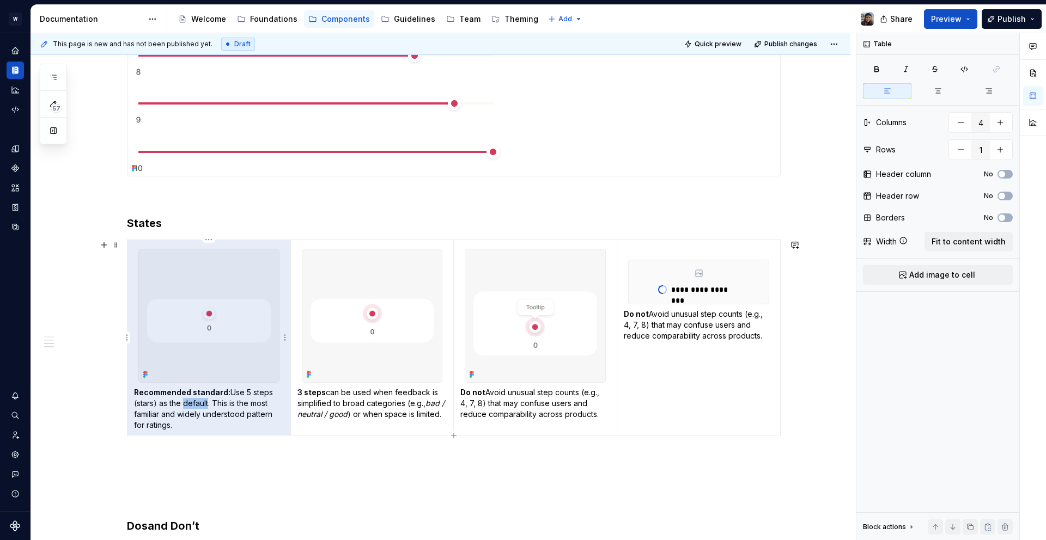
click at [204, 407] on p "Recommended standard: Use 5 steps (stars) as the default. This is the most fami…" at bounding box center [209, 409] width 150 height 44
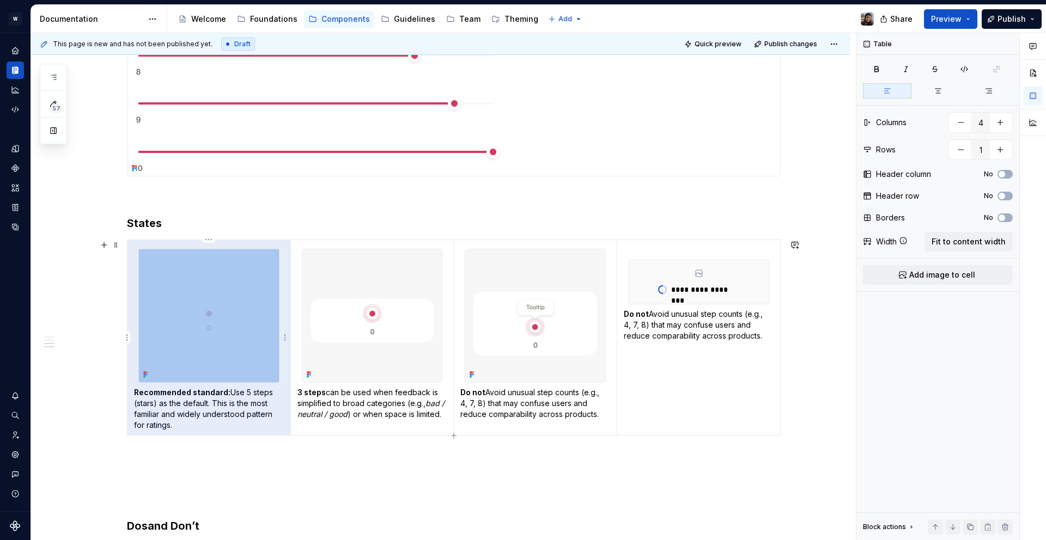
click at [204, 407] on p "Recommended standard: Use 5 steps (stars) as the default. This is the most fami…" at bounding box center [209, 409] width 150 height 44
click at [172, 422] on p "Recommended standard: Use 5 steps (stars) as the default. This is the most fami…" at bounding box center [209, 409] width 150 height 44
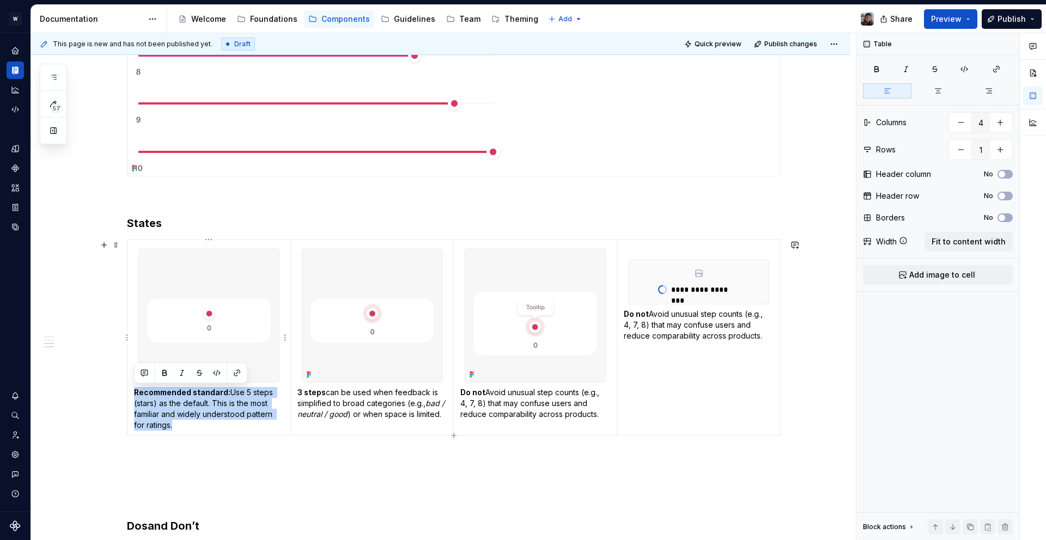
drag, startPoint x: 181, startPoint y: 423, endPoint x: 129, endPoint y: 391, distance: 61.8
click at [129, 391] on td "Recommended standard: Use 5 steps (stars) as the default. This is the most fami…" at bounding box center [208, 338] width 163 height 196
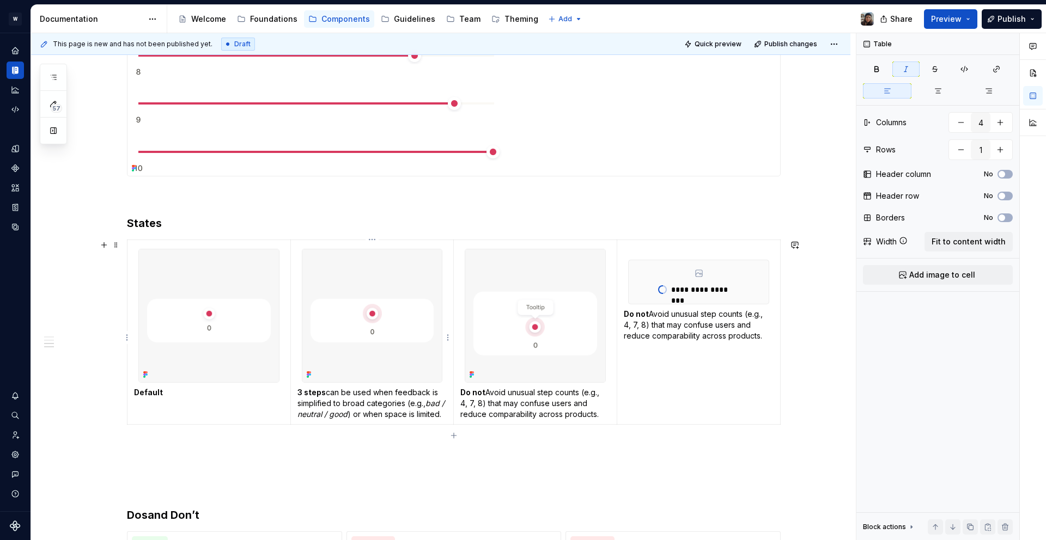
click at [342, 420] on p "3 steps can be used when feedback is simplified to broad categories (e.g., bad …" at bounding box center [372, 403] width 150 height 33
click at [335, 420] on p "3 steps can be used when feedback is simplified to broad categories (e.g., bad …" at bounding box center [372, 403] width 150 height 33
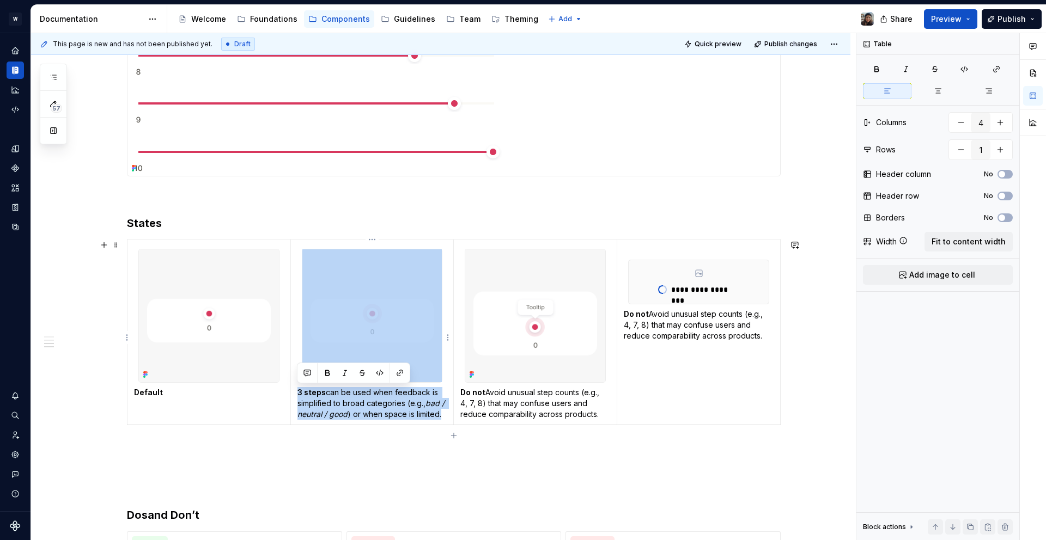
drag, startPoint x: 344, startPoint y: 426, endPoint x: 287, endPoint y: 388, distance: 68.0
click at [297, 387] on p "3 steps can be used when feedback is simplified to broad categories (e.g., bad …" at bounding box center [372, 403] width 150 height 33
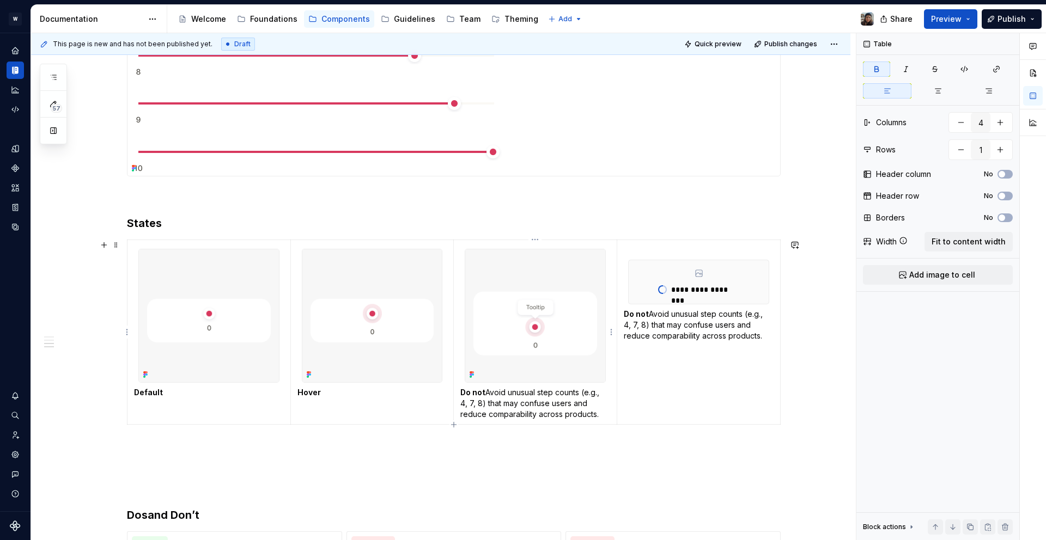
drag, startPoint x: 540, startPoint y: 408, endPoint x: 548, endPoint y: 413, distance: 9.8
click at [540, 407] on p "Do not Avoid unusual step counts (e.g., 4, 7, 8) that may confuse users and red…" at bounding box center [535, 403] width 150 height 33
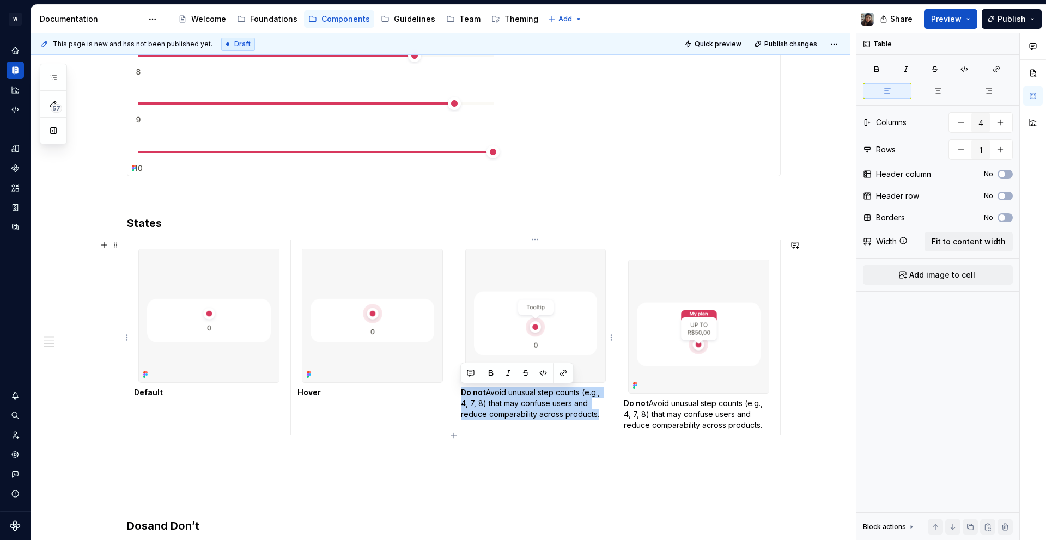
drag, startPoint x: 603, startPoint y: 412, endPoint x: 458, endPoint y: 383, distance: 148.2
click at [458, 383] on td "Do not Avoid unusual step counts (e.g., 4, 7, 8) that may confuse users and red…" at bounding box center [535, 338] width 163 height 196
click at [693, 398] on p "Do not Avoid unusual step counts (e.g., 4, 7, 8) that may confuse users and red…" at bounding box center [699, 414] width 150 height 33
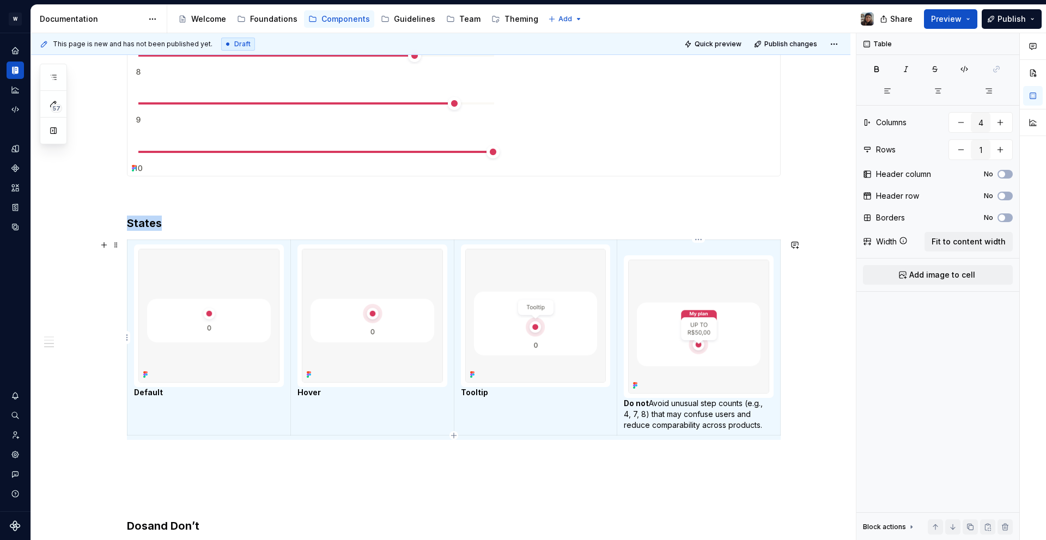
click at [760, 421] on p "Do not Avoid unusual step counts (e.g., 4, 7, 8) that may confuse users and red…" at bounding box center [699, 414] width 150 height 33
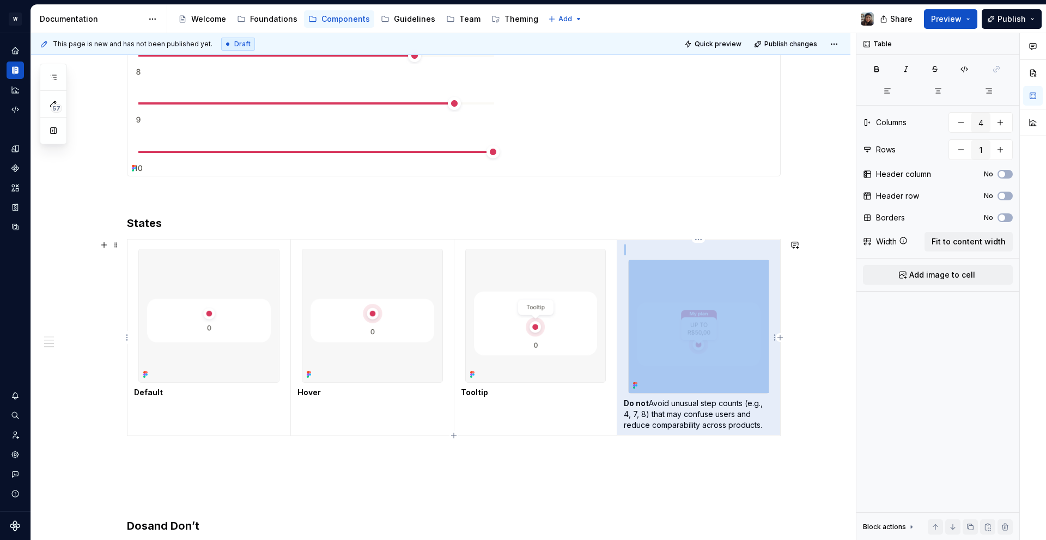
drag, startPoint x: 767, startPoint y: 425, endPoint x: 631, endPoint y: 403, distance: 138.1
click at [631, 402] on p "Do not Avoid unusual step counts (e.g., 4, 7, 8) that may confuse users and red…" at bounding box center [699, 414] width 150 height 33
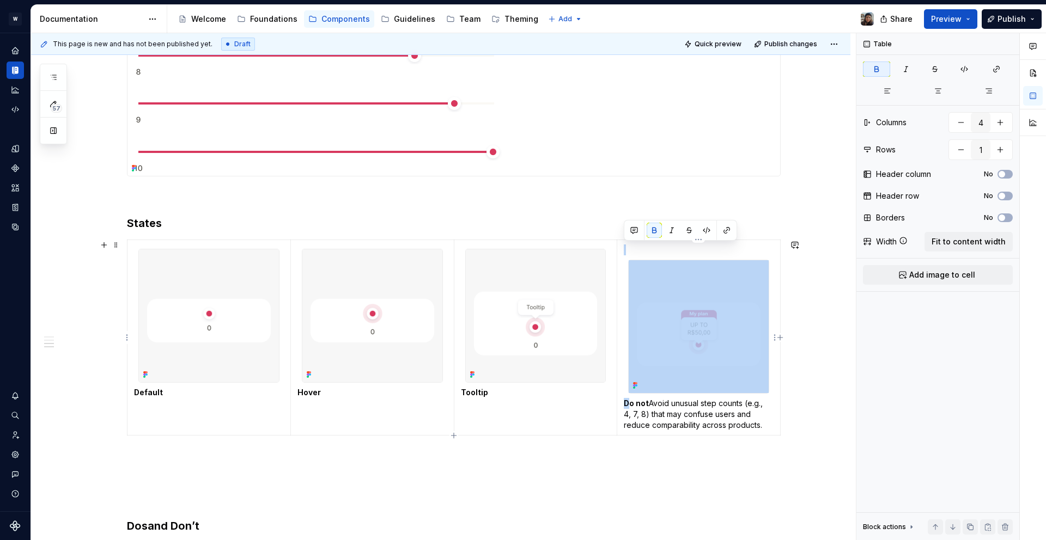
click at [630, 403] on strong "Do not" at bounding box center [636, 403] width 25 height 9
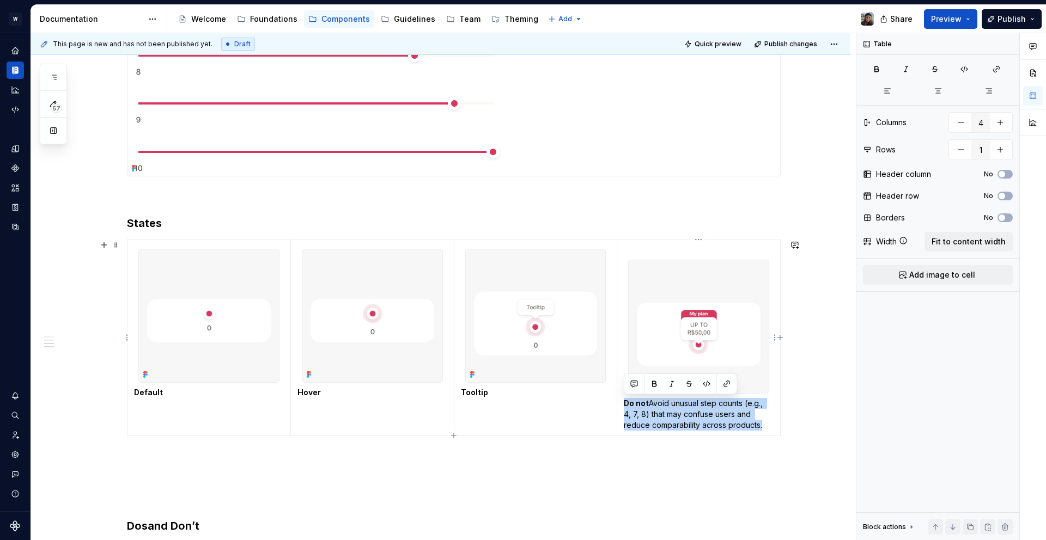
drag, startPoint x: 625, startPoint y: 403, endPoint x: 763, endPoint y: 425, distance: 140.1
click at [763, 425] on p "Do not Avoid unusual step counts (e.g., 4, 7, 8) that may confuse users and red…" at bounding box center [699, 414] width 150 height 33
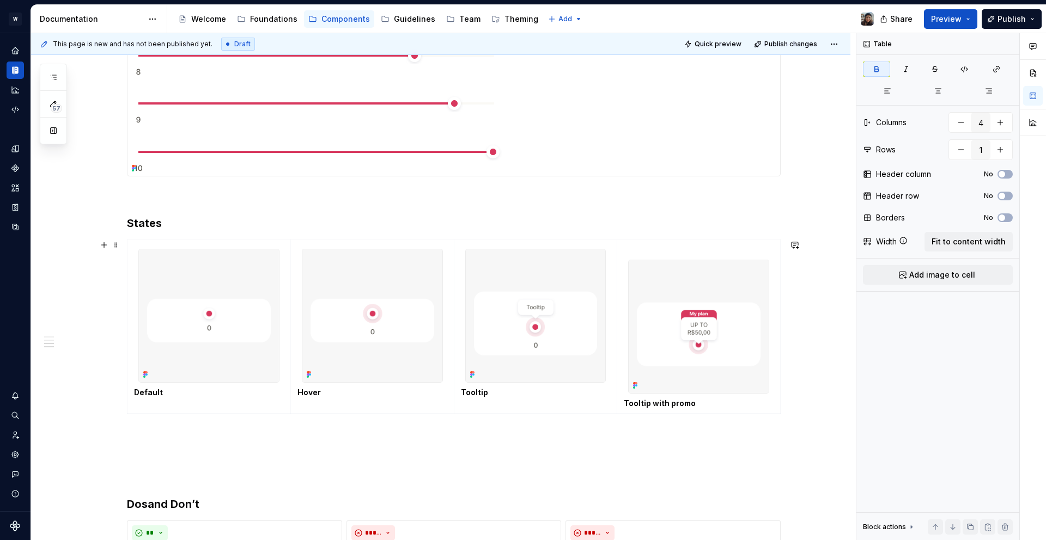
click at [711, 251] on p at bounding box center [699, 250] width 150 height 11
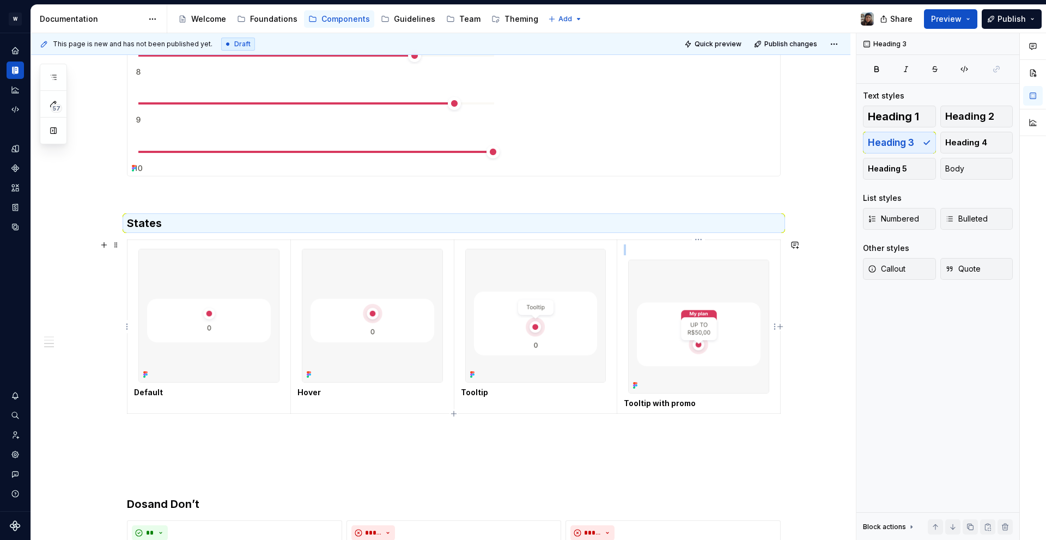
click at [694, 283] on img at bounding box center [699, 326] width 140 height 133
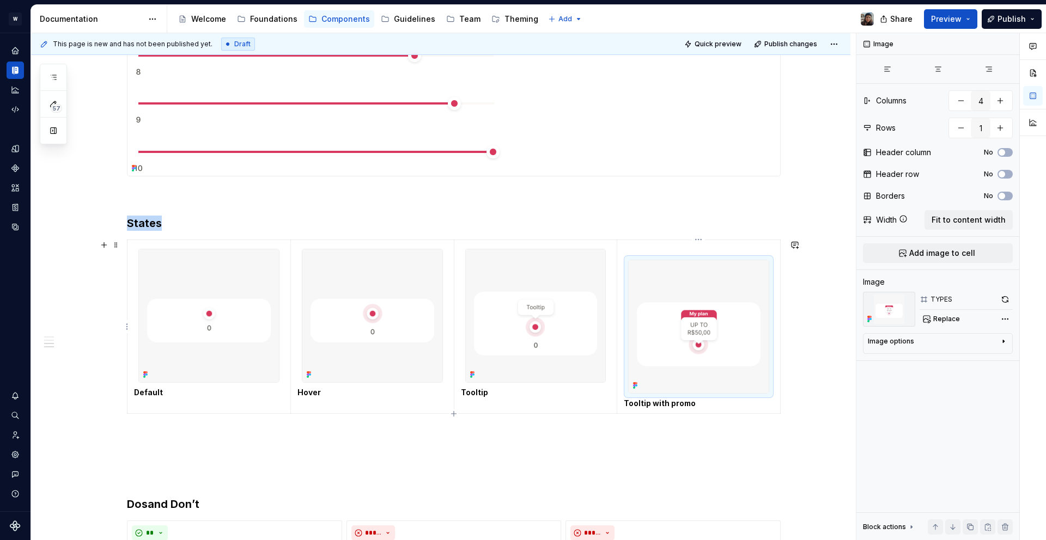
click at [695, 273] on img at bounding box center [699, 326] width 140 height 133
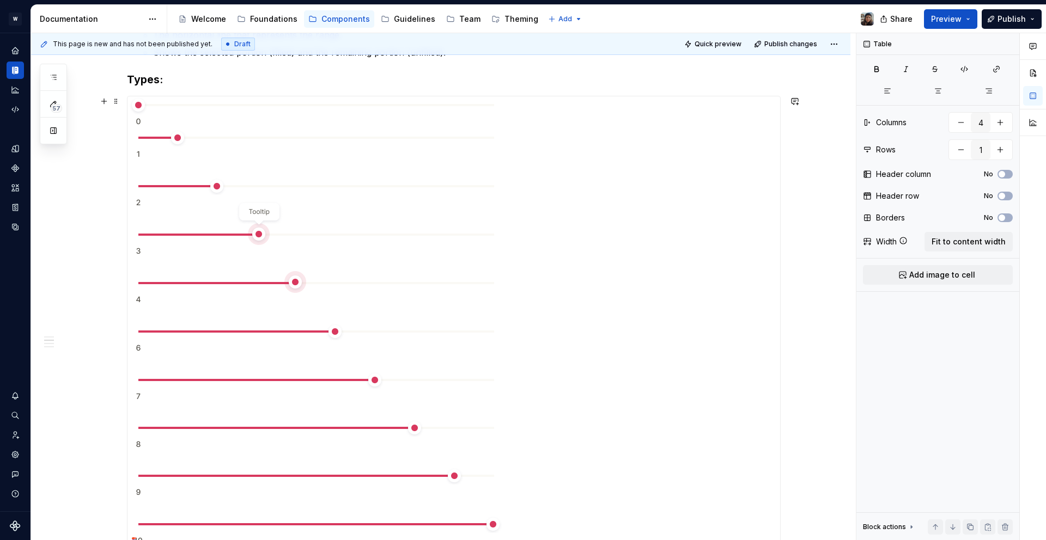
scroll to position [622, 0]
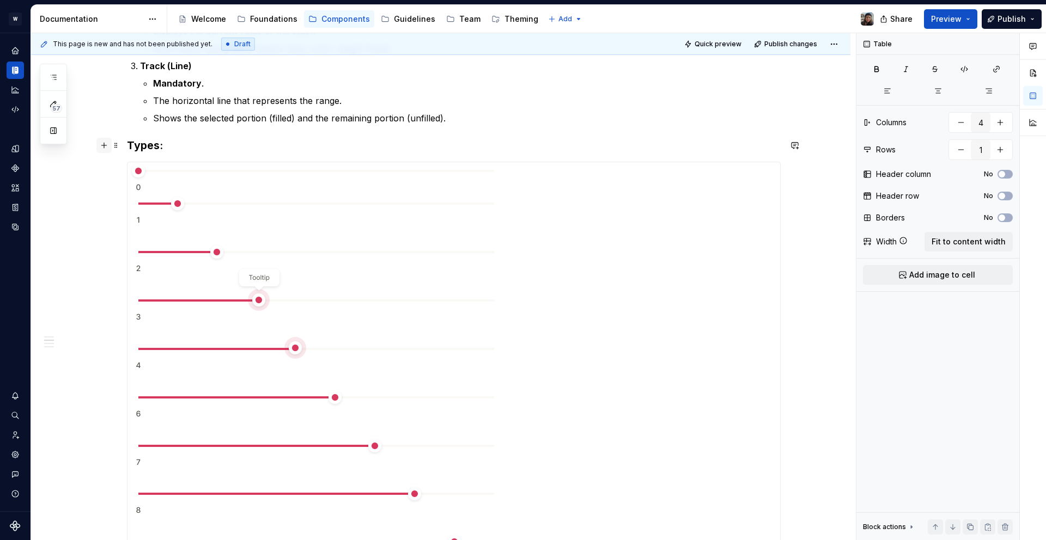
click at [107, 147] on button "button" at bounding box center [103, 145] width 15 height 15
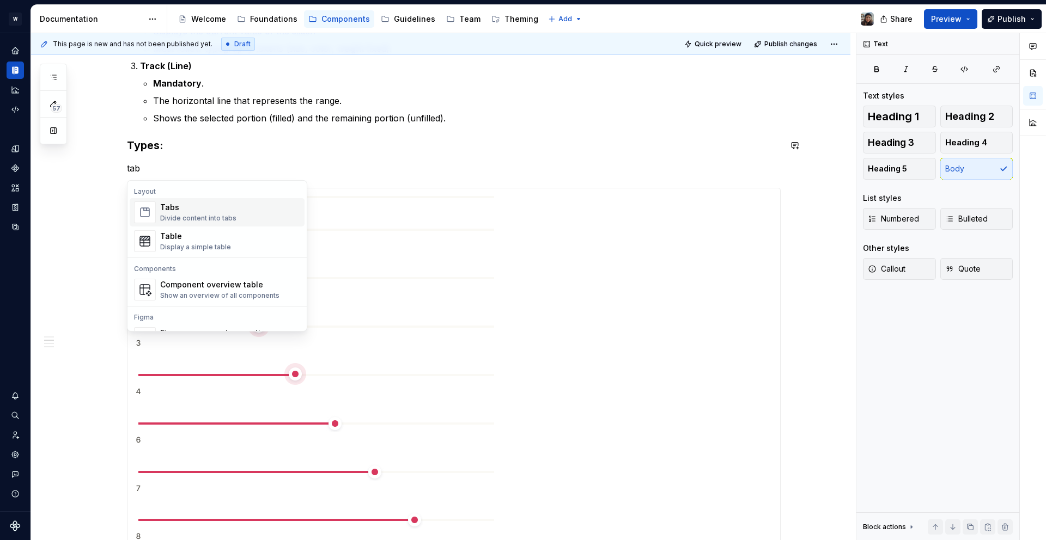
click at [181, 200] on span "Tabs Divide content into tabs" at bounding box center [217, 212] width 175 height 28
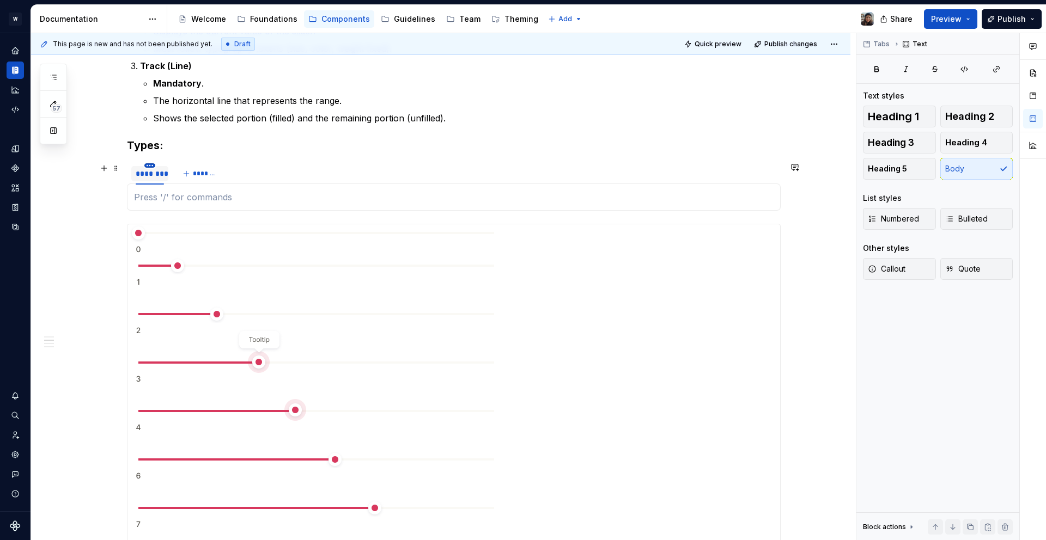
type textarea "*"
click at [148, 166] on html "W Yoga Design system data Documentation Accessibility guide for tree Page tree.…" at bounding box center [523, 270] width 1046 height 540
click at [165, 180] on div "Edit name" at bounding box center [200, 181] width 71 height 11
click at [152, 176] on div "********" at bounding box center [150, 173] width 28 height 11
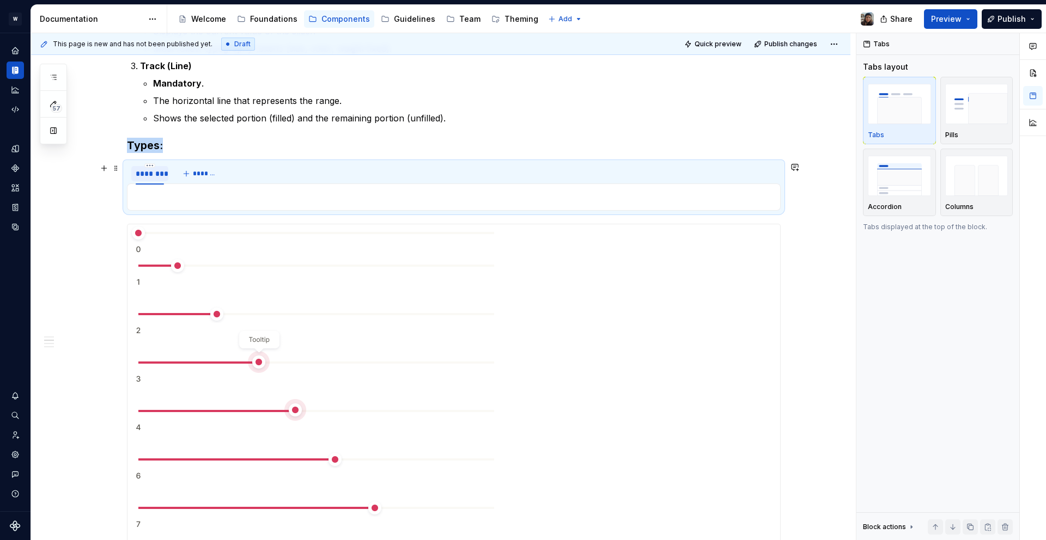
click at [152, 176] on div "********" at bounding box center [150, 173] width 28 height 11
type input "**********"
click at [207, 176] on button "*******" at bounding box center [219, 173] width 43 height 15
click at [207, 176] on input "********" at bounding box center [207, 173] width 37 height 20
click at [215, 168] on div "********" at bounding box center [207, 173] width 28 height 11
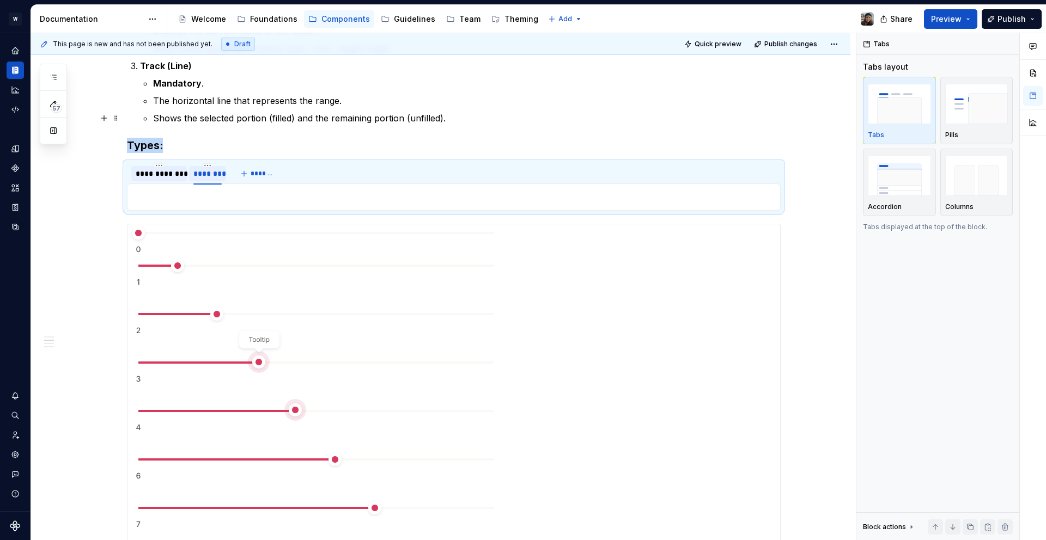
click at [215, 168] on div "********" at bounding box center [207, 173] width 28 height 11
type input "**********"
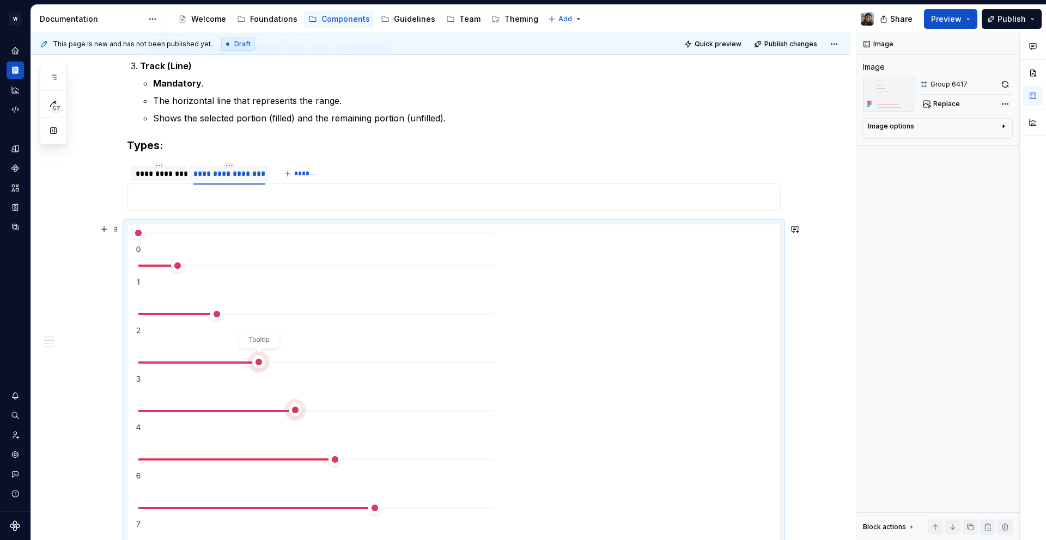
click at [258, 263] on img at bounding box center [316, 450] width 379 height 452
click at [158, 179] on div "**********" at bounding box center [159, 173] width 56 height 15
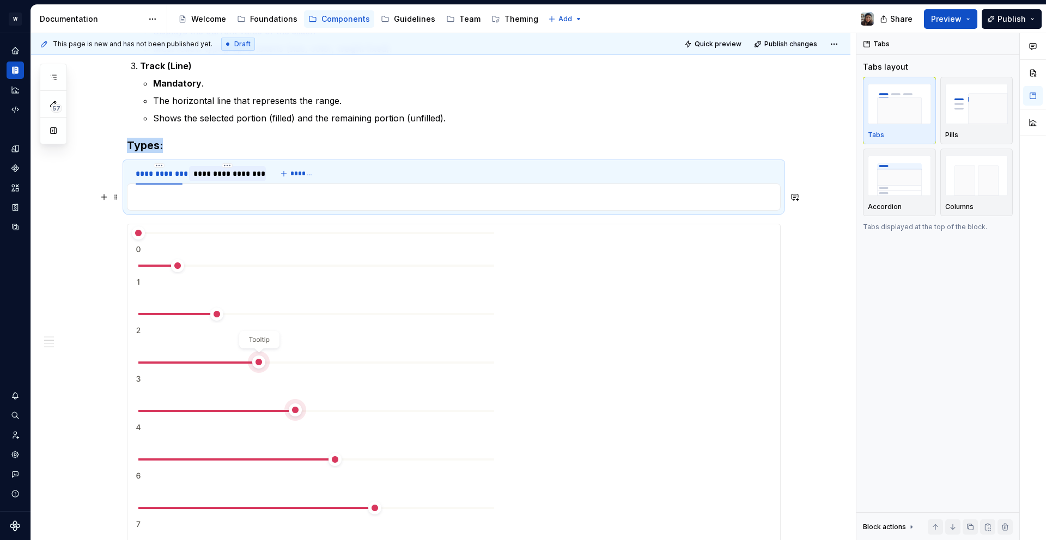
click at [195, 202] on p at bounding box center [453, 197] width 639 height 13
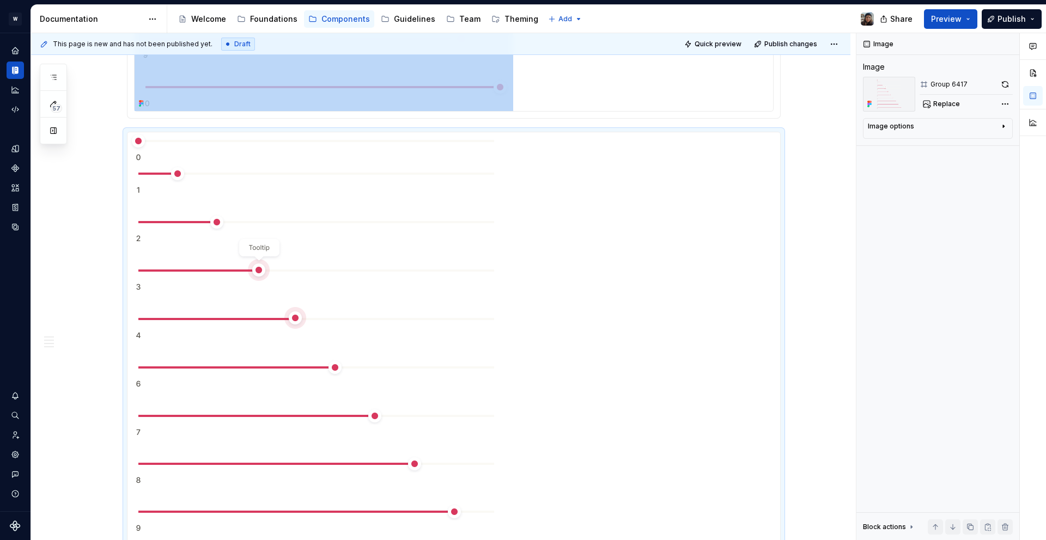
scroll to position [1192, 0]
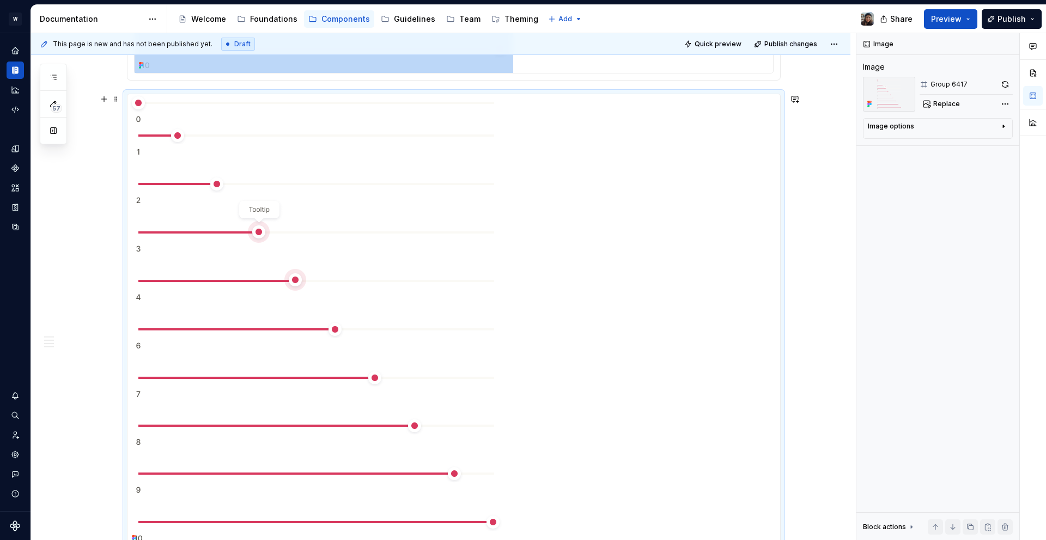
click at [272, 278] on img at bounding box center [316, 320] width 379 height 452
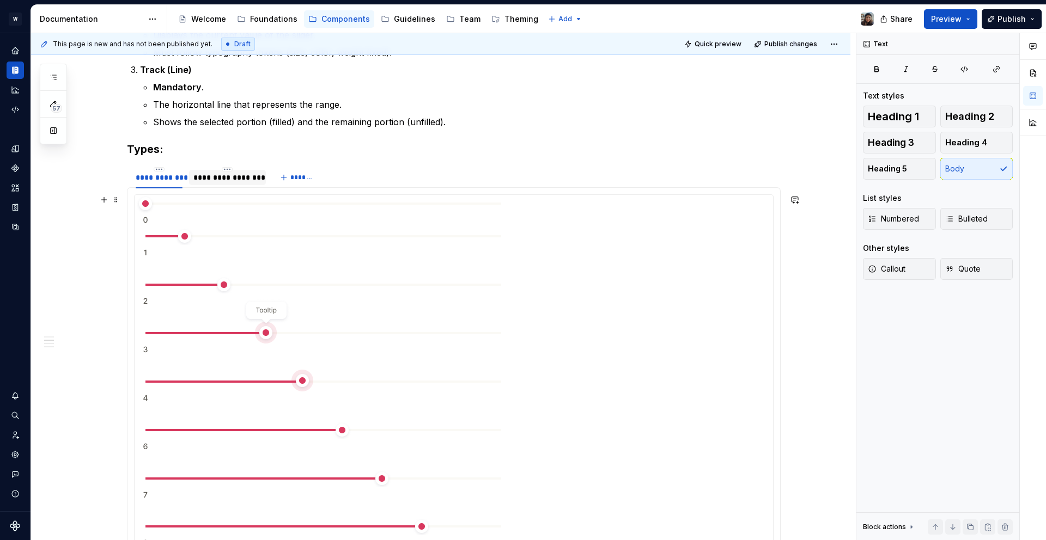
scroll to position [616, 0]
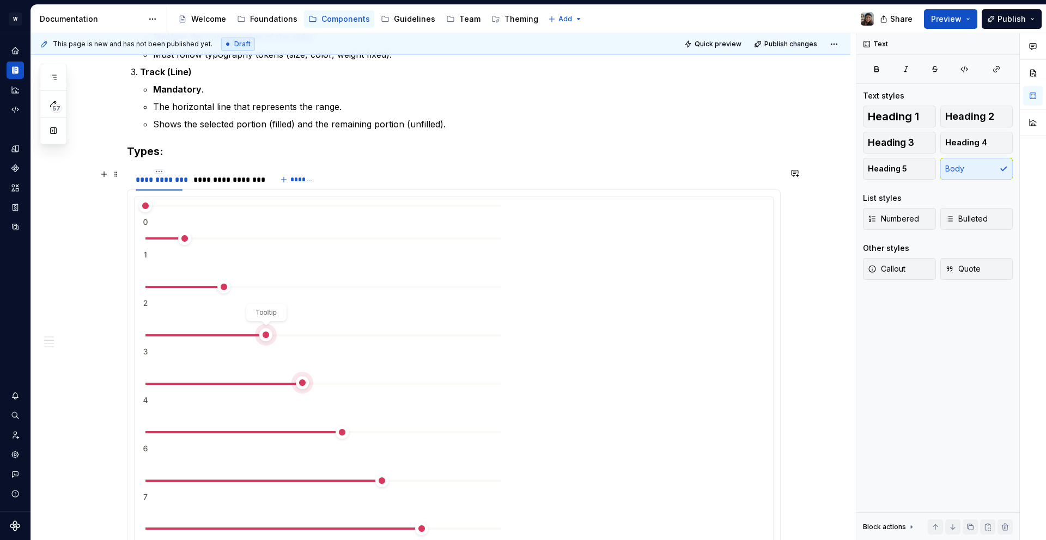
drag, startPoint x: 230, startPoint y: 179, endPoint x: 260, endPoint y: 112, distance: 73.9
click at [230, 179] on div "**********" at bounding box center [227, 179] width 68 height 11
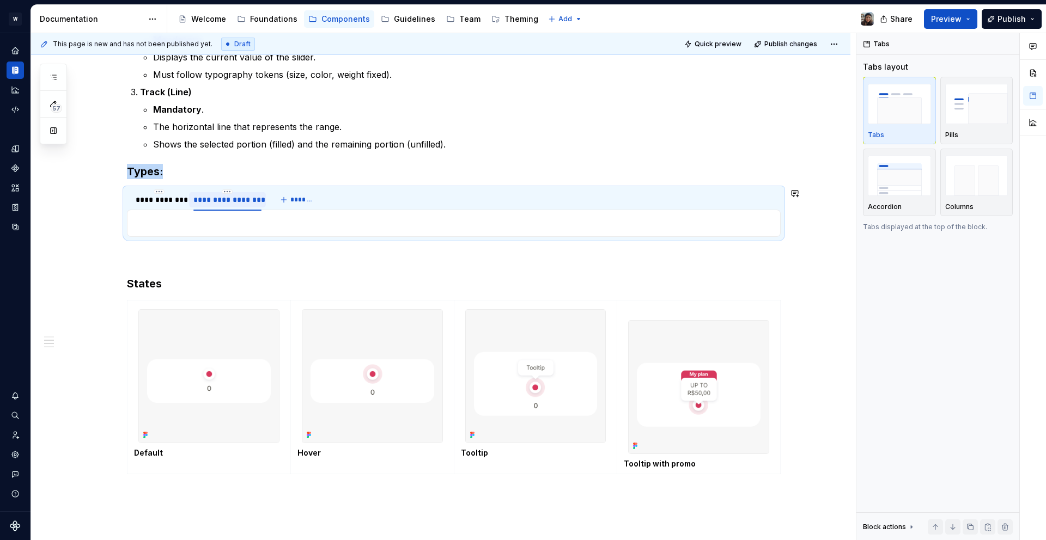
scroll to position [590, 0]
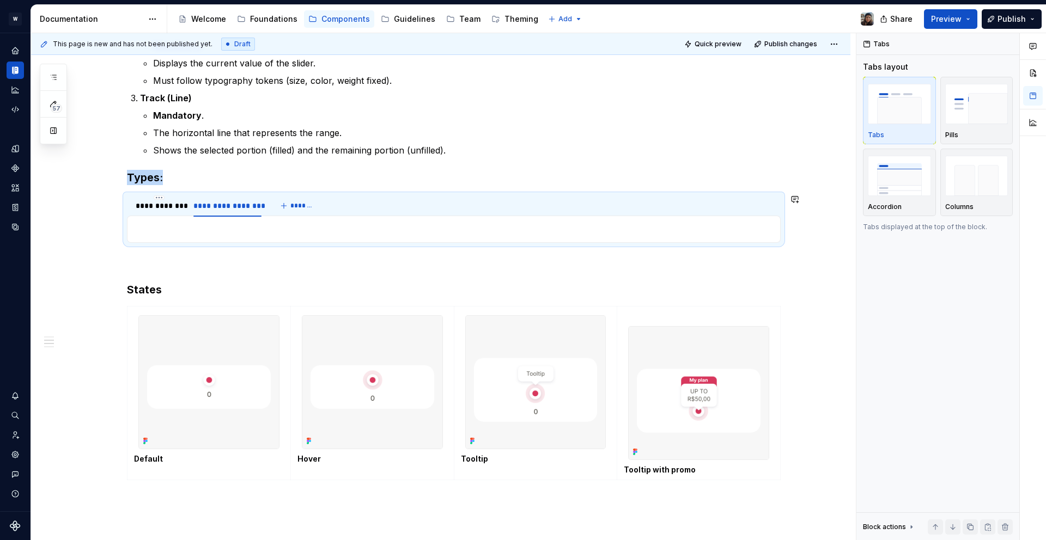
drag, startPoint x: 238, startPoint y: 210, endPoint x: 234, endPoint y: 217, distance: 8.0
click at [237, 210] on div "**********" at bounding box center [227, 205] width 68 height 11
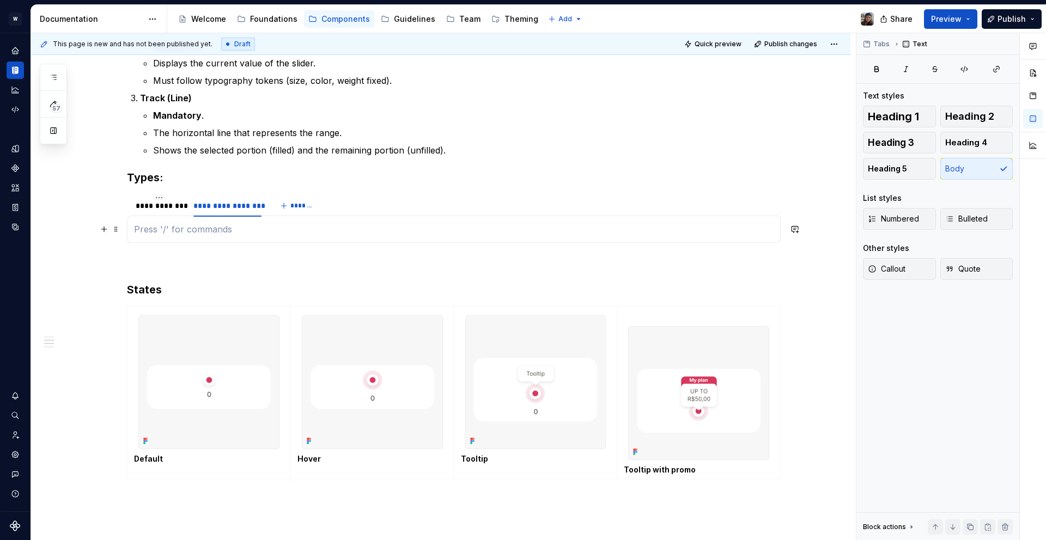
click at [228, 227] on p at bounding box center [453, 229] width 639 height 13
click at [113, 227] on span at bounding box center [116, 229] width 9 height 15
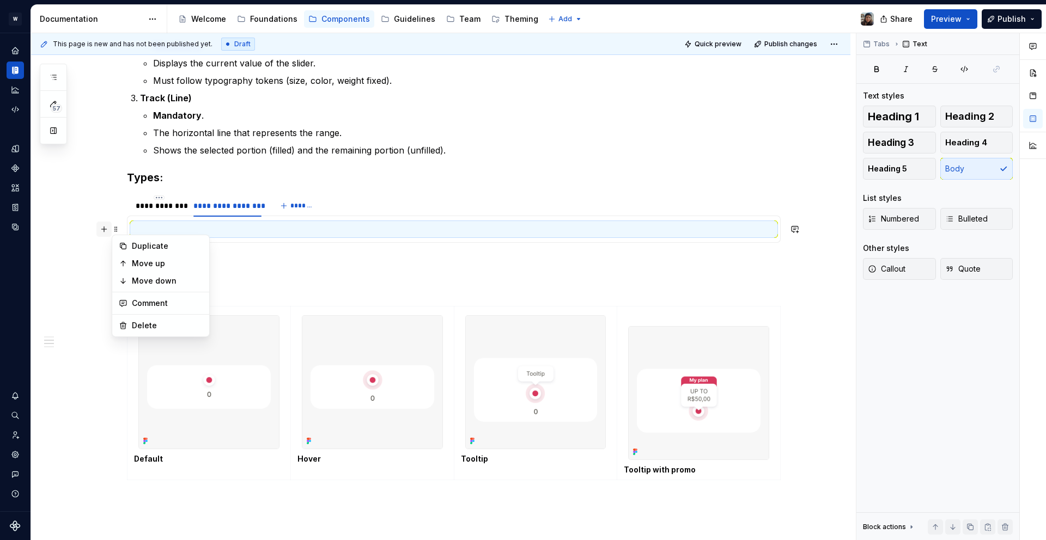
click at [106, 228] on button "button" at bounding box center [103, 229] width 15 height 15
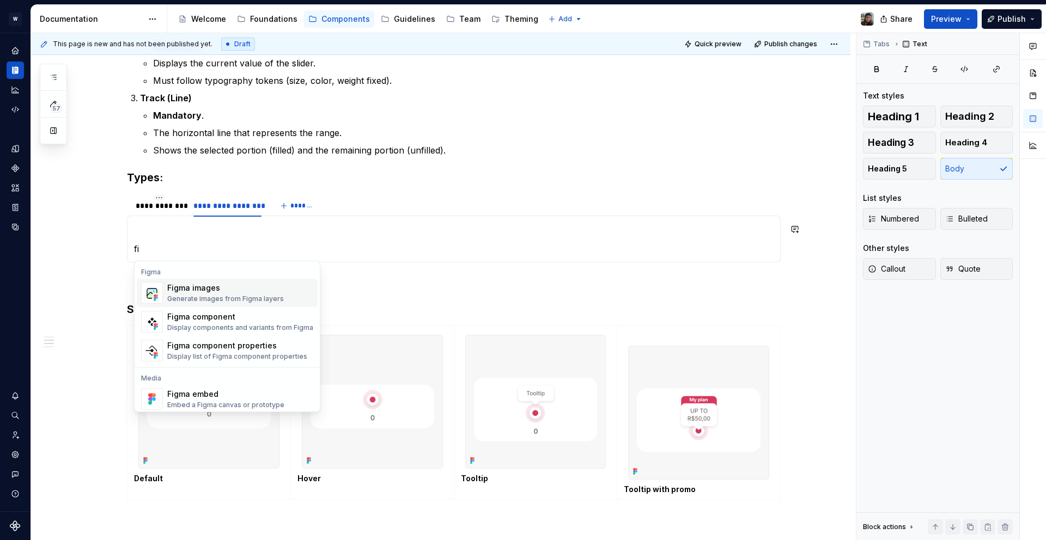
click at [260, 298] on div "Generate images from Figma layers" at bounding box center [225, 299] width 117 height 9
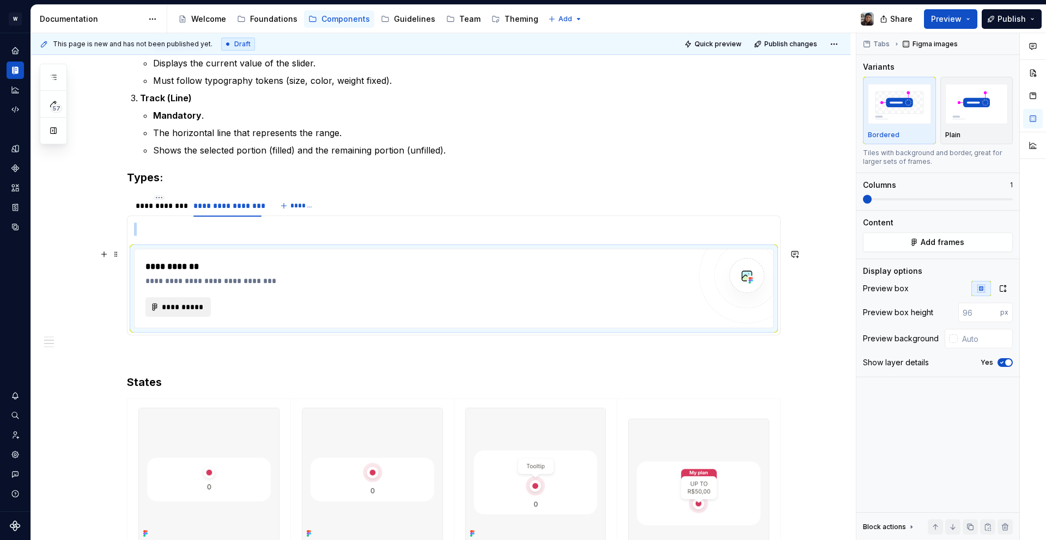
click at [191, 313] on button "**********" at bounding box center [177, 307] width 65 height 20
type textarea "*"
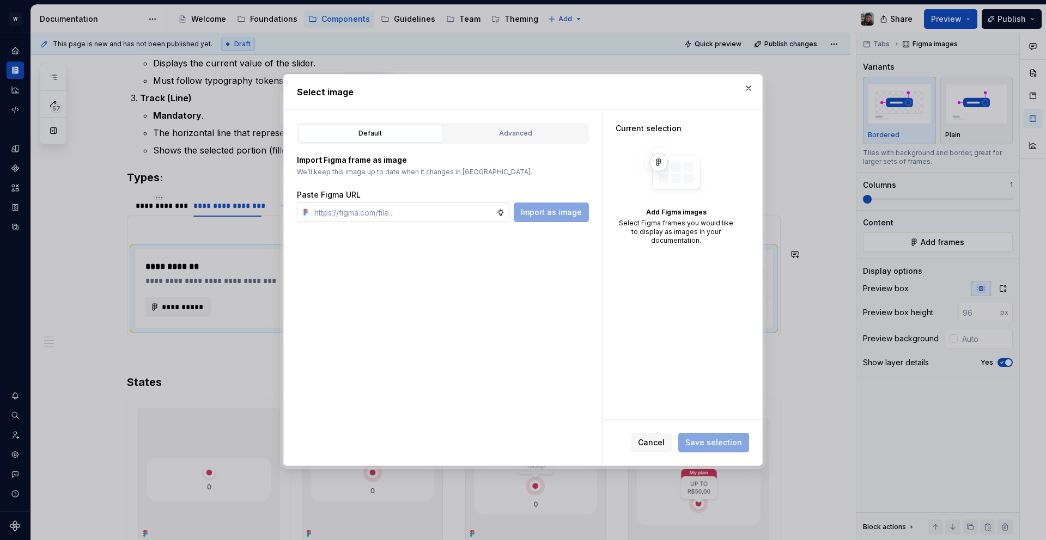
type input "[URL][DOMAIN_NAME]"
type textarea "*"
type input "[URL][DOMAIN_NAME]"
click at [550, 207] on span "Import as image" at bounding box center [551, 212] width 61 height 11
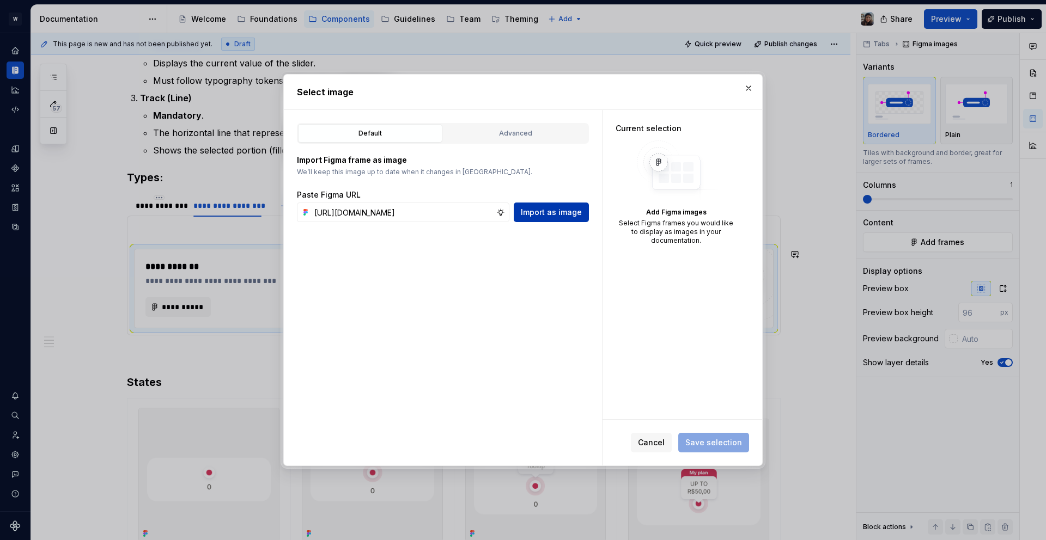
scroll to position [0, 0]
type textarea "*"
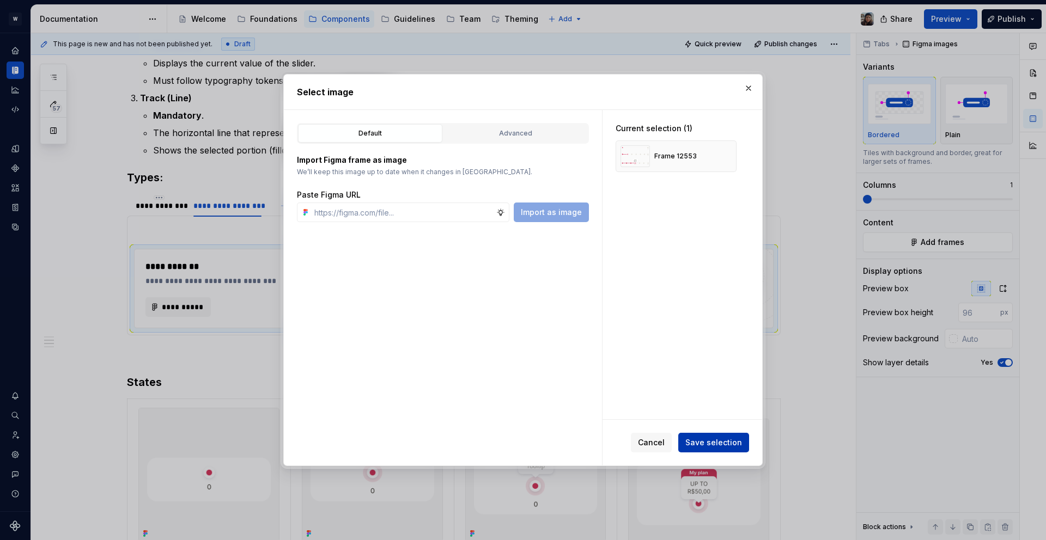
click at [732, 450] on button "Save selection" at bounding box center [713, 443] width 71 height 20
drag, startPoint x: 748, startPoint y: 76, endPoint x: 749, endPoint y: 90, distance: 14.2
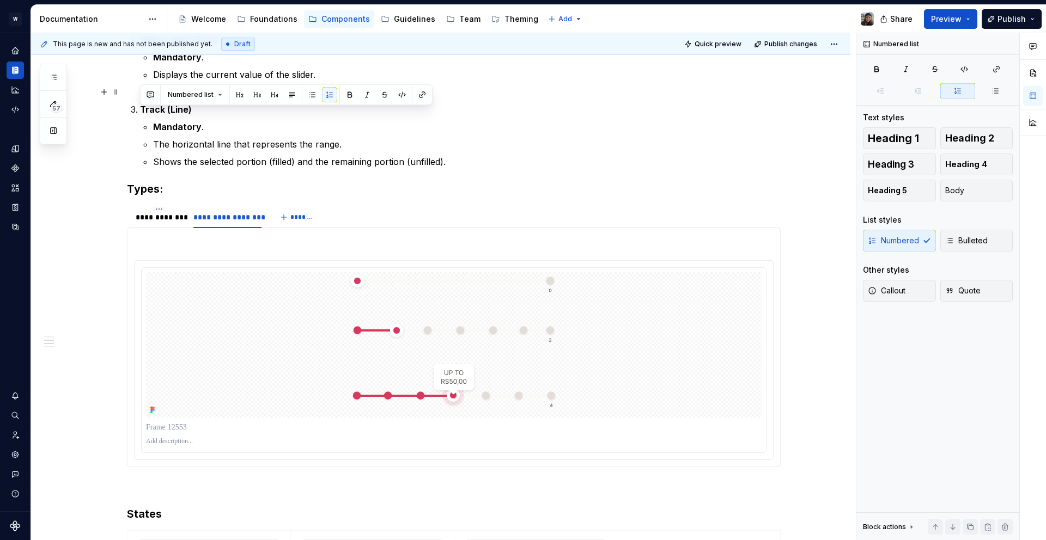
click at [749, 90] on p "Must follow typography tokens (size, color, weight fixed)." at bounding box center [467, 92] width 628 height 13
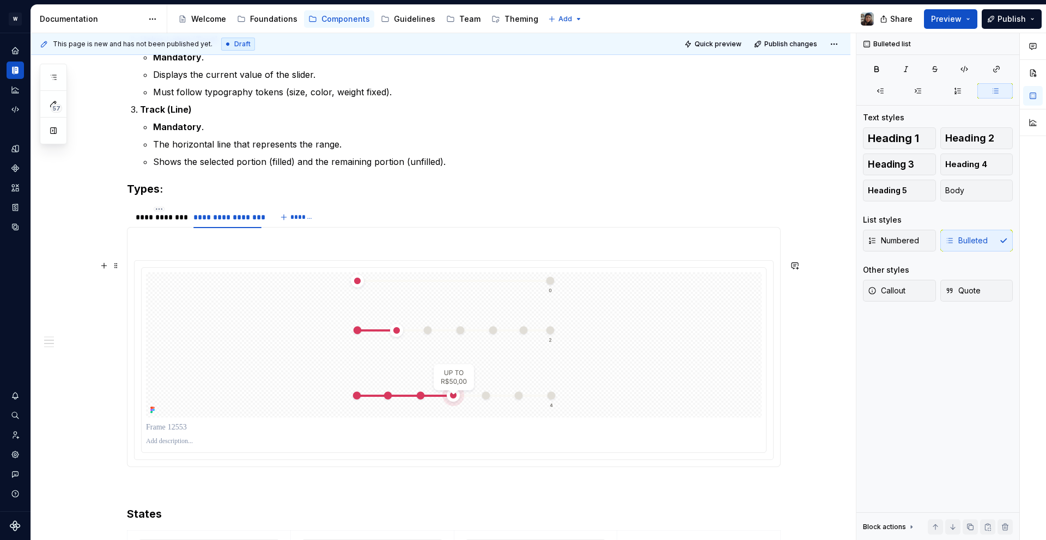
scroll to position [576, 0]
click at [279, 288] on div at bounding box center [454, 347] width 616 height 145
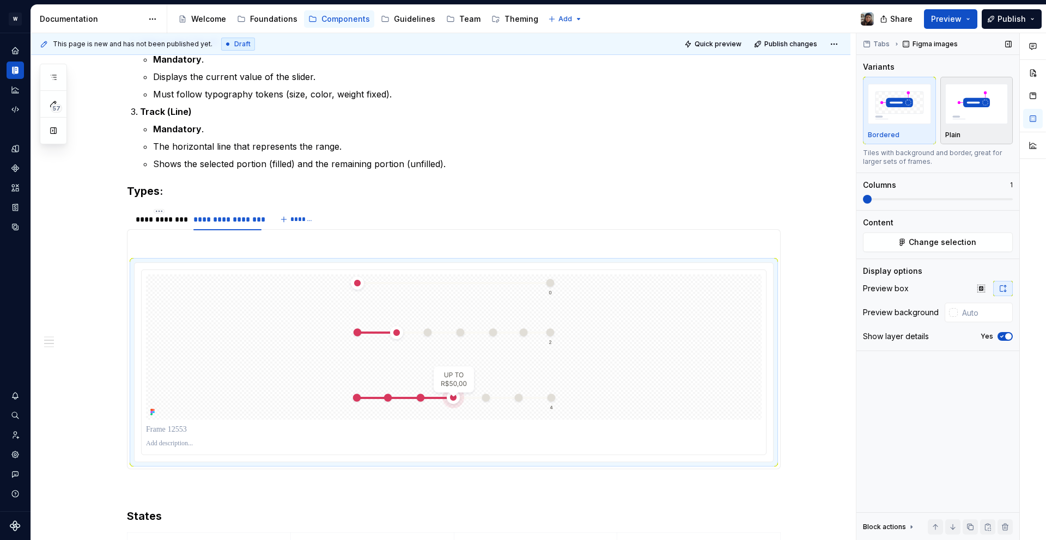
click at [1002, 107] on img "button" at bounding box center [976, 104] width 63 height 40
click at [435, 244] on p at bounding box center [453, 242] width 639 height 13
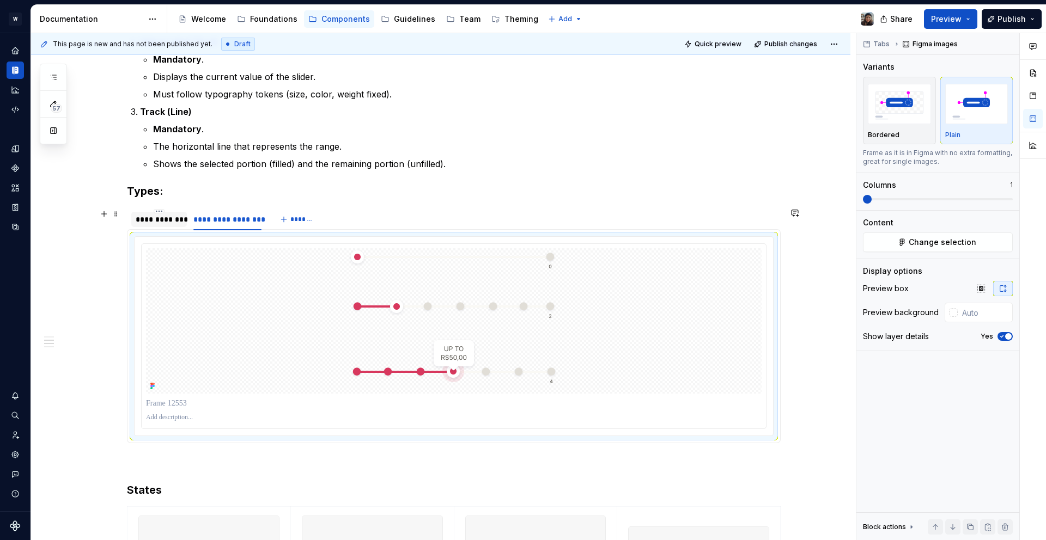
click at [144, 229] on div at bounding box center [159, 228] width 56 height 1
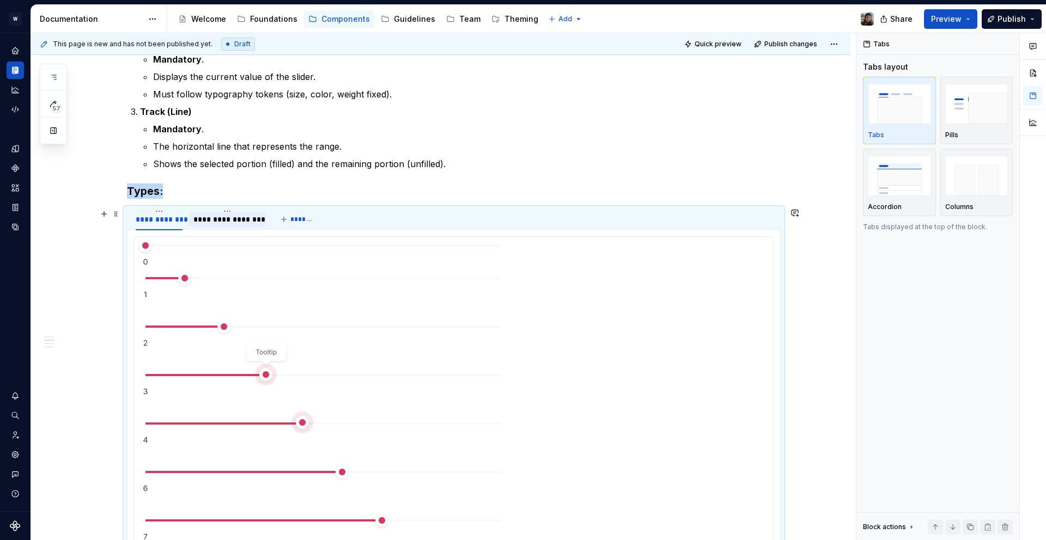
click at [235, 225] on div "**********" at bounding box center [227, 219] width 77 height 15
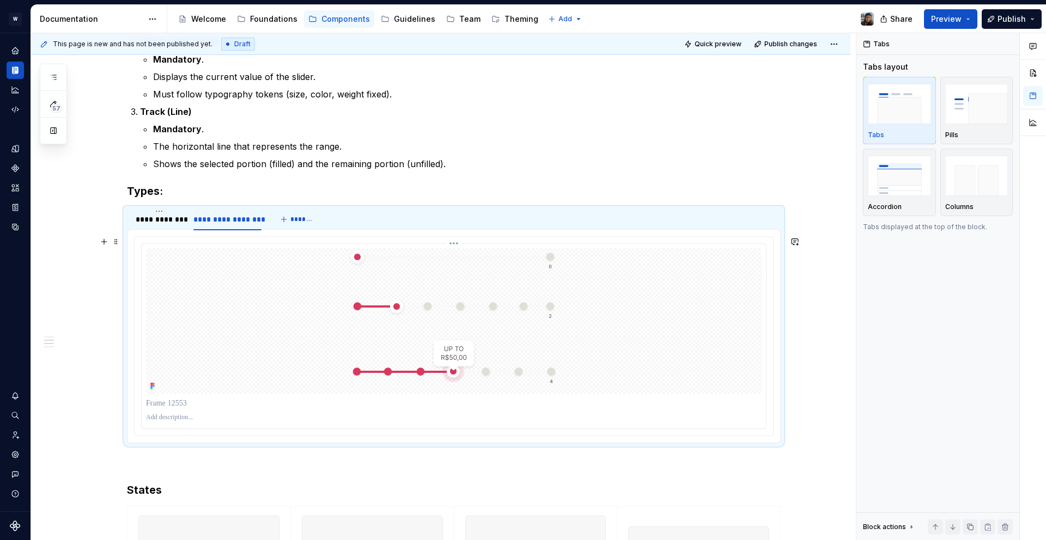
click at [428, 289] on img at bounding box center [453, 320] width 215 height 145
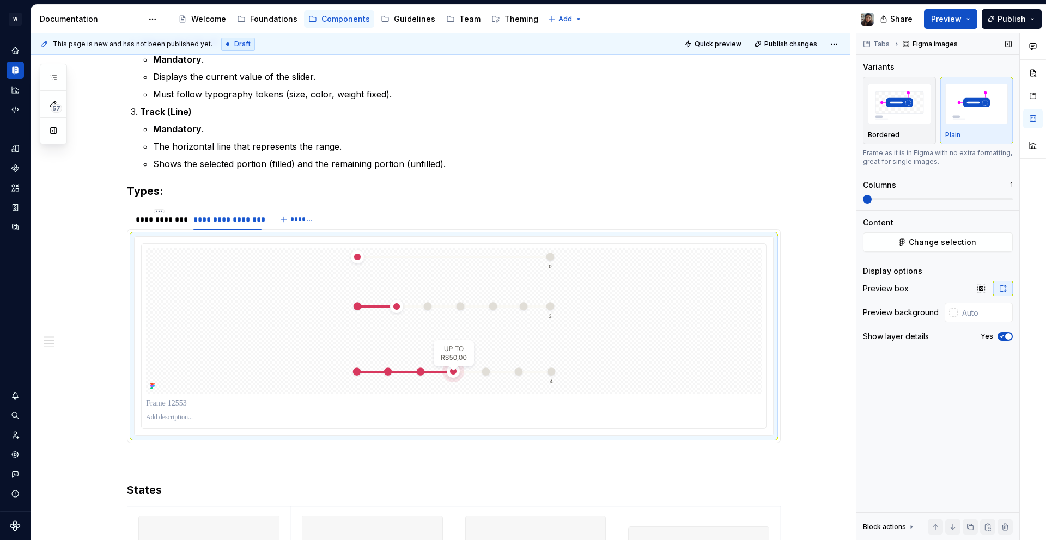
type textarea "*"
click at [957, 308] on div at bounding box center [951, 313] width 13 height 20
click at [963, 312] on input "text" at bounding box center [985, 313] width 55 height 20
paste input "F7F7F7"
type input "F7F7F7"
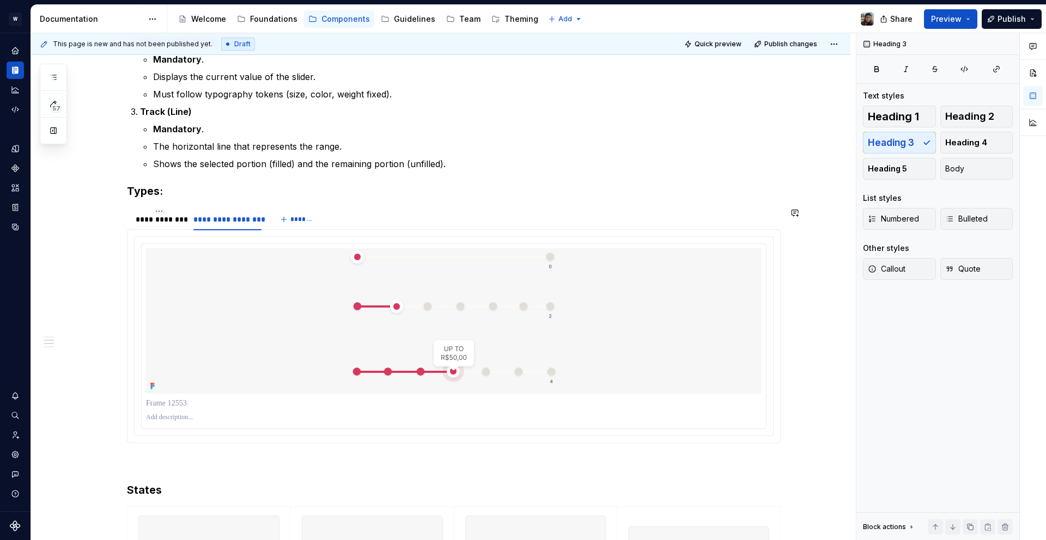
click at [761, 208] on section "**********" at bounding box center [454, 326] width 654 height 236
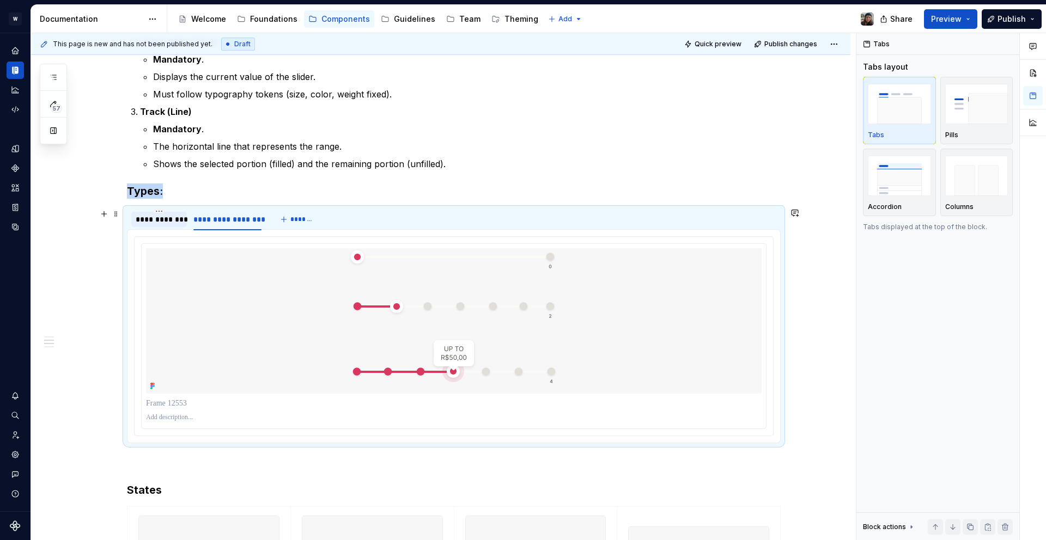
click at [164, 221] on div "**********" at bounding box center [159, 219] width 47 height 11
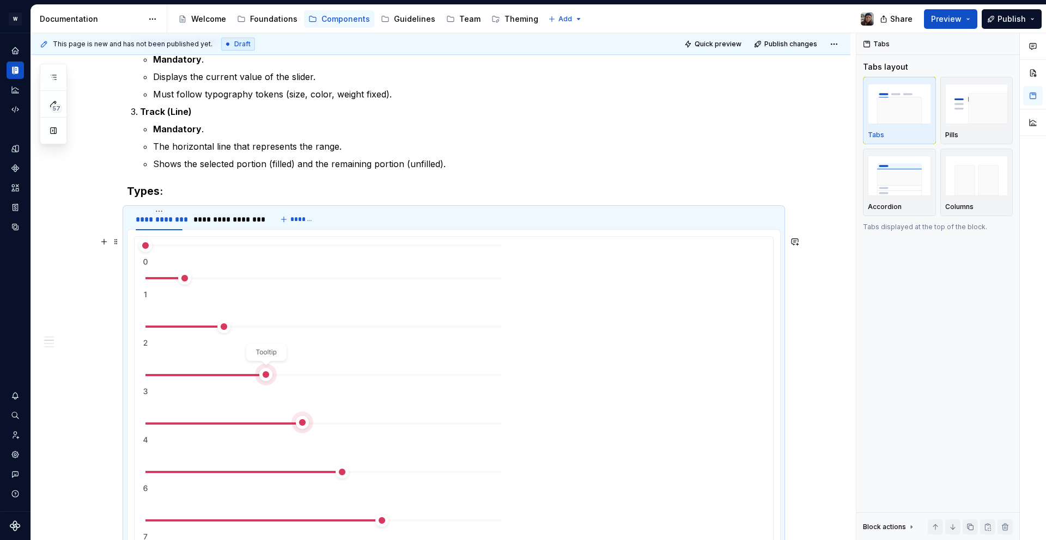
click at [425, 320] on img at bounding box center [324, 463] width 379 height 452
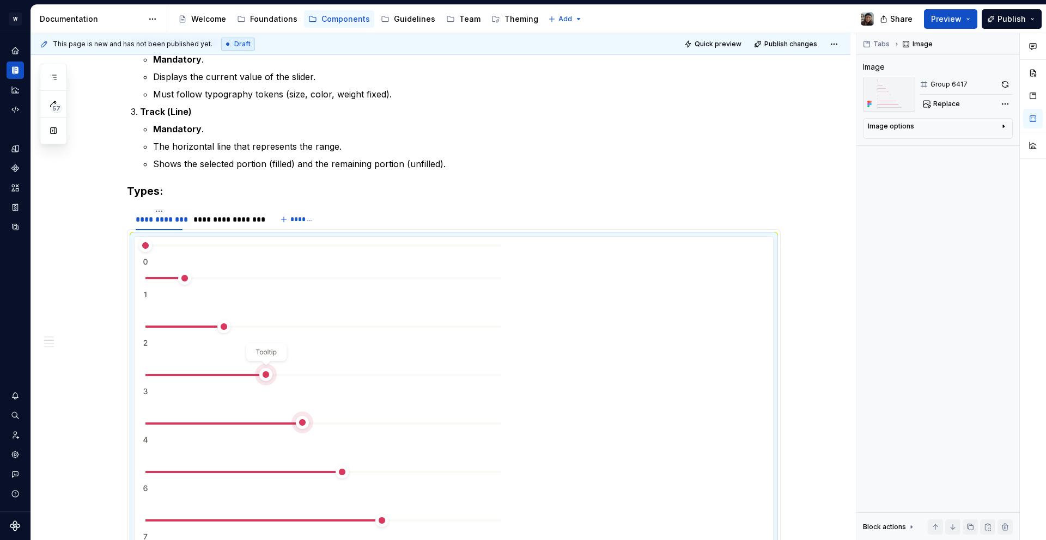
click at [665, 152] on p "The horizontal line that represents the range." at bounding box center [467, 146] width 628 height 13
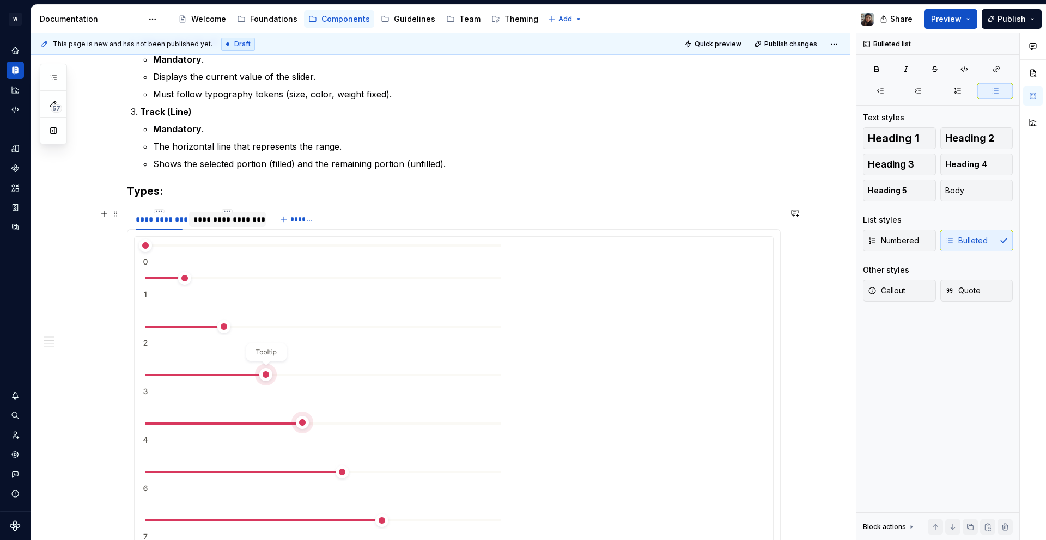
click at [215, 222] on div "**********" at bounding box center [227, 219] width 68 height 11
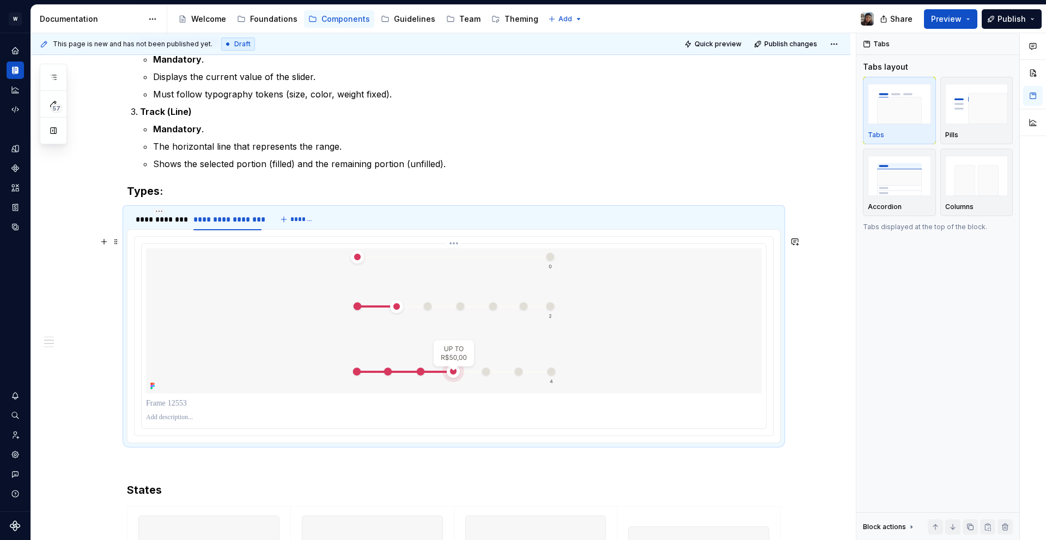
click at [346, 316] on img at bounding box center [453, 320] width 215 height 145
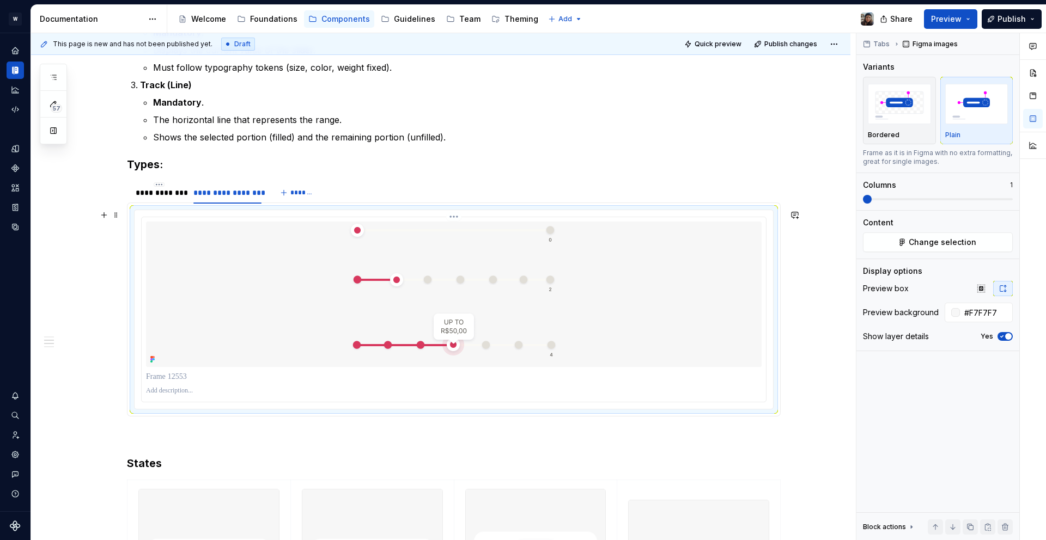
scroll to position [607, 0]
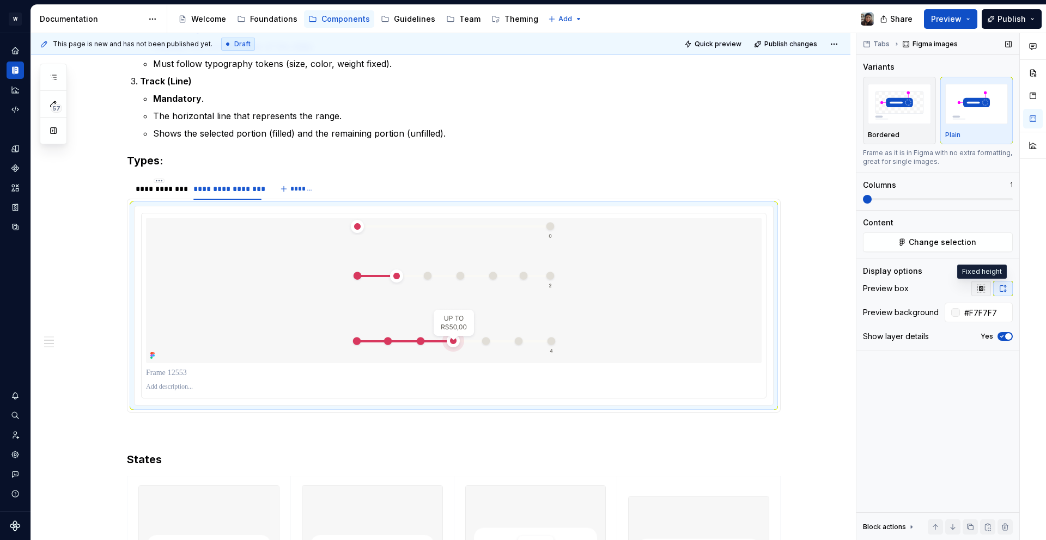
click at [978, 289] on icon "button" at bounding box center [981, 288] width 9 height 9
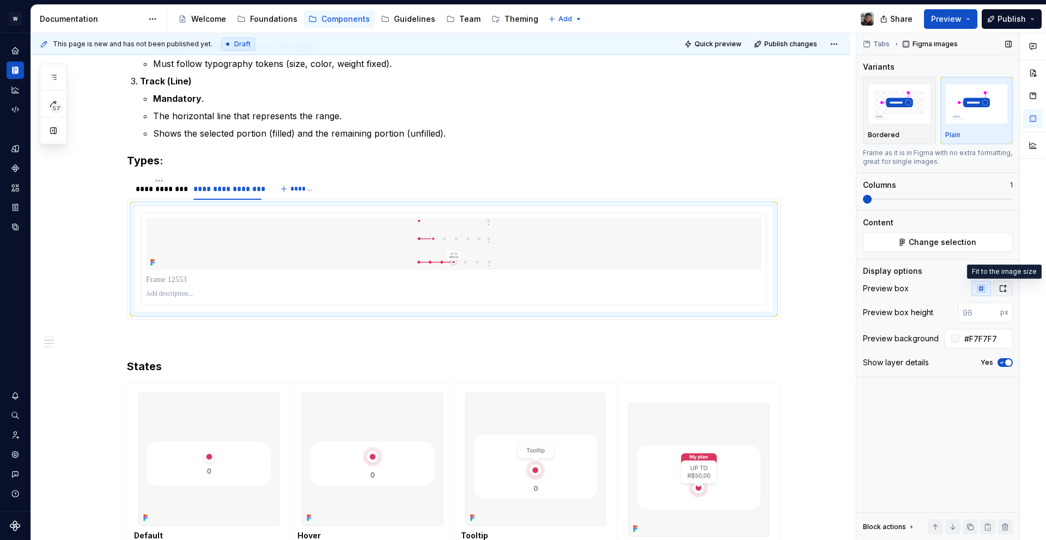
click at [1008, 286] on button "button" at bounding box center [1003, 288] width 20 height 15
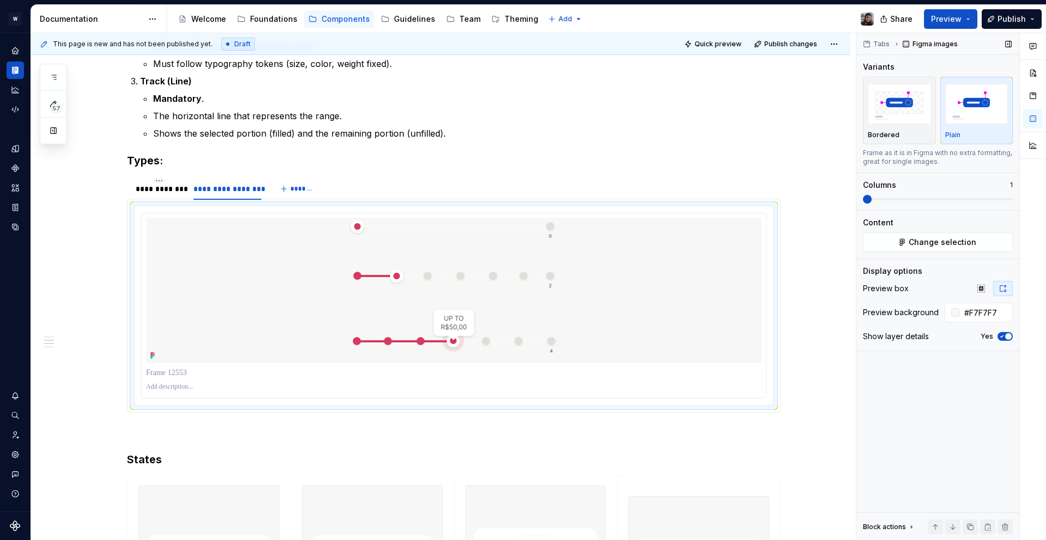
click at [1003, 324] on div "Preview box Preview background #F7F7F7 Show layer details Yes" at bounding box center [938, 316] width 150 height 70
click at [1006, 331] on div "Show layer details Yes" at bounding box center [938, 336] width 150 height 15
click at [1006, 334] on span "button" at bounding box center [1008, 336] width 7 height 7
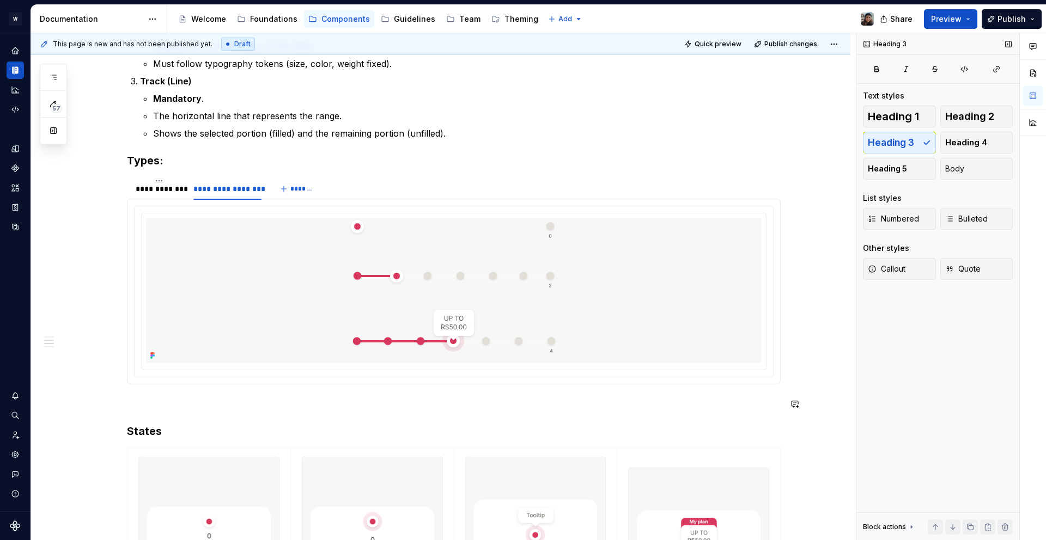
click at [764, 419] on div "**********" at bounding box center [454, 481] width 654 height 1603
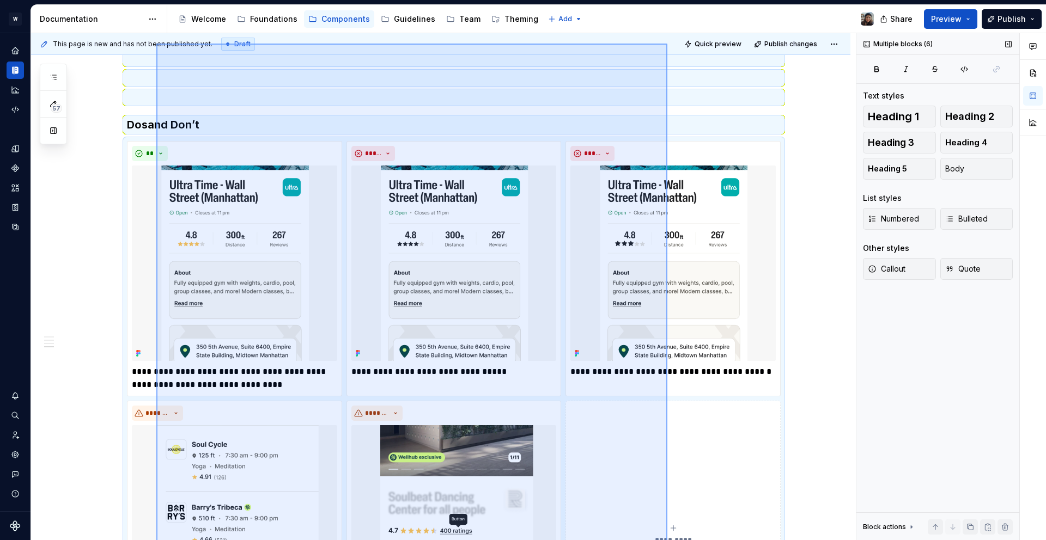
scroll to position [1190, 0]
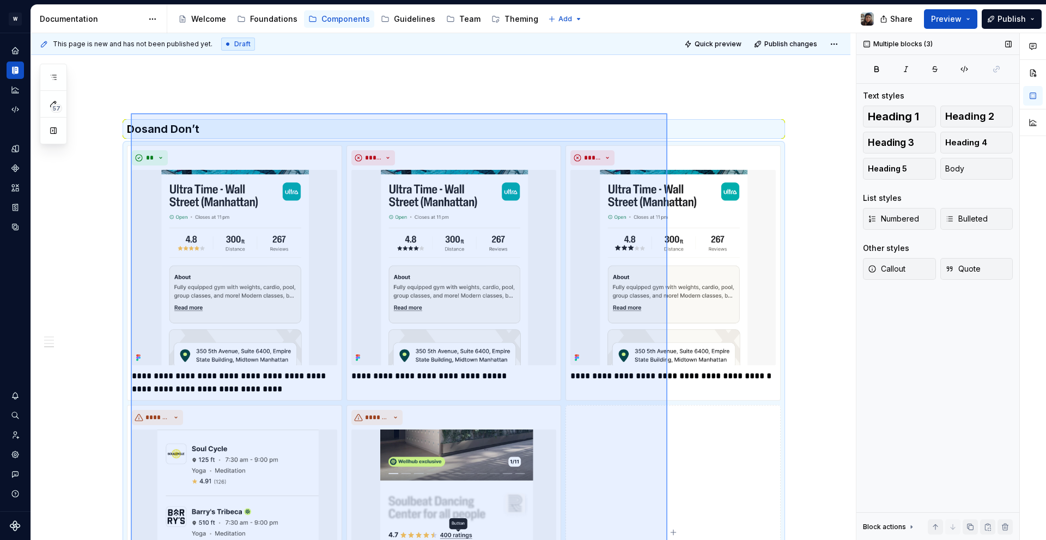
drag, startPoint x: 511, startPoint y: 392, endPoint x: 131, endPoint y: 113, distance: 472.0
click at [131, 113] on div "**********" at bounding box center [443, 287] width 825 height 508
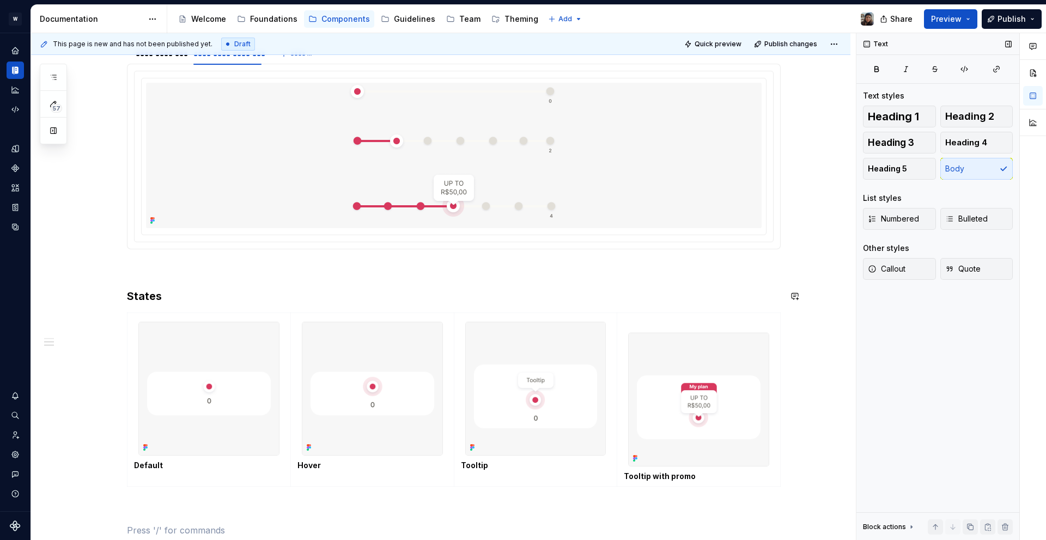
scroll to position [739, 0]
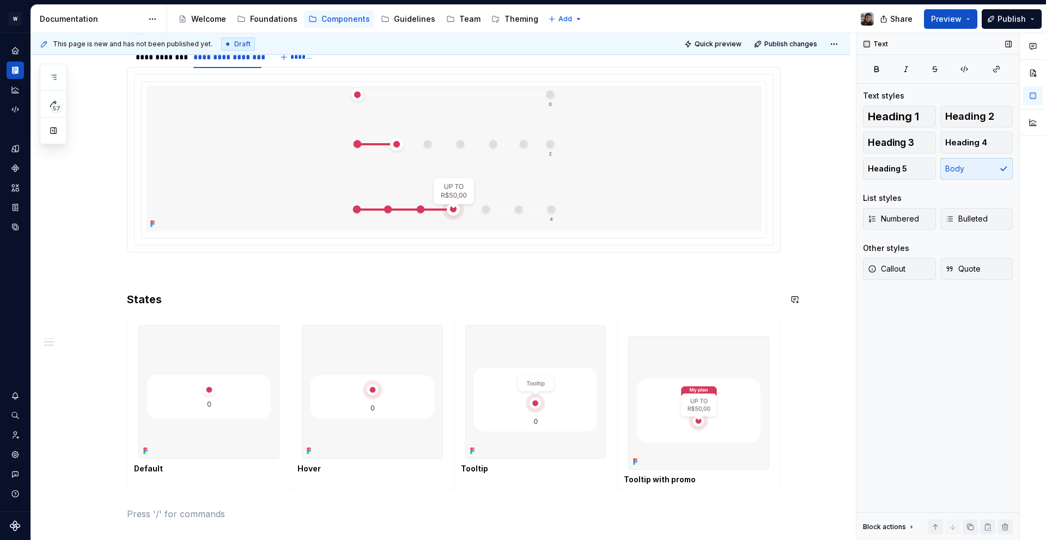
click at [221, 285] on div "**********" at bounding box center [454, 34] width 654 height 972
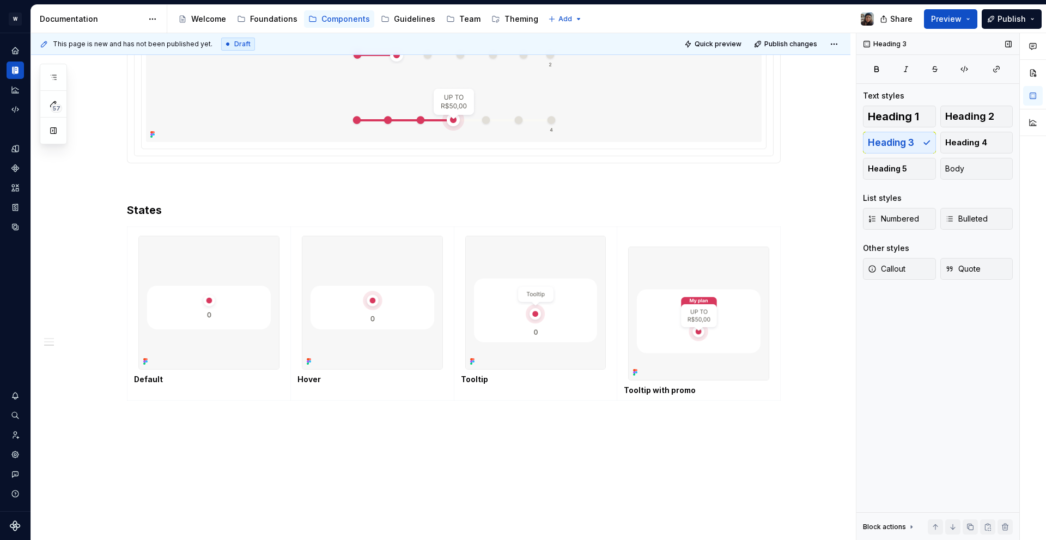
scroll to position [828, 0]
click at [960, 27] on button "Preview" at bounding box center [950, 19] width 53 height 20
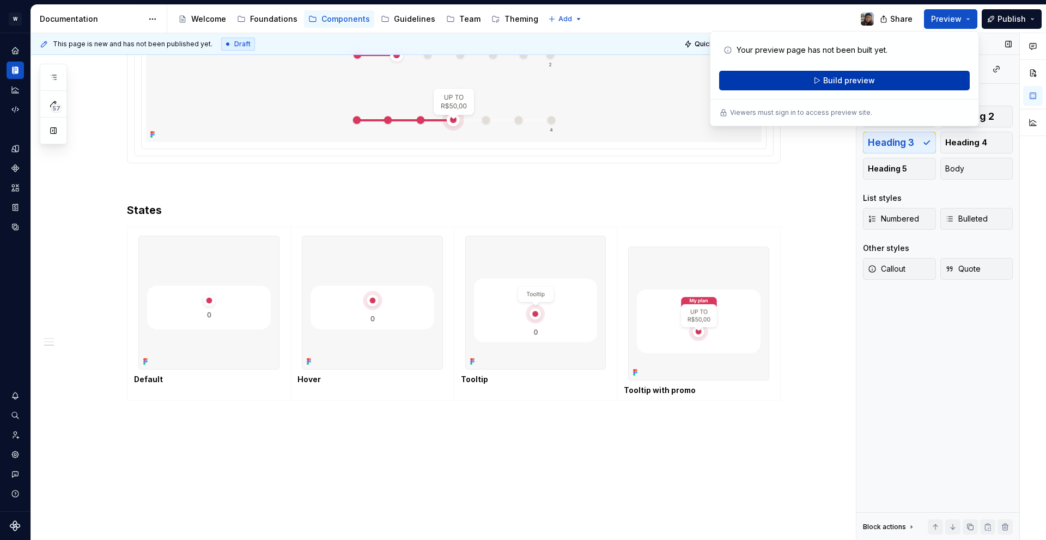
click at [899, 76] on button "Build preview" at bounding box center [844, 81] width 251 height 20
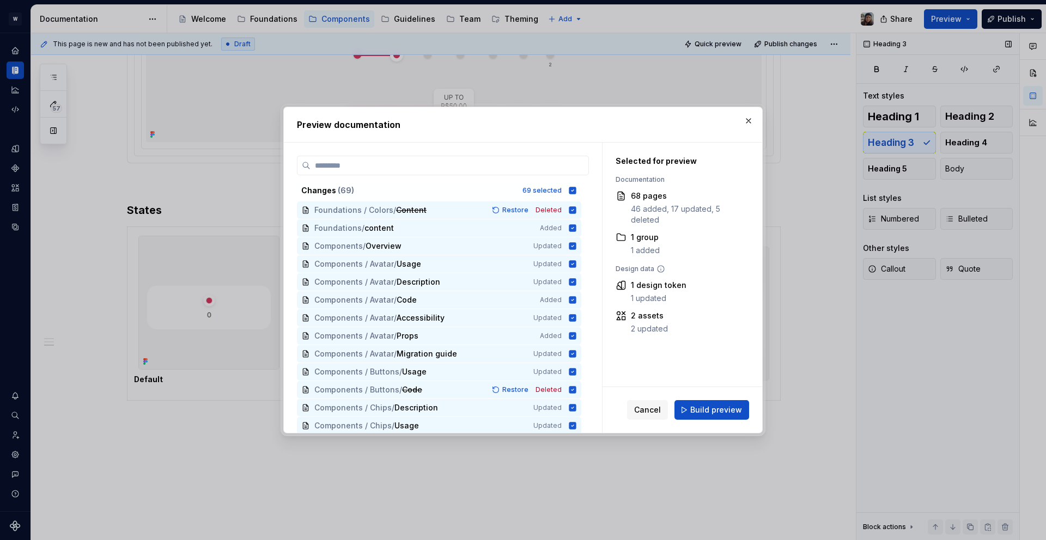
click at [709, 396] on div "Cancel Build preview" at bounding box center [682, 410] width 160 height 46
click at [711, 401] on button "Build preview" at bounding box center [711, 410] width 75 height 20
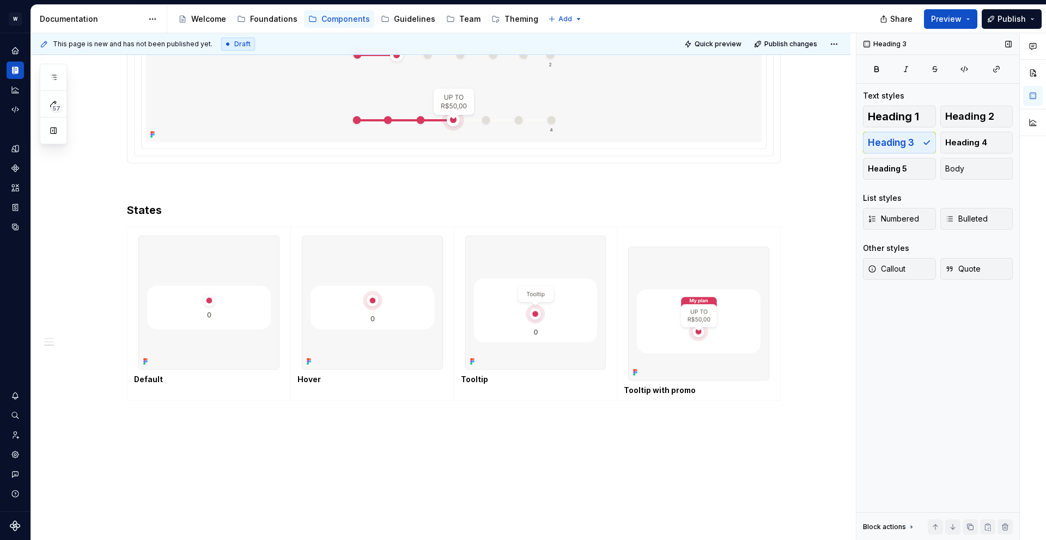
type textarea "*"
